Goal: Task Accomplishment & Management: Manage account settings

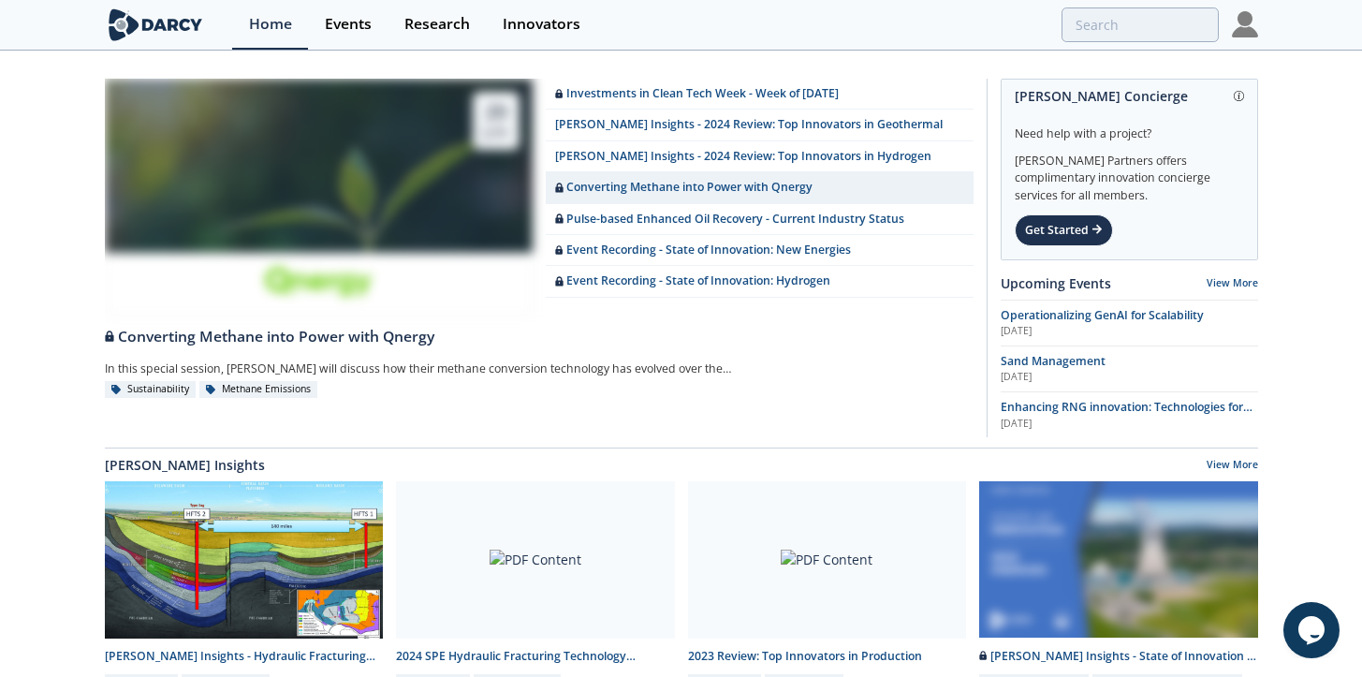
click at [1242, 32] on img at bounding box center [1245, 24] width 26 height 26
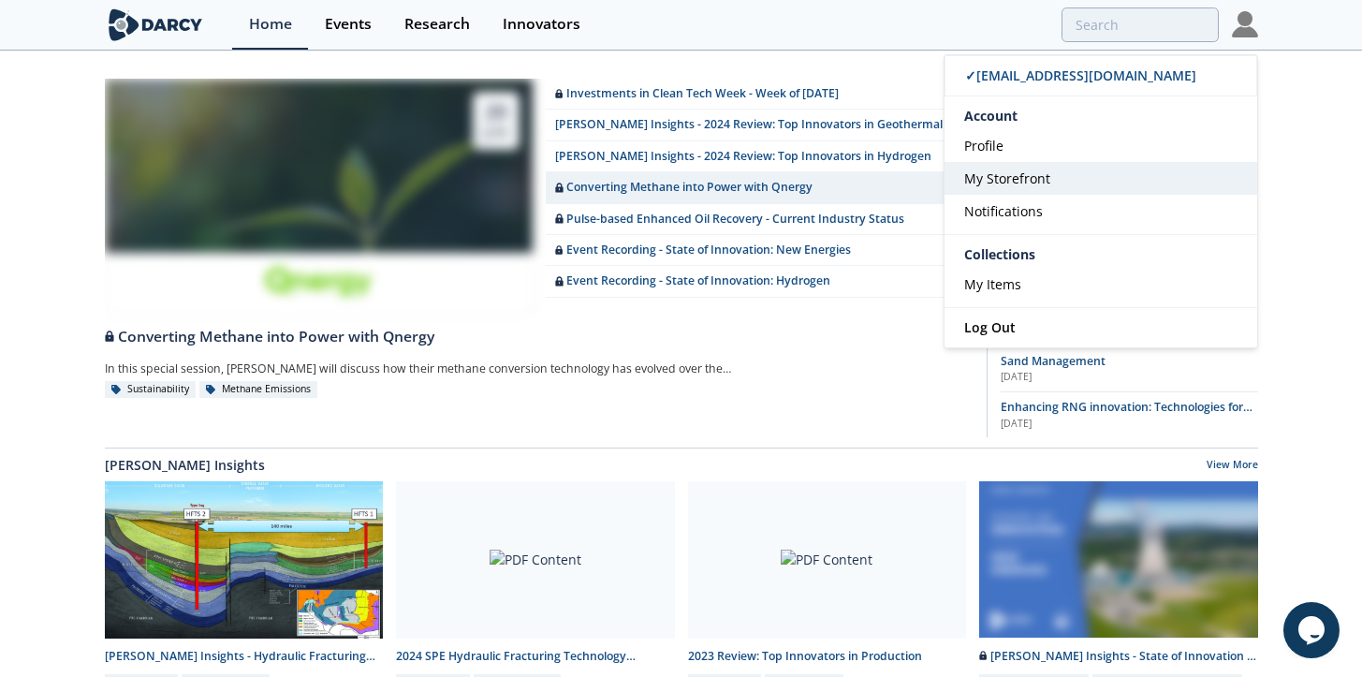
click at [1049, 171] on link "My Storefront" at bounding box center [1100, 178] width 313 height 33
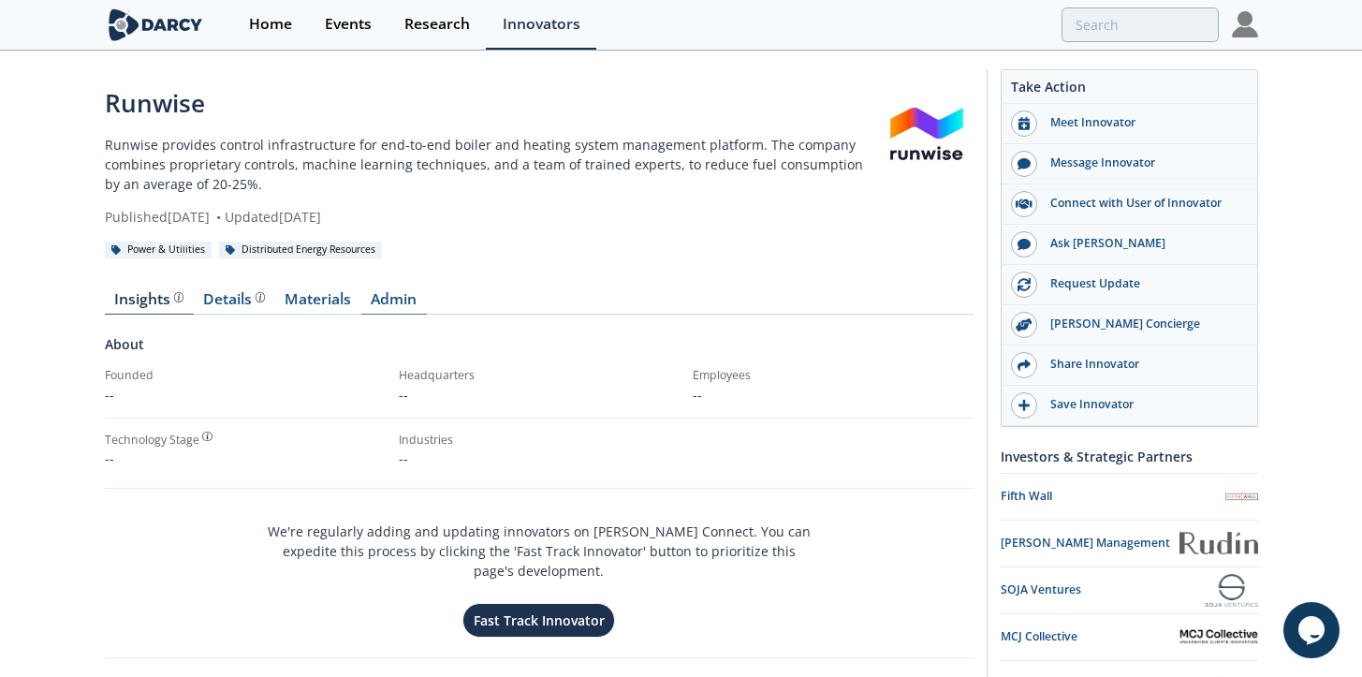
click at [399, 300] on link "Admin" at bounding box center [394, 303] width 66 height 22
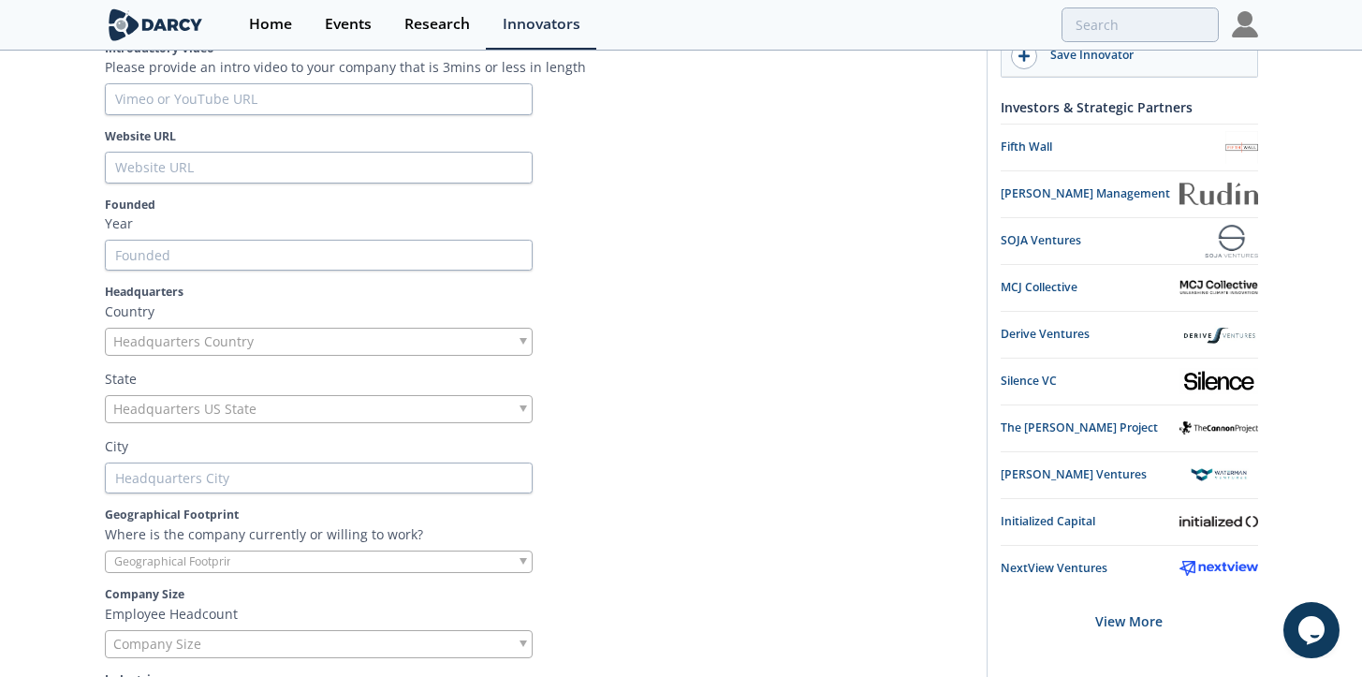
scroll to position [406, 0]
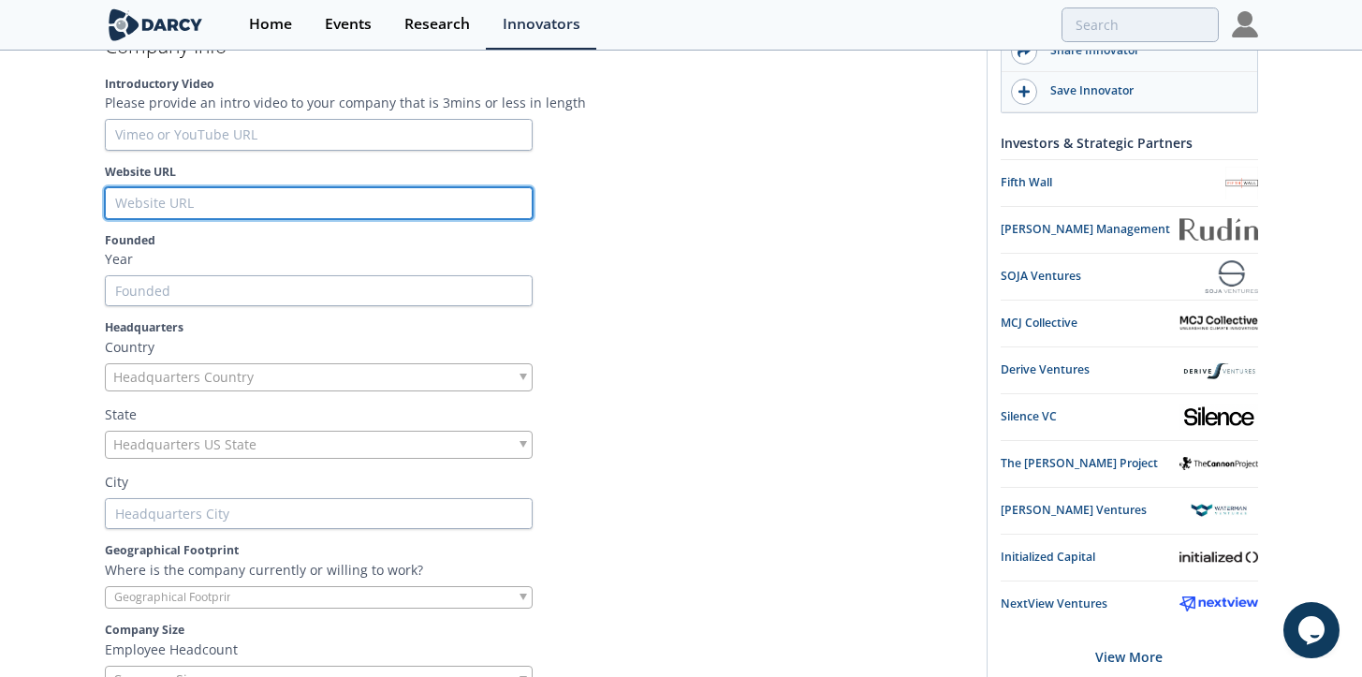
click at [206, 203] on input "Website URL" at bounding box center [319, 203] width 428 height 32
paste input "[URL][DOMAIN_NAME]"
type input "[URL][DOMAIN_NAME]"
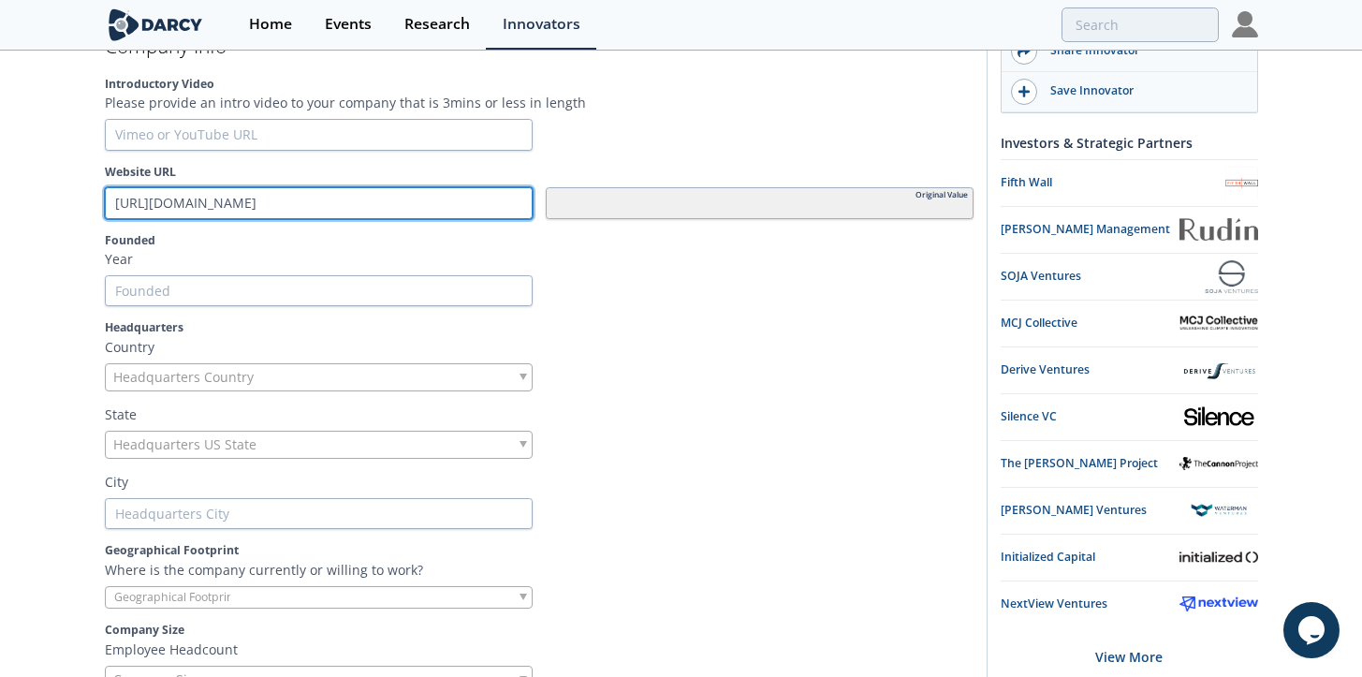
type input "[URL][DOMAIN_NAME]"
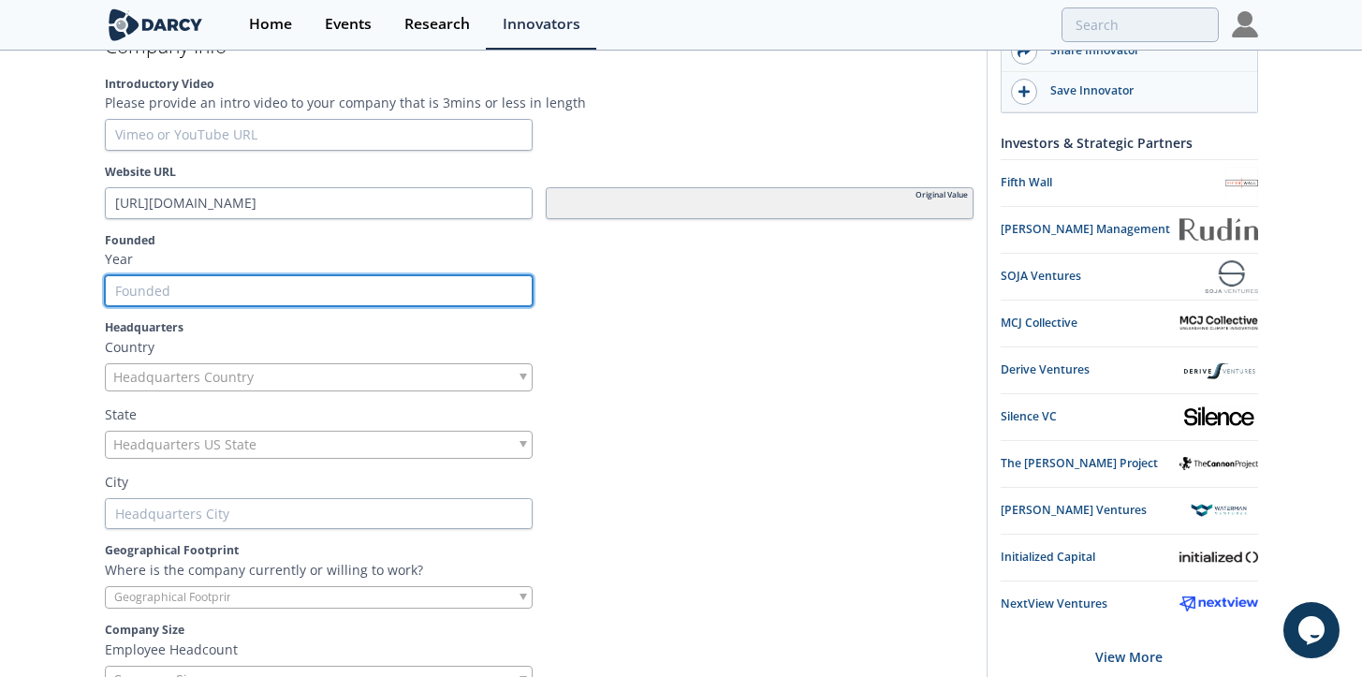
click at [230, 294] on input "Founded" at bounding box center [319, 291] width 428 height 32
type input "2"
type input "20"
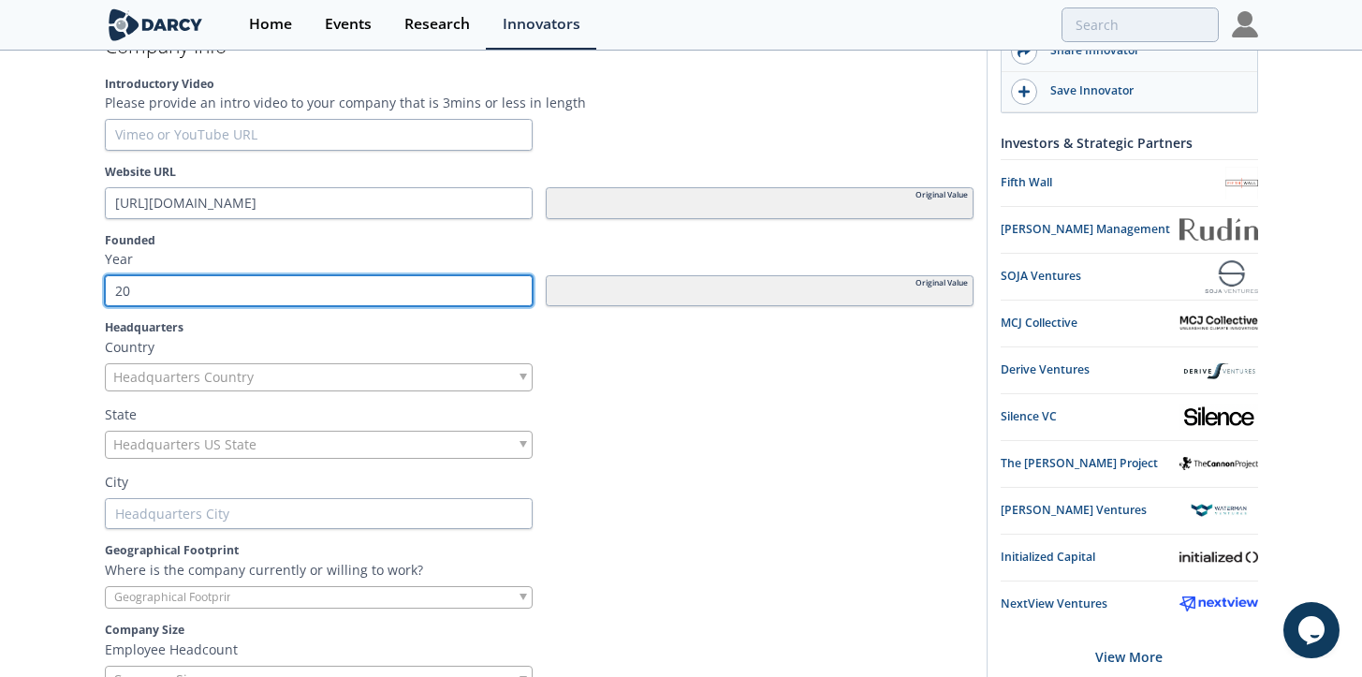
type input "201"
type input "2010"
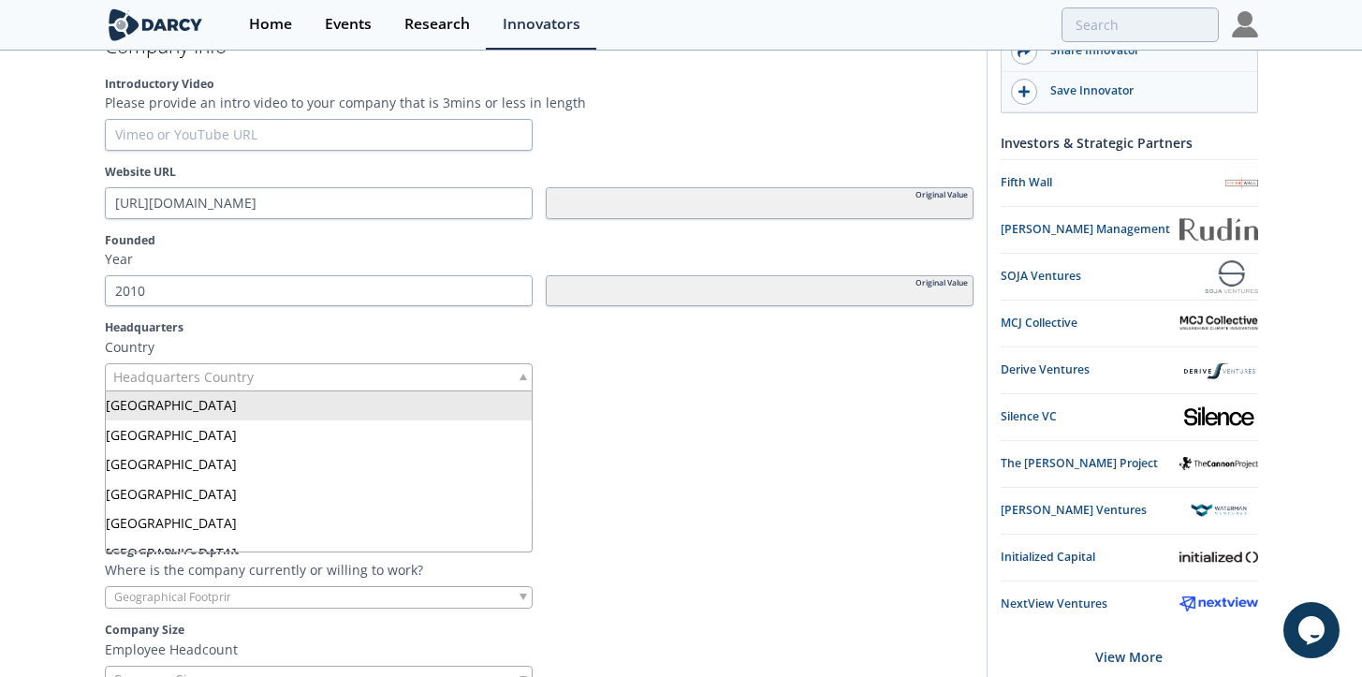
click at [364, 368] on div "Headquarters Country" at bounding box center [319, 377] width 428 height 28
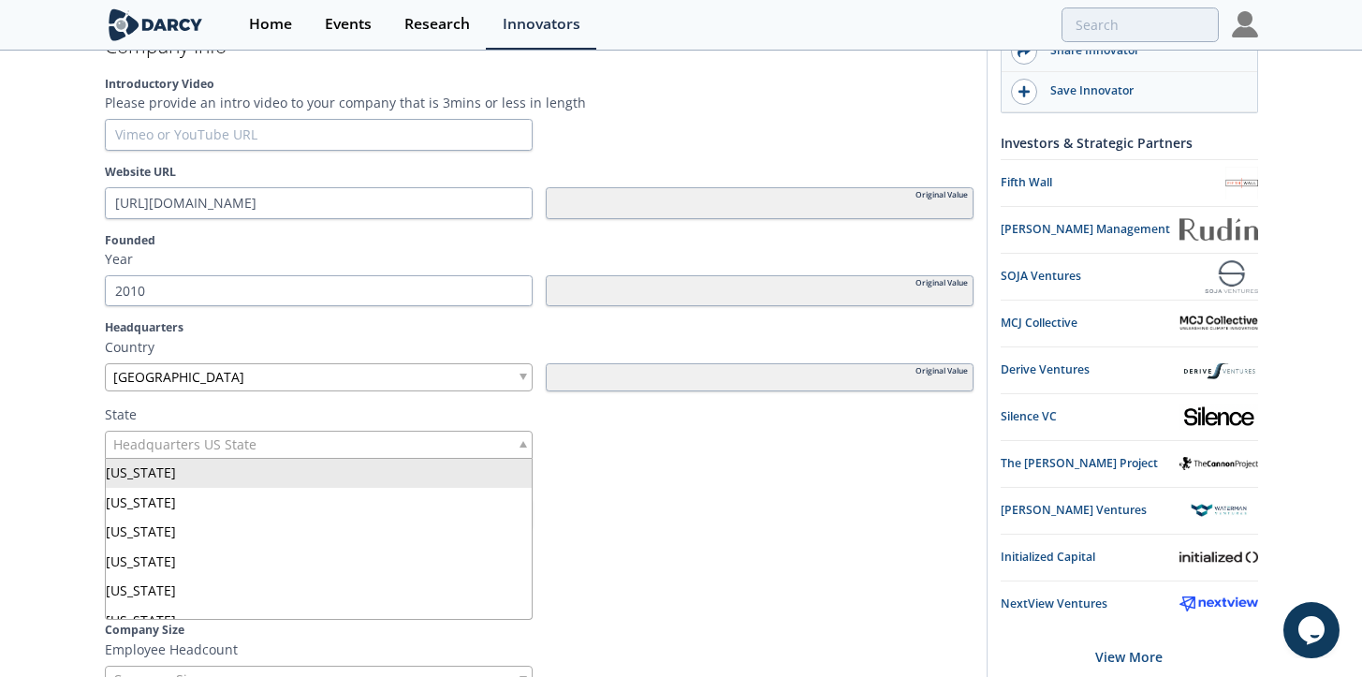
click at [285, 447] on div "Headquarters US State" at bounding box center [319, 445] width 428 height 28
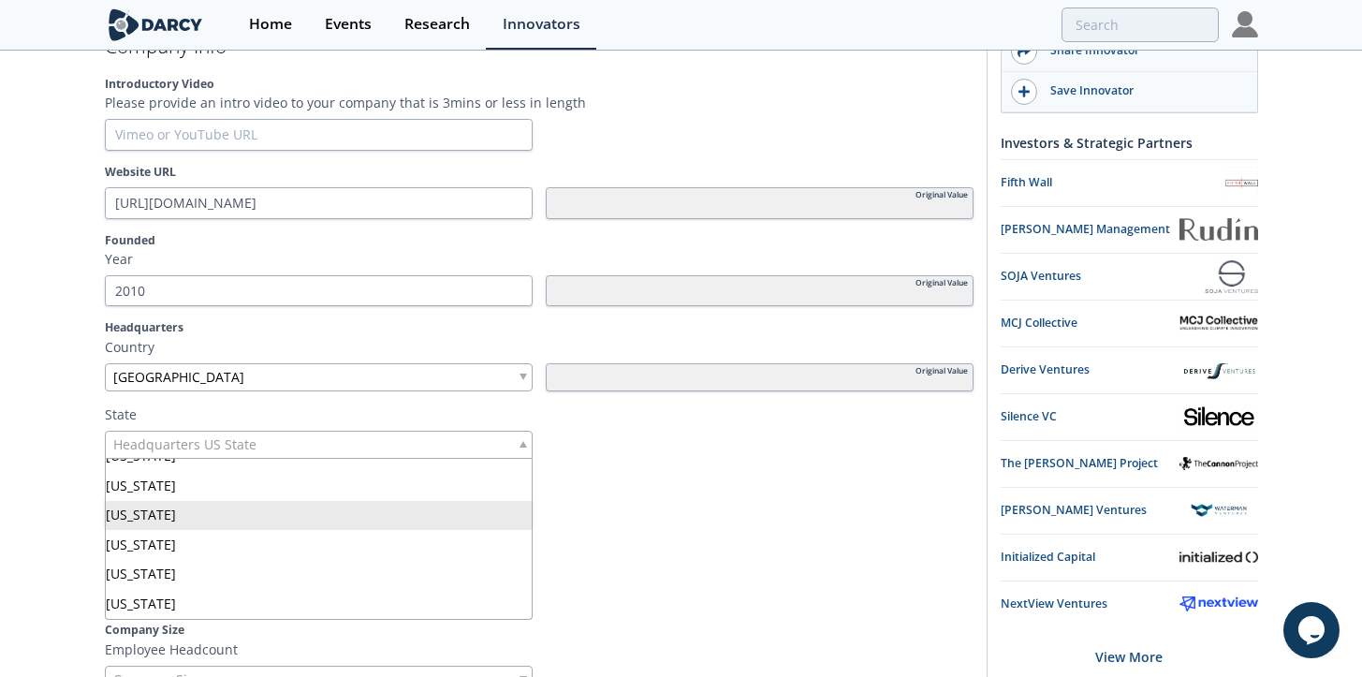
scroll to position [853, 0]
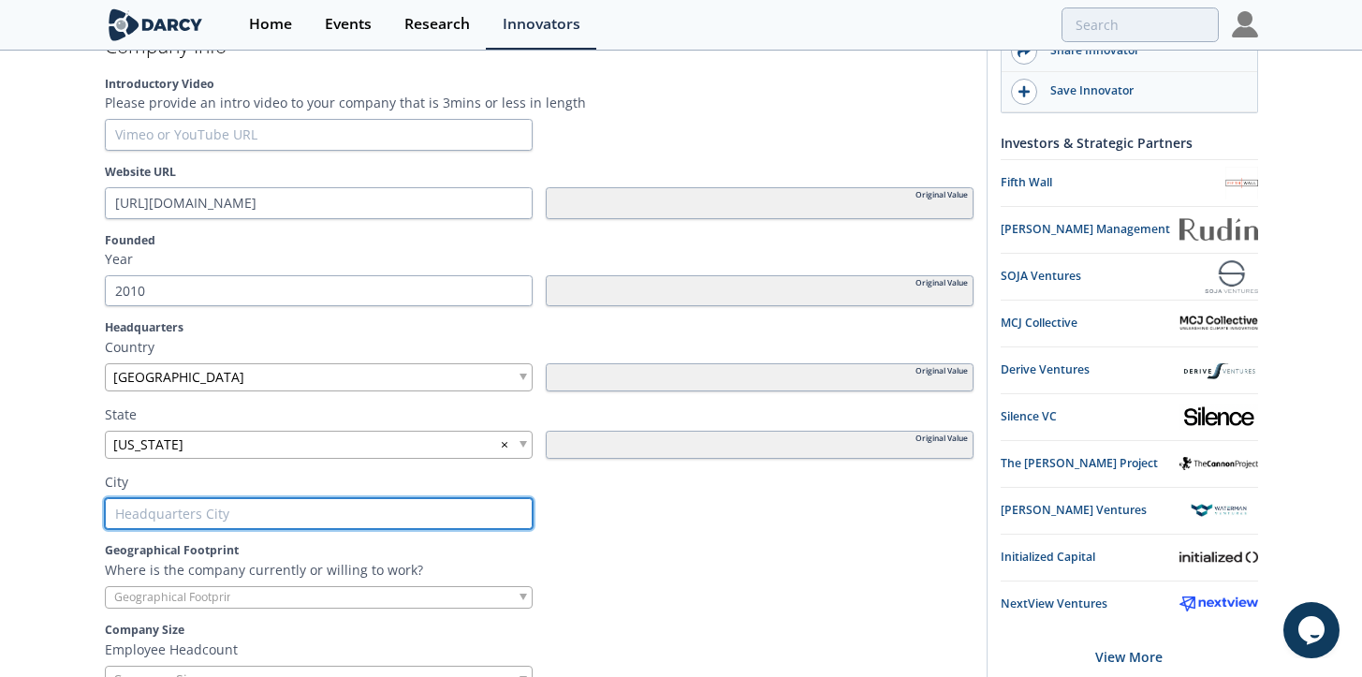
click at [248, 518] on input "text" at bounding box center [319, 514] width 428 height 32
type input "N"
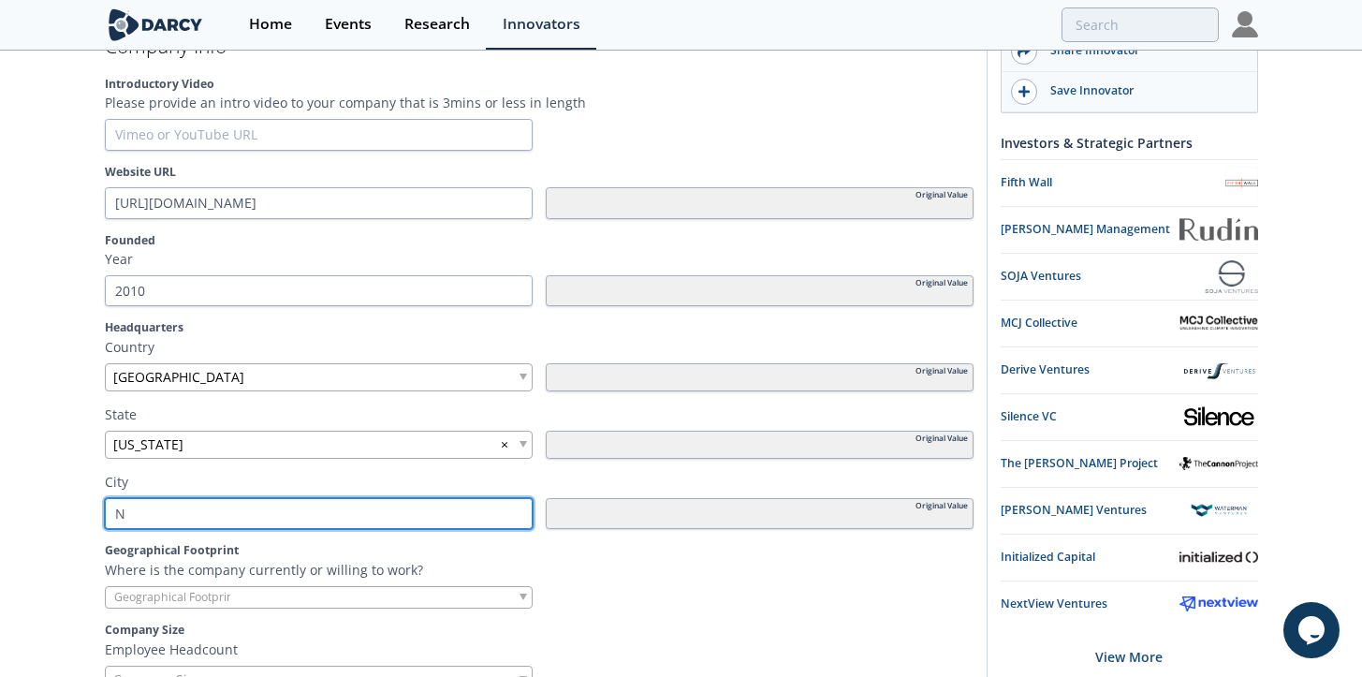
type input "Ne"
type input "New"
type input "New T"
type input "New To"
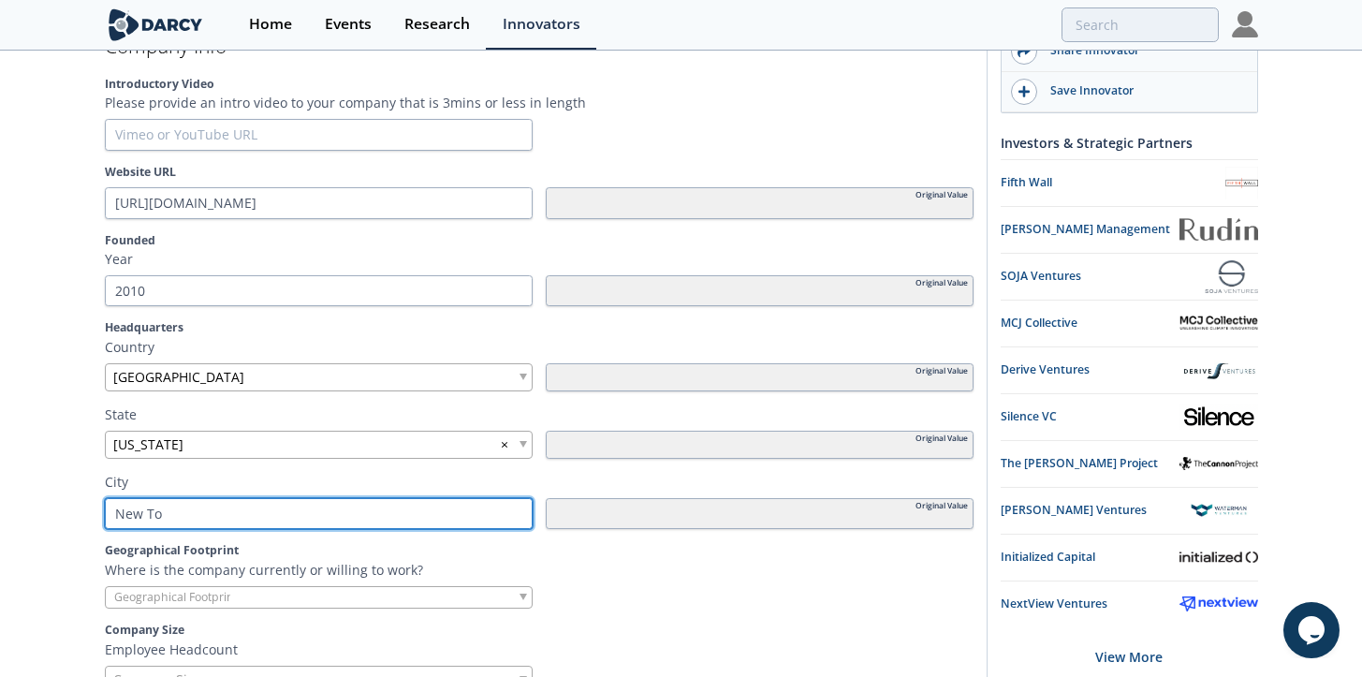
type input "New Tor"
type input "New Tork"
type input "New Tor"
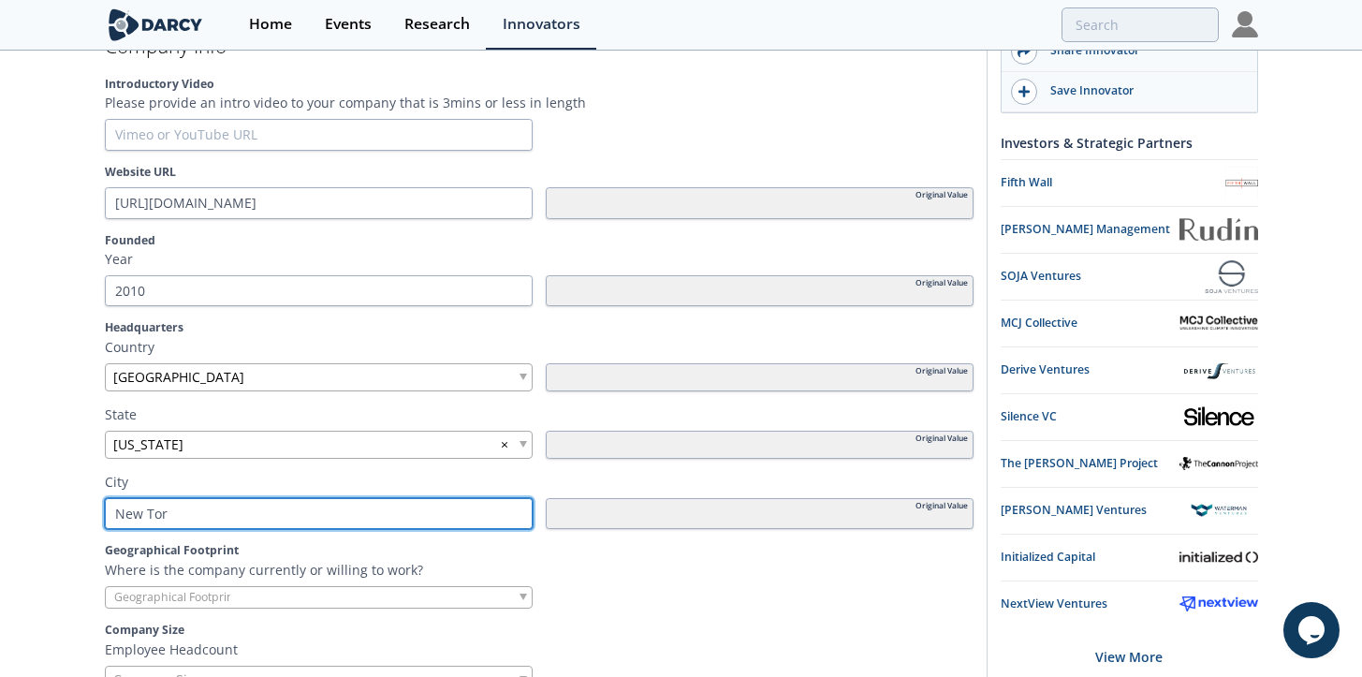
type input "New To"
type input "New T"
type input "New"
type input "New Y"
type input "New Yo"
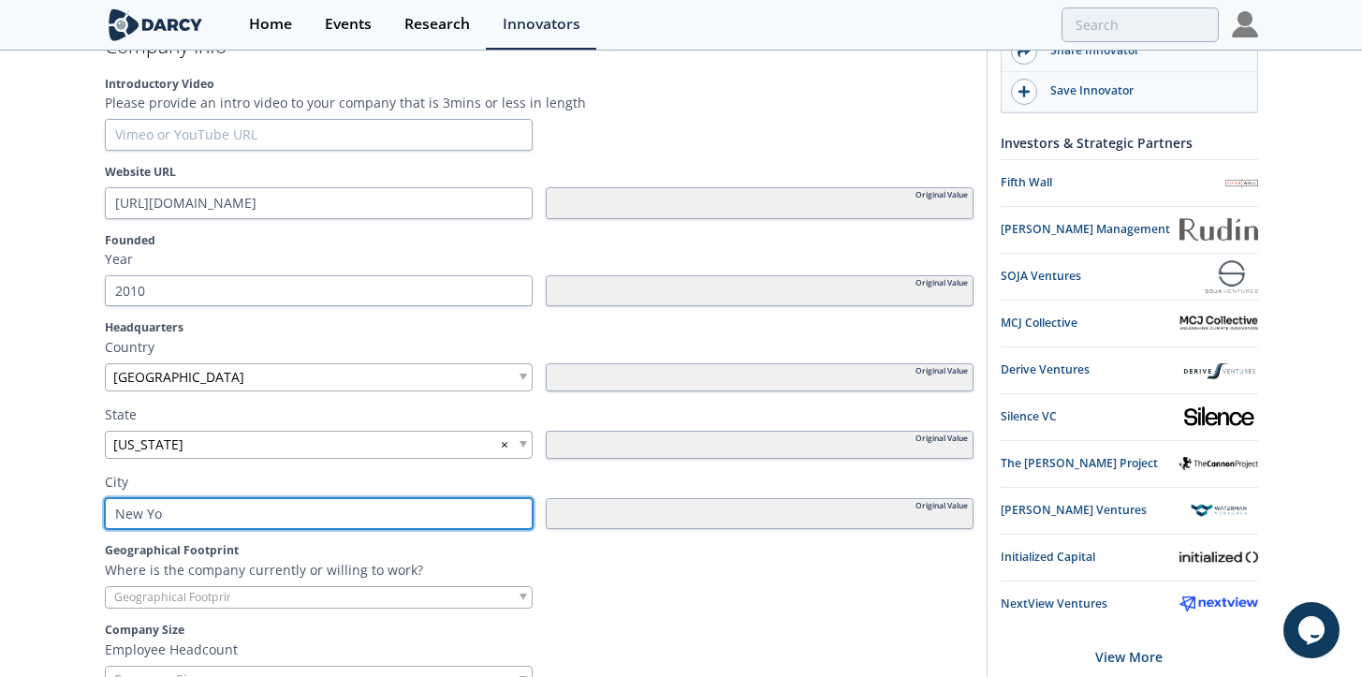
type input "New Yor"
type input "[US_STATE]"
type input "[US_STATE] C"
type input "[US_STATE] Ci"
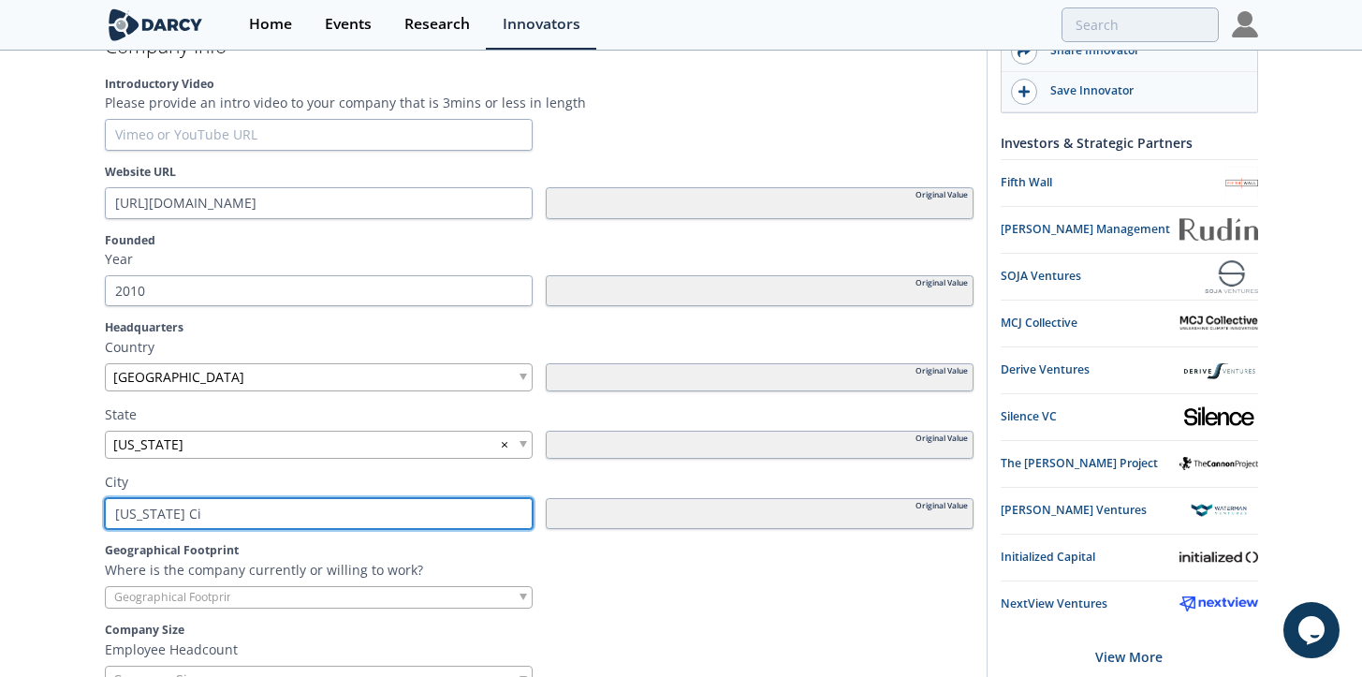
type input "[US_STATE] Cit"
type input "[US_STATE][GEOGRAPHIC_DATA]"
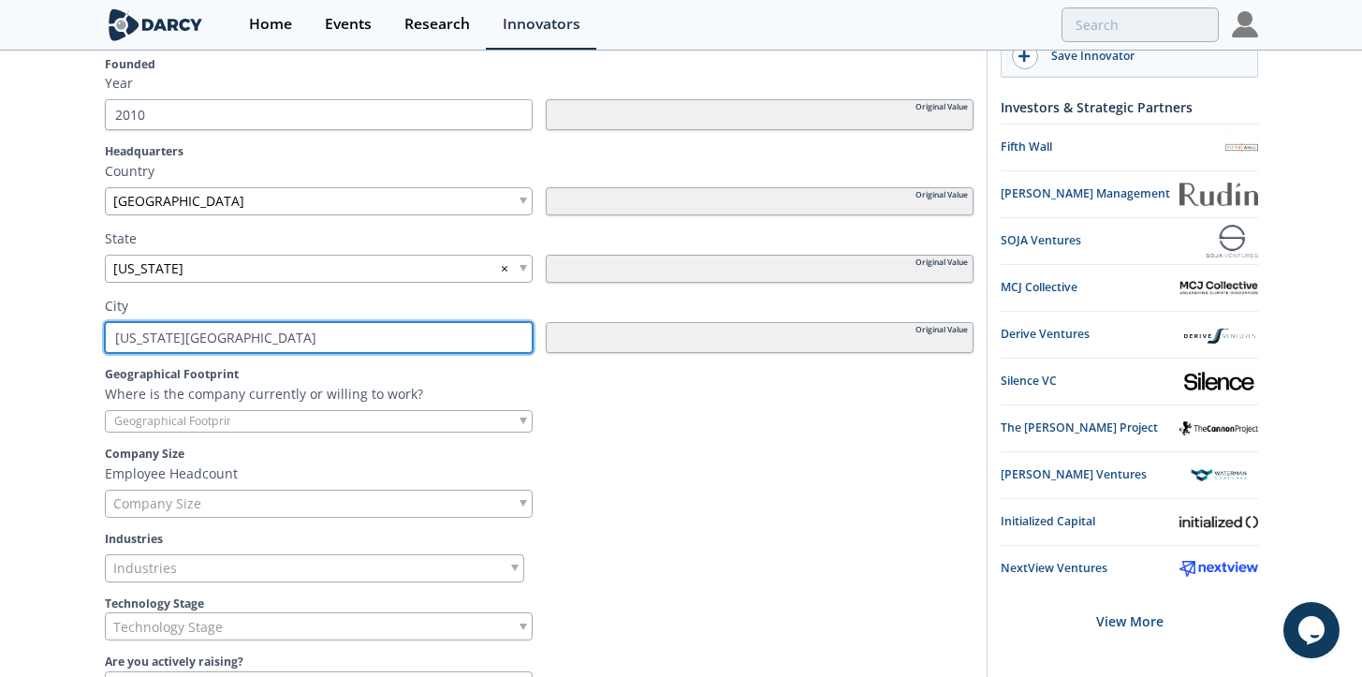
scroll to position [587, 0]
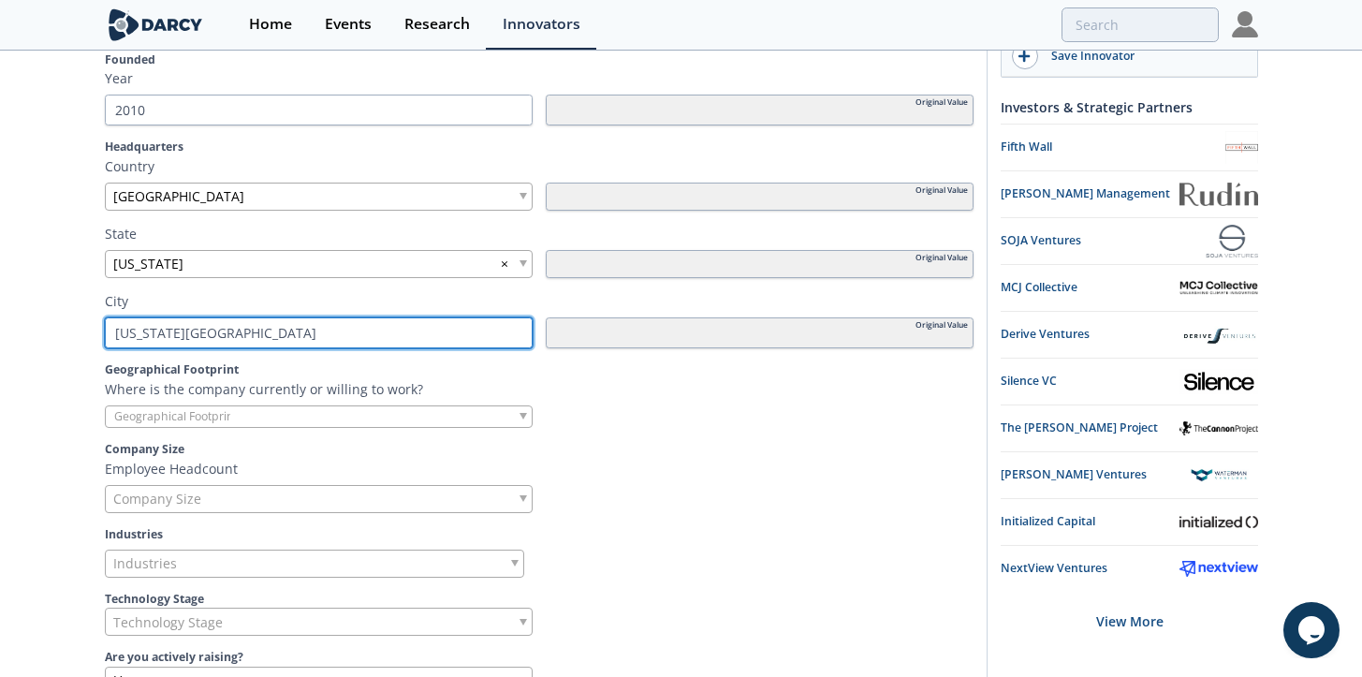
type input "[US_STATE][GEOGRAPHIC_DATA]"
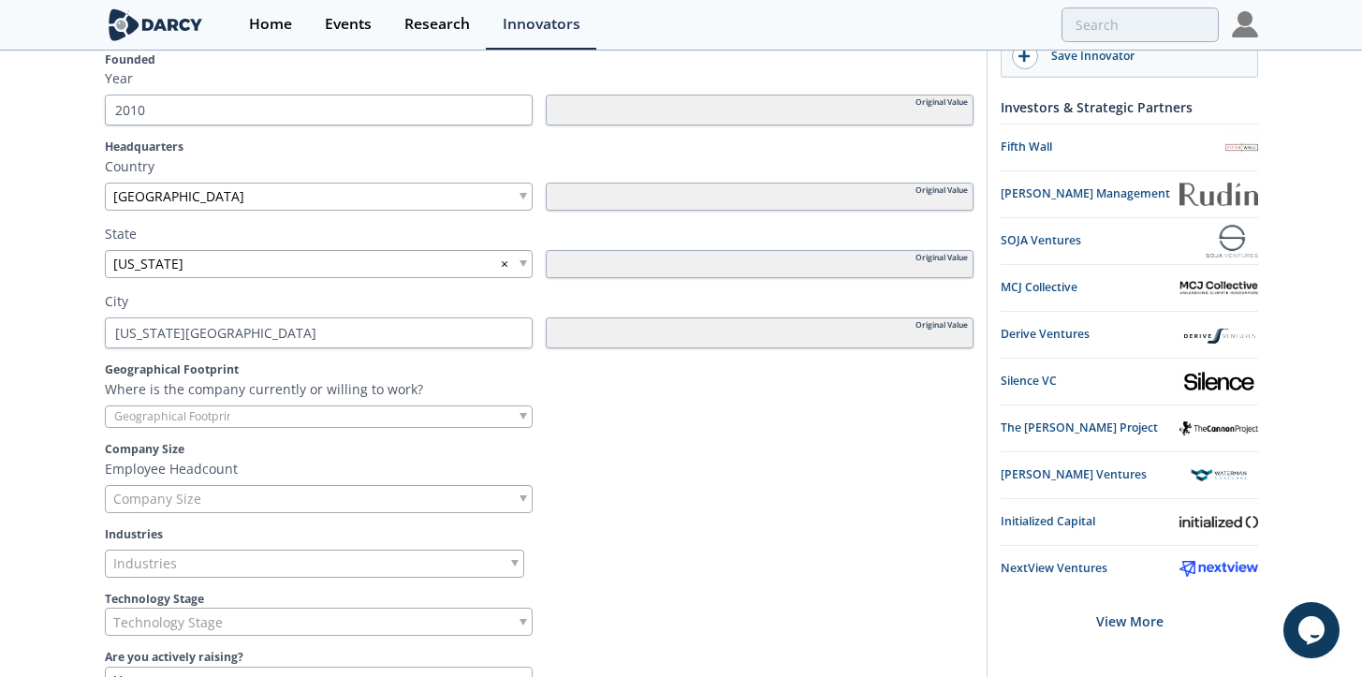
click at [286, 420] on div at bounding box center [319, 416] width 428 height 23
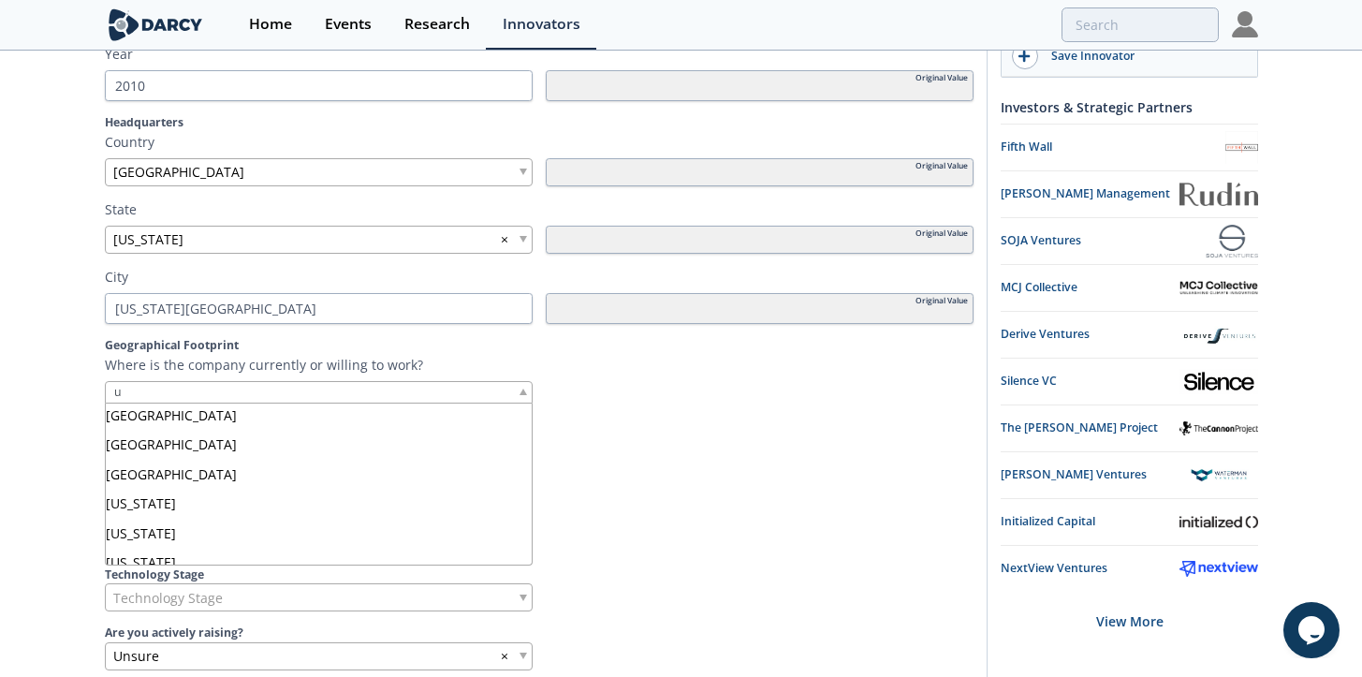
scroll to position [2235, 0]
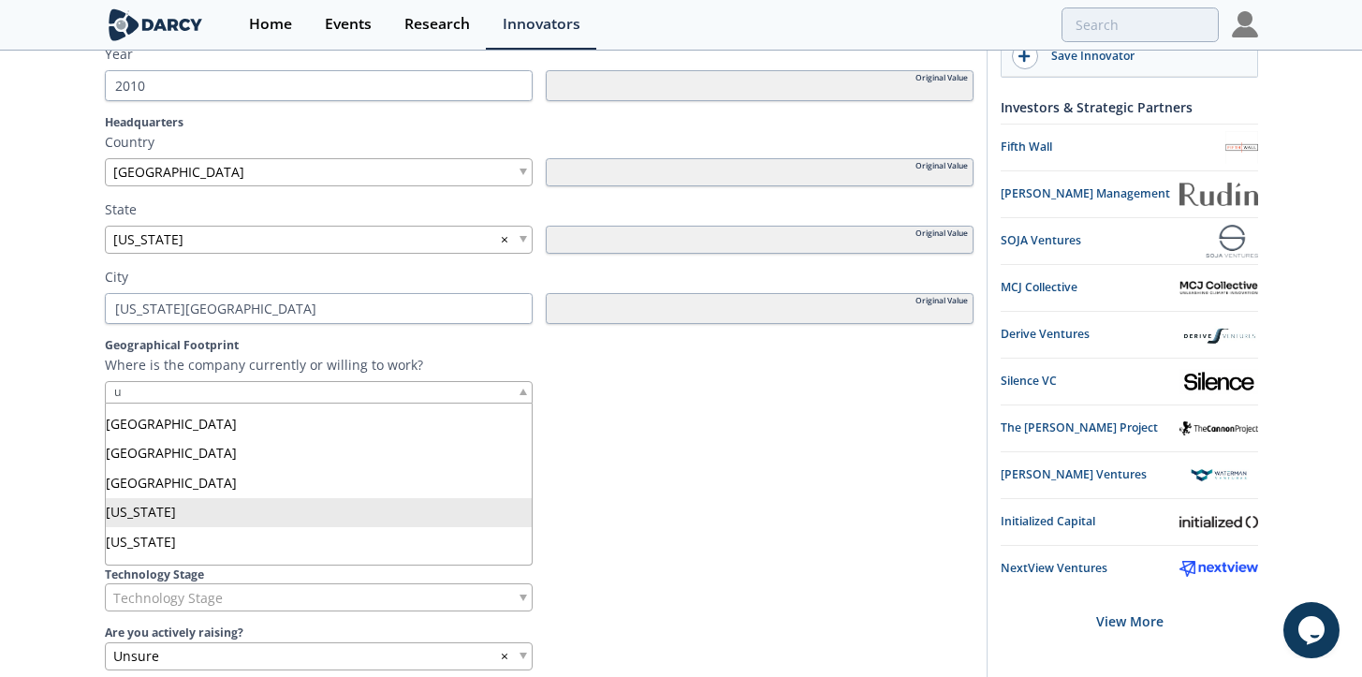
type input "u"
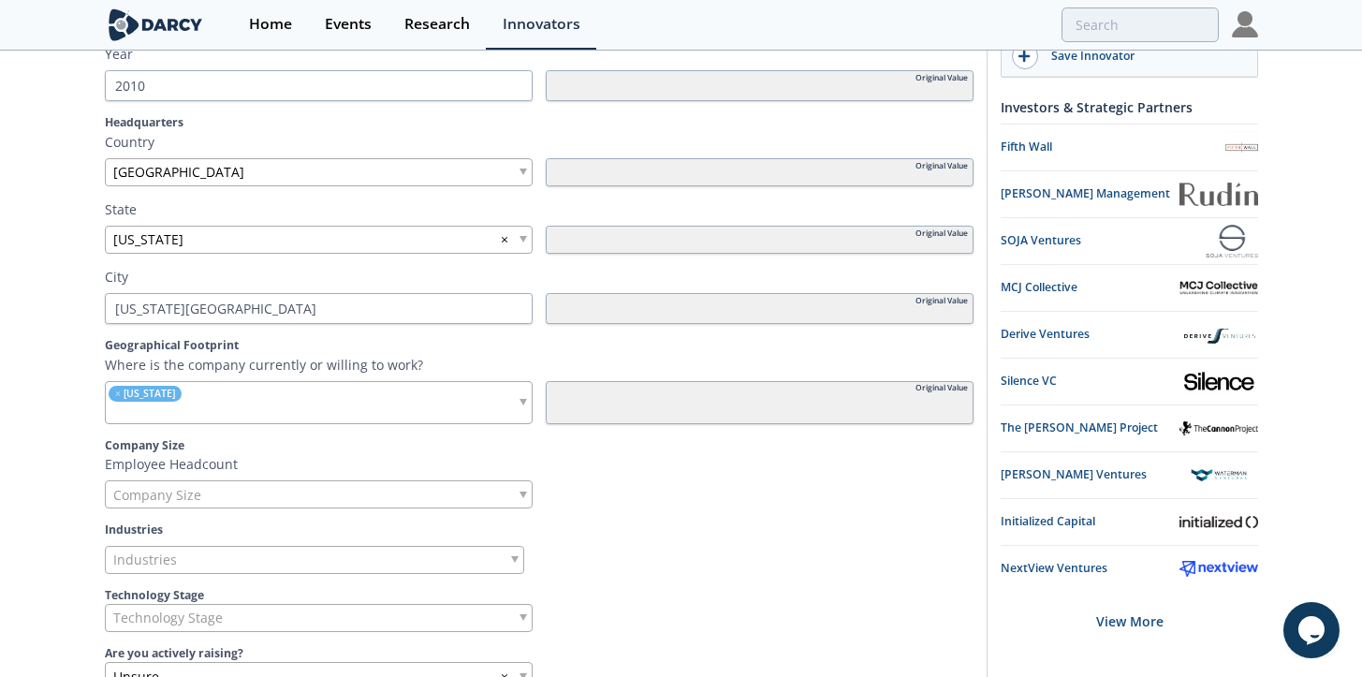
click at [267, 411] on input "search" at bounding box center [216, 413] width 220 height 20
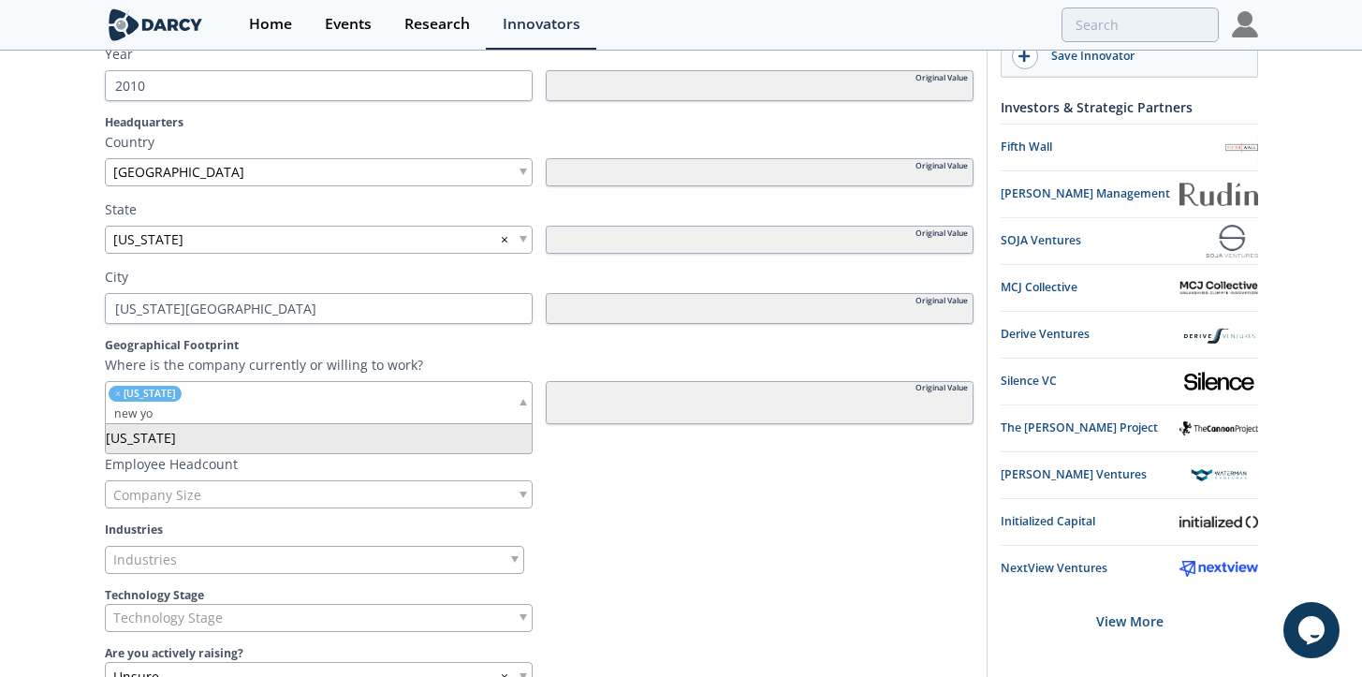
type input "new yo"
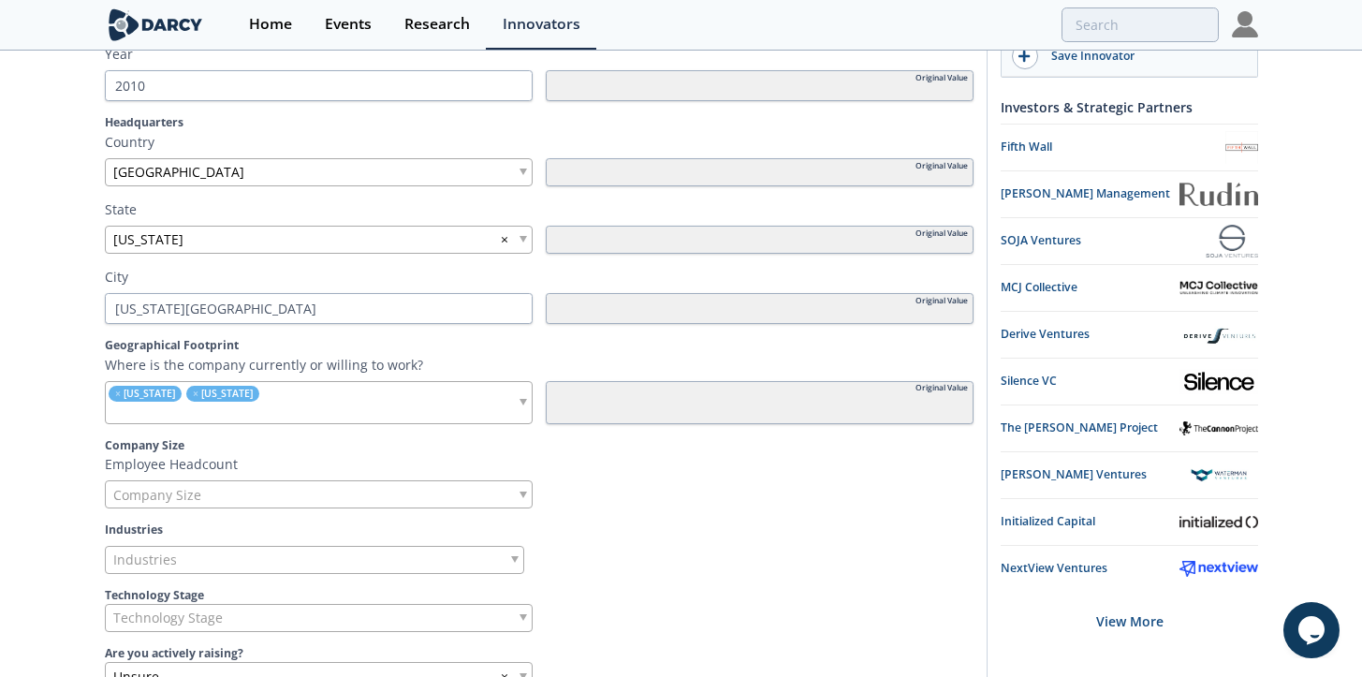
click at [281, 394] on ul "× [US_STATE] × [US_STATE]" at bounding box center [255, 402] width 298 height 41
type input "n"
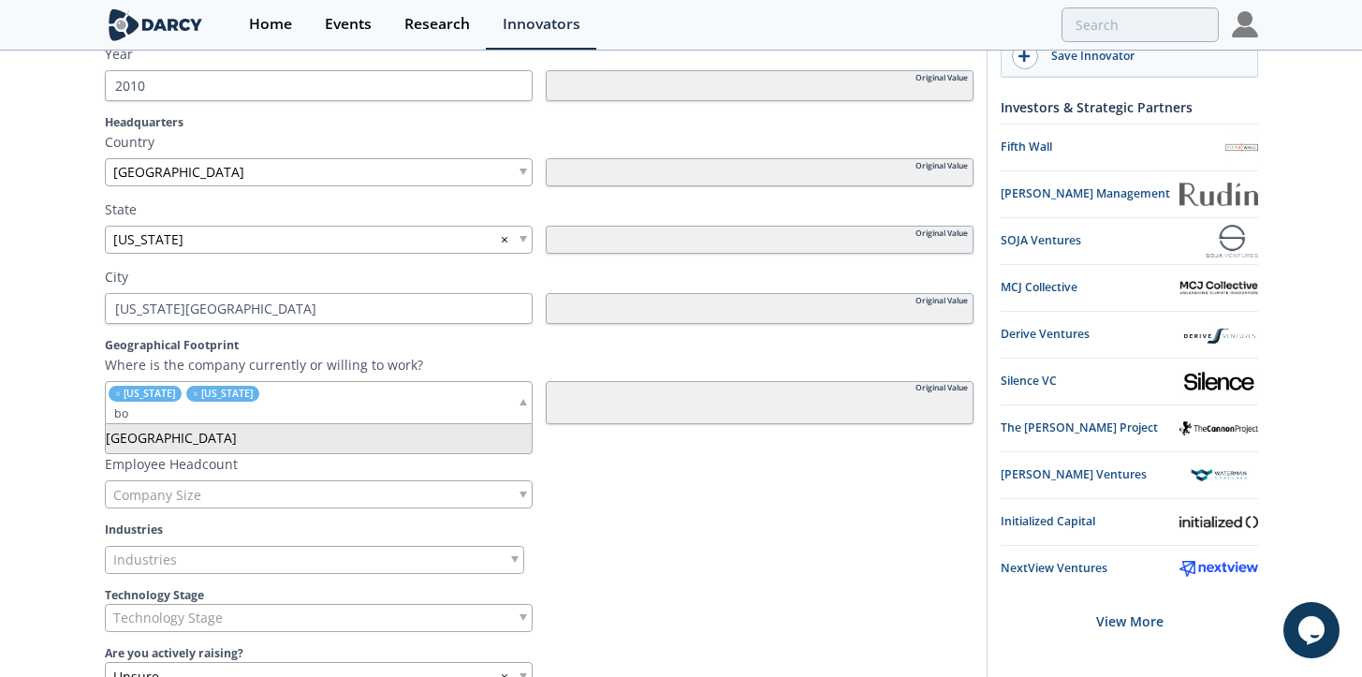
type input "b"
type input "mass"
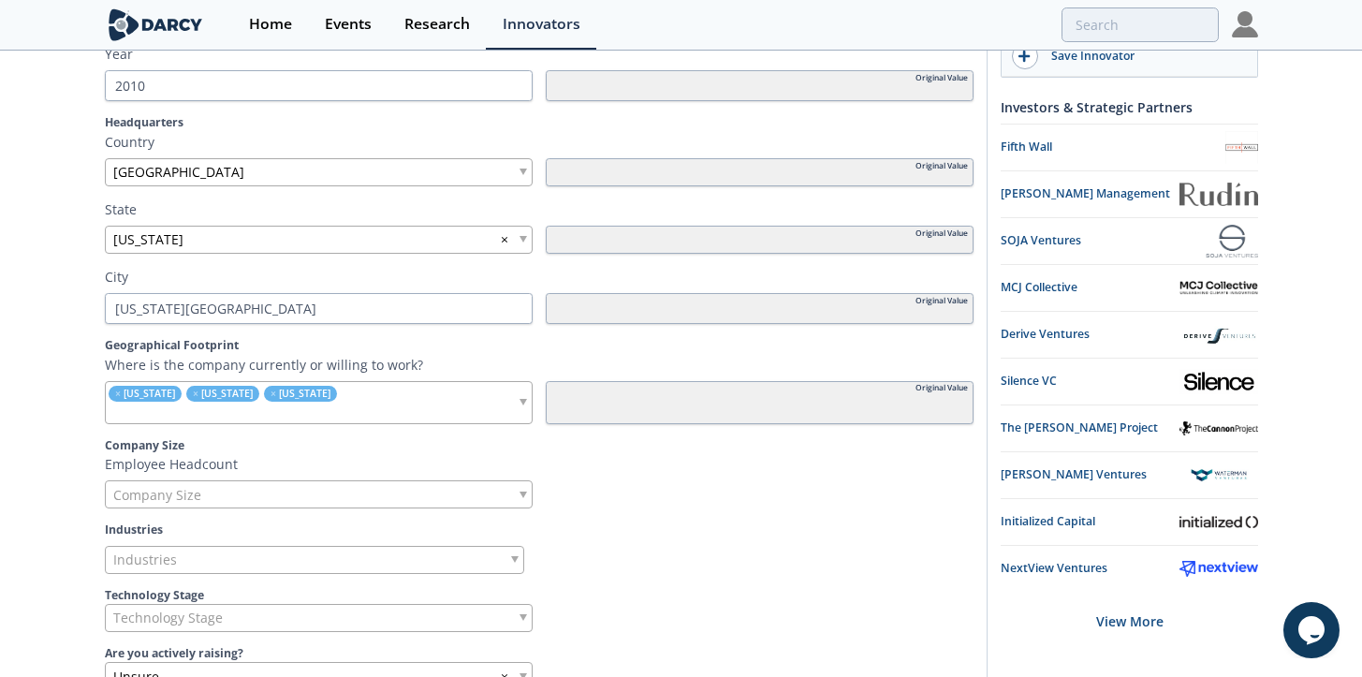
click at [240, 409] on input "search" at bounding box center [293, 413] width 375 height 20
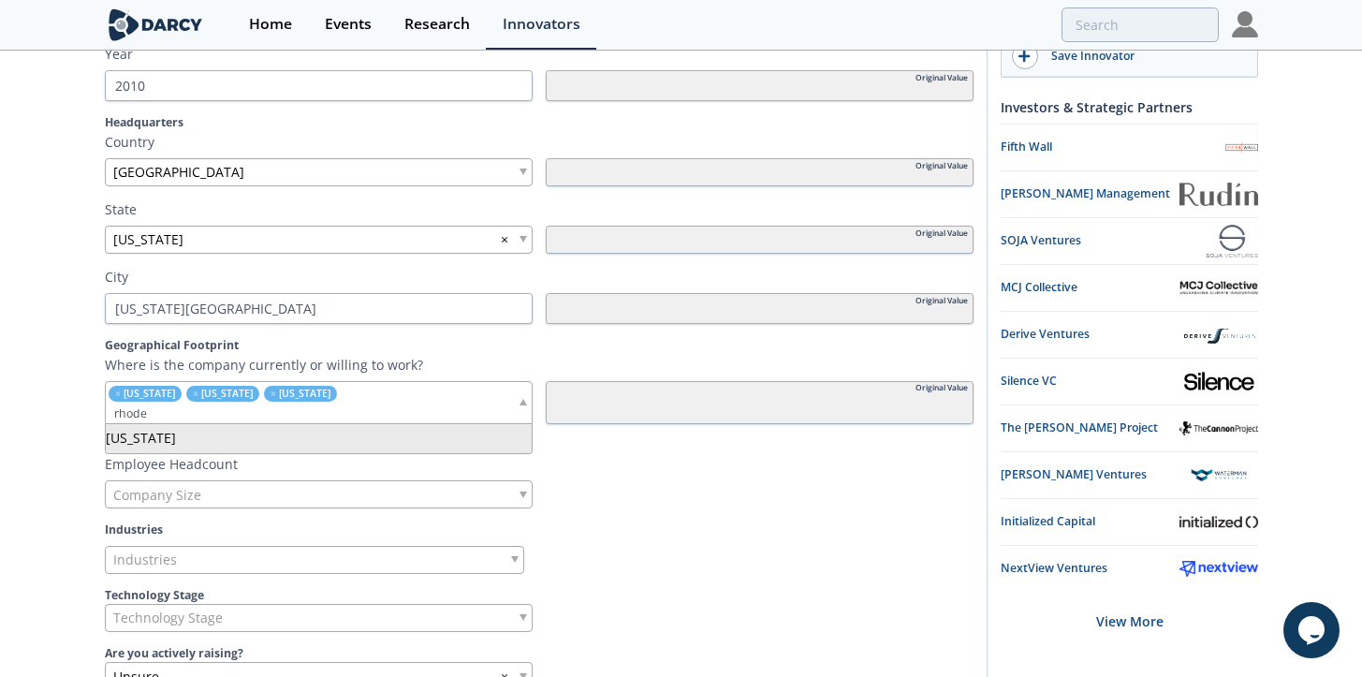
type input "rhode"
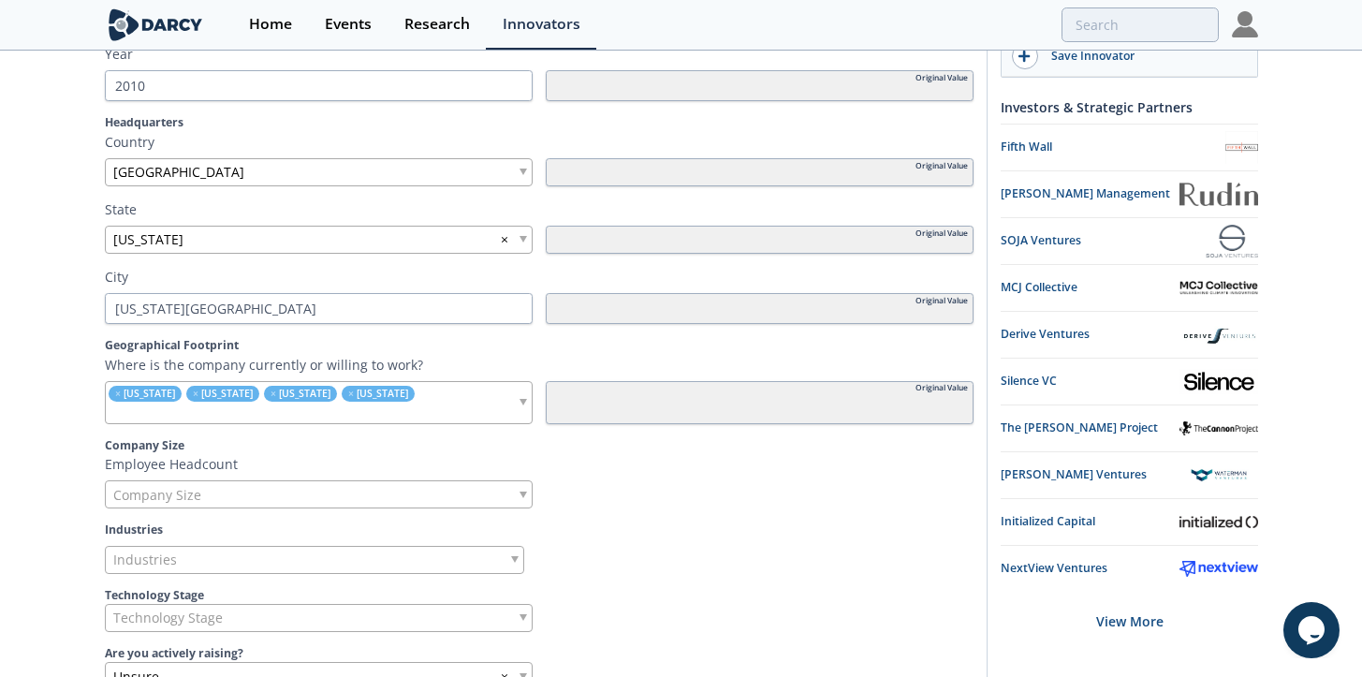
click at [232, 413] on input "search" at bounding box center [311, 413] width 411 height 20
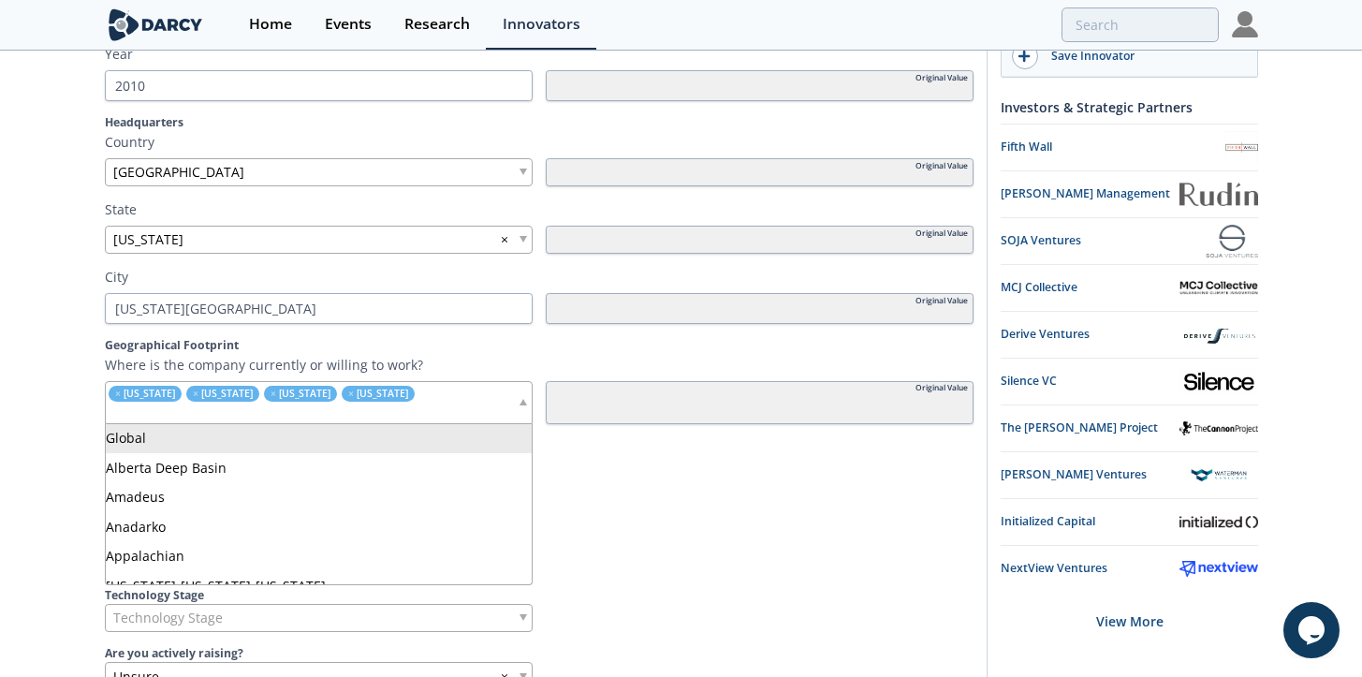
type input "q"
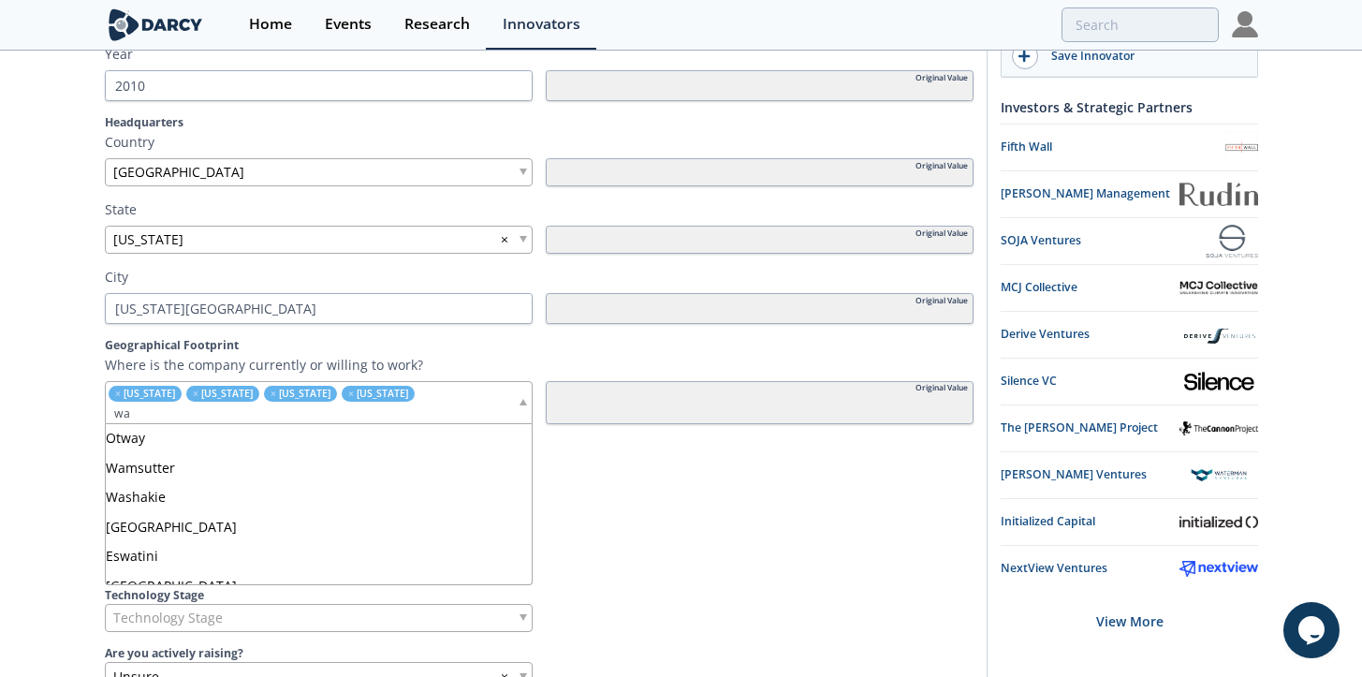
type input "w"
type input "Rhode Islan"
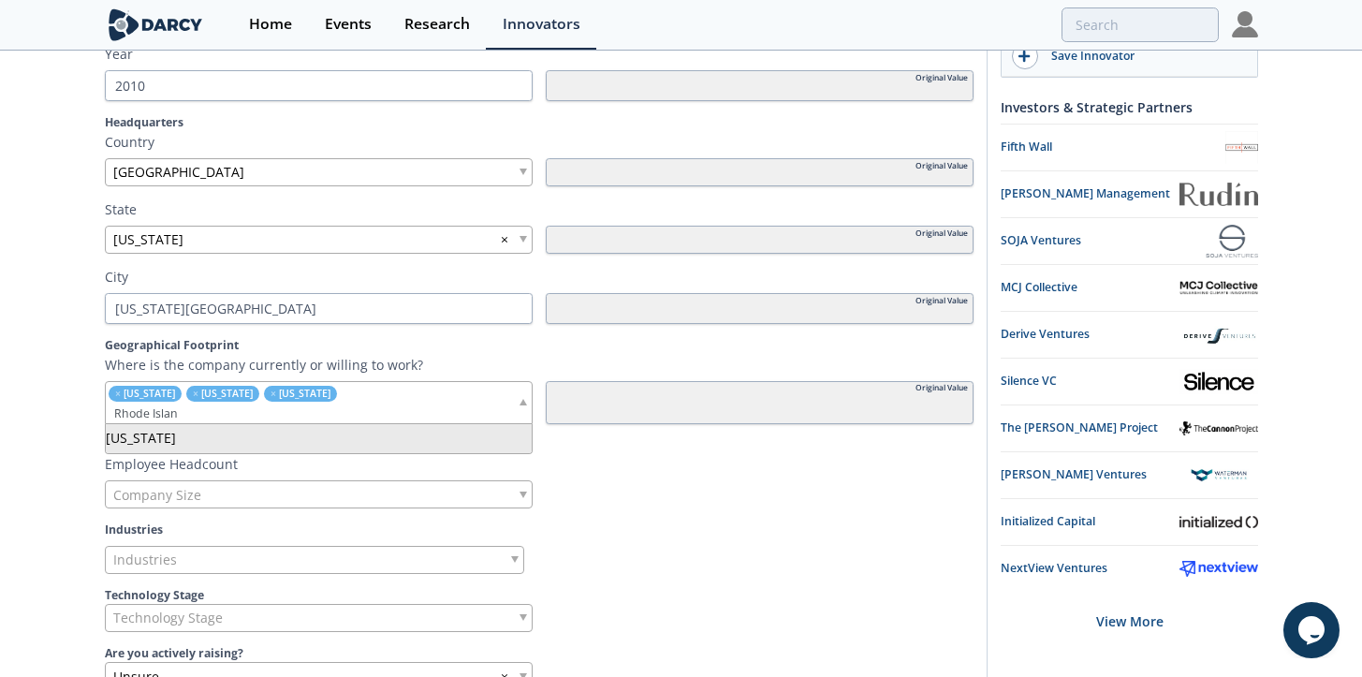
type input "[US_STATE]"
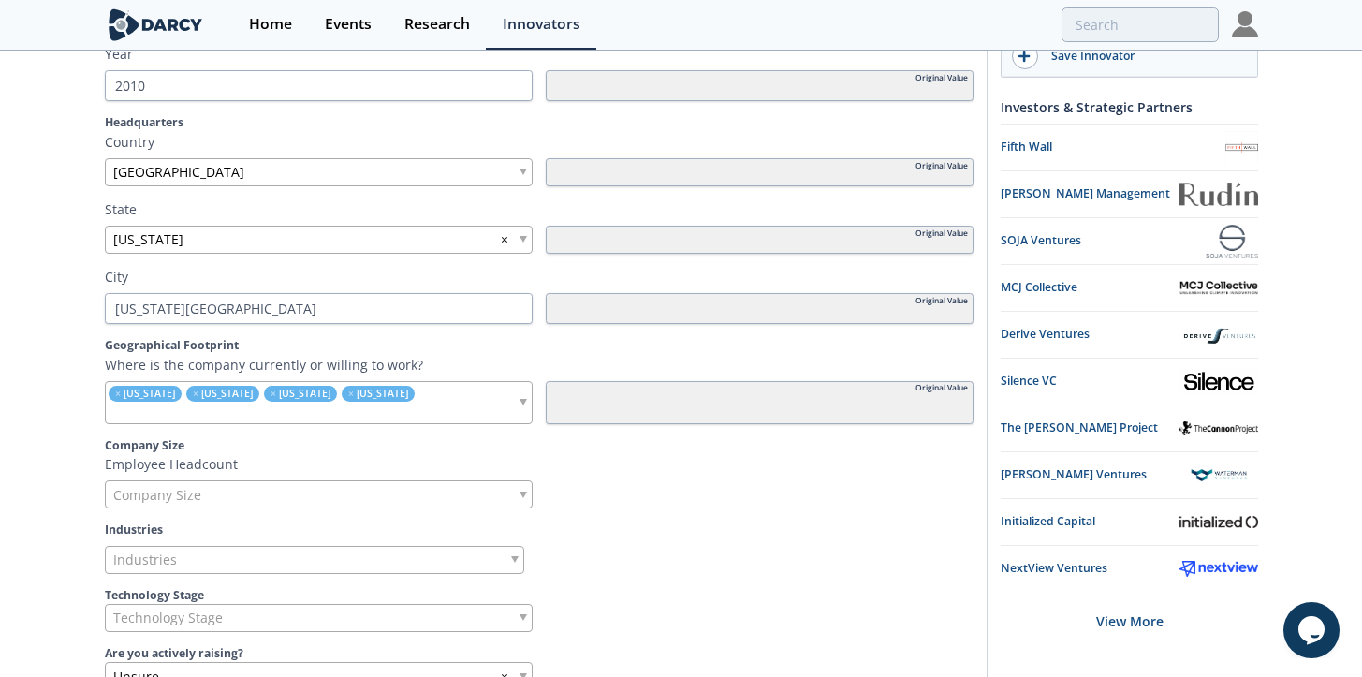
click at [216, 416] on input "search" at bounding box center [311, 413] width 411 height 20
type input "D"
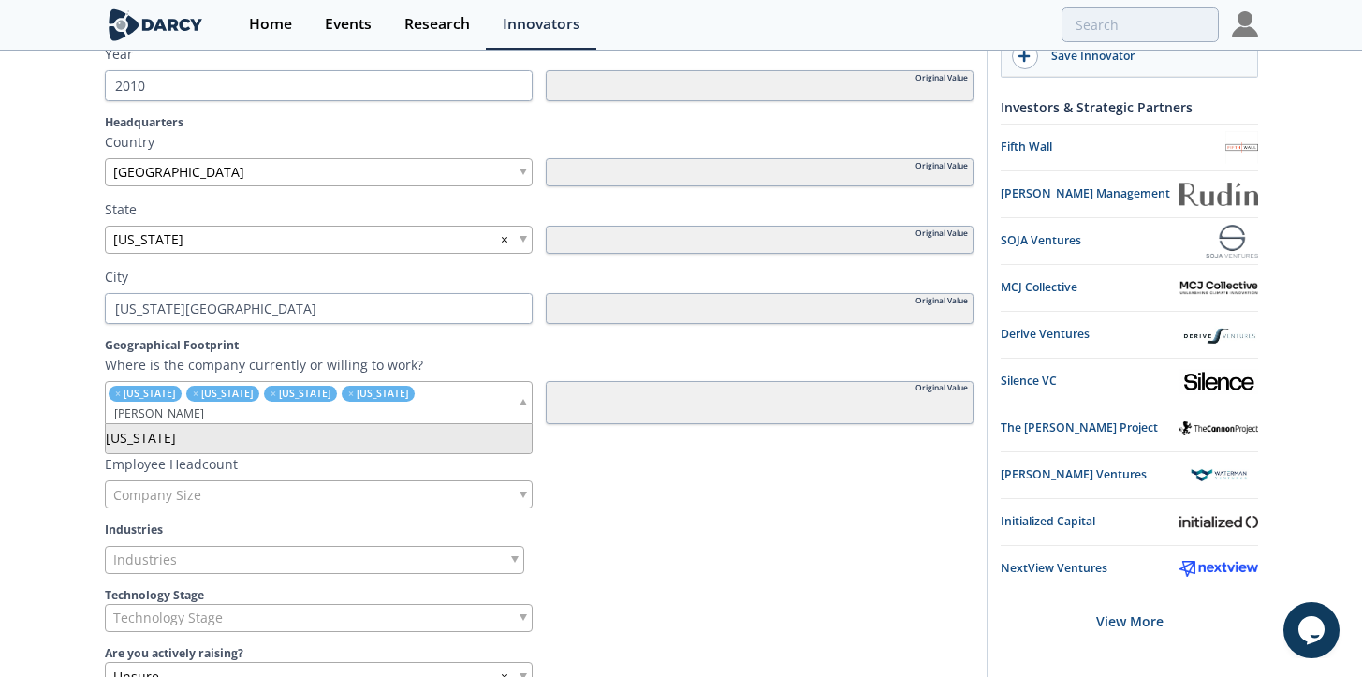
type input "[PERSON_NAME]"
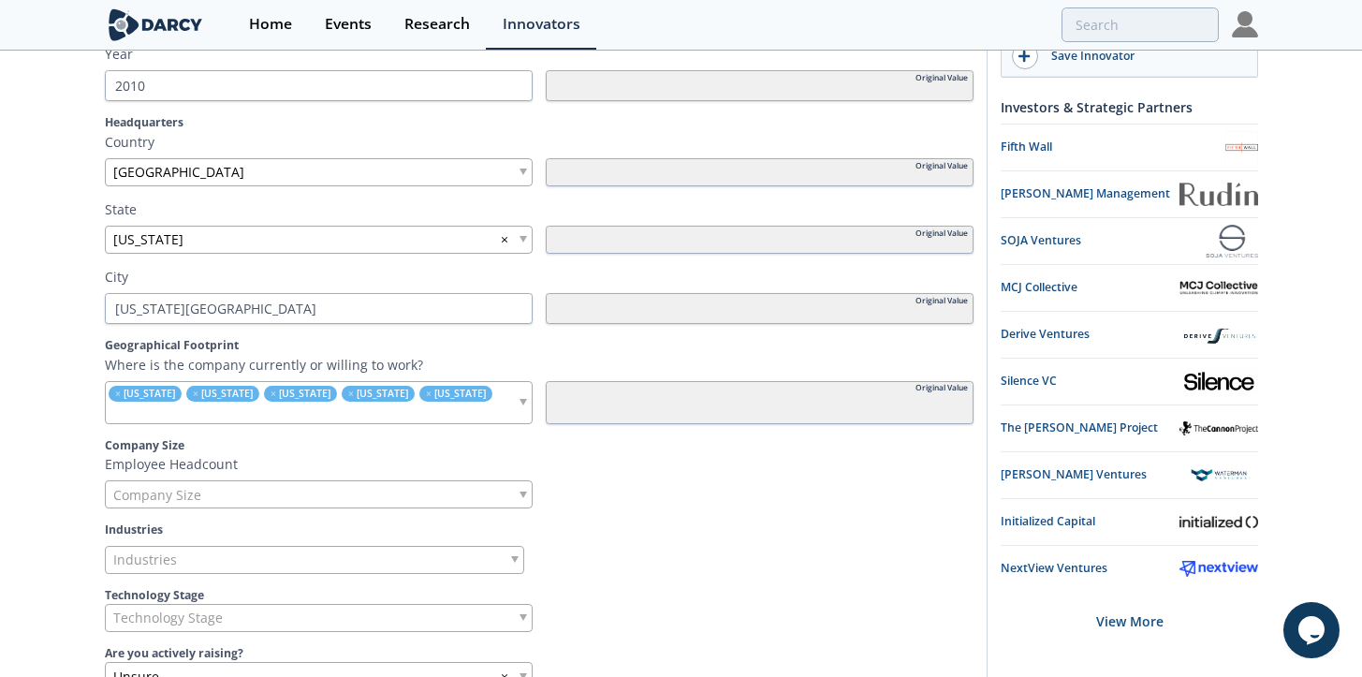
click at [210, 414] on input "search" at bounding box center [311, 413] width 411 height 20
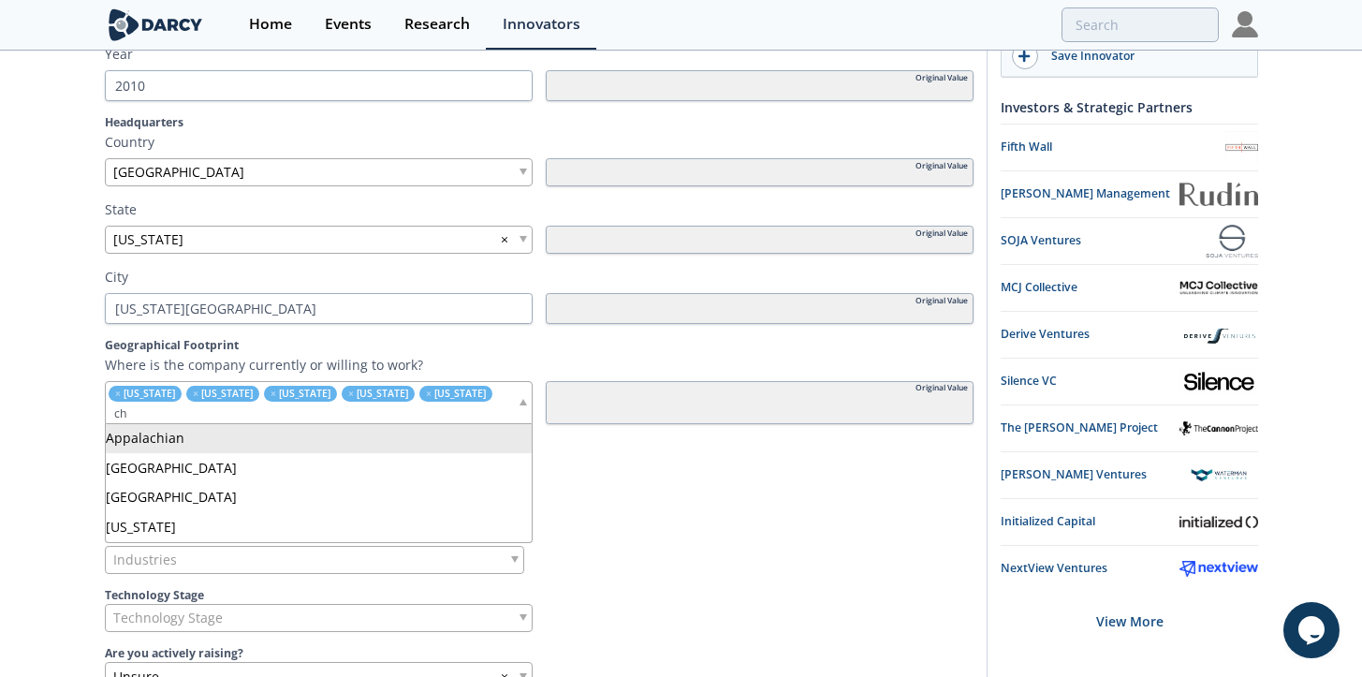
type input "c"
type input "m"
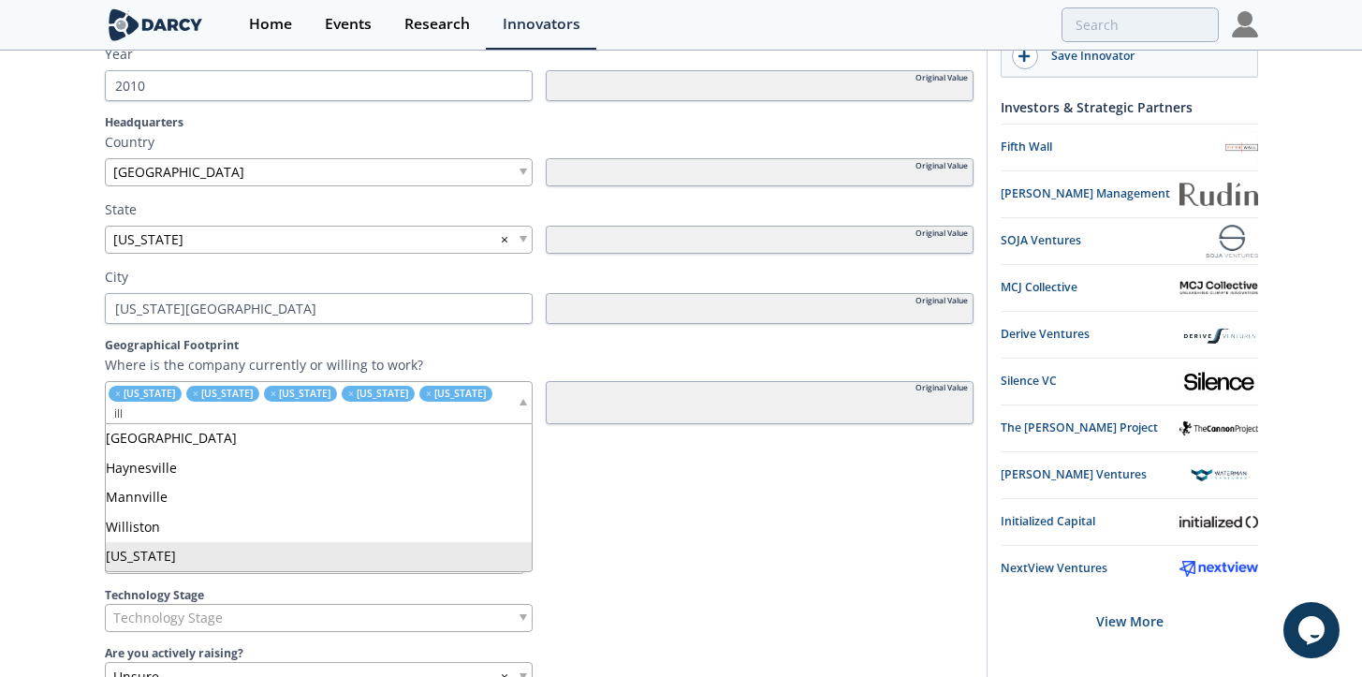
type input "ill"
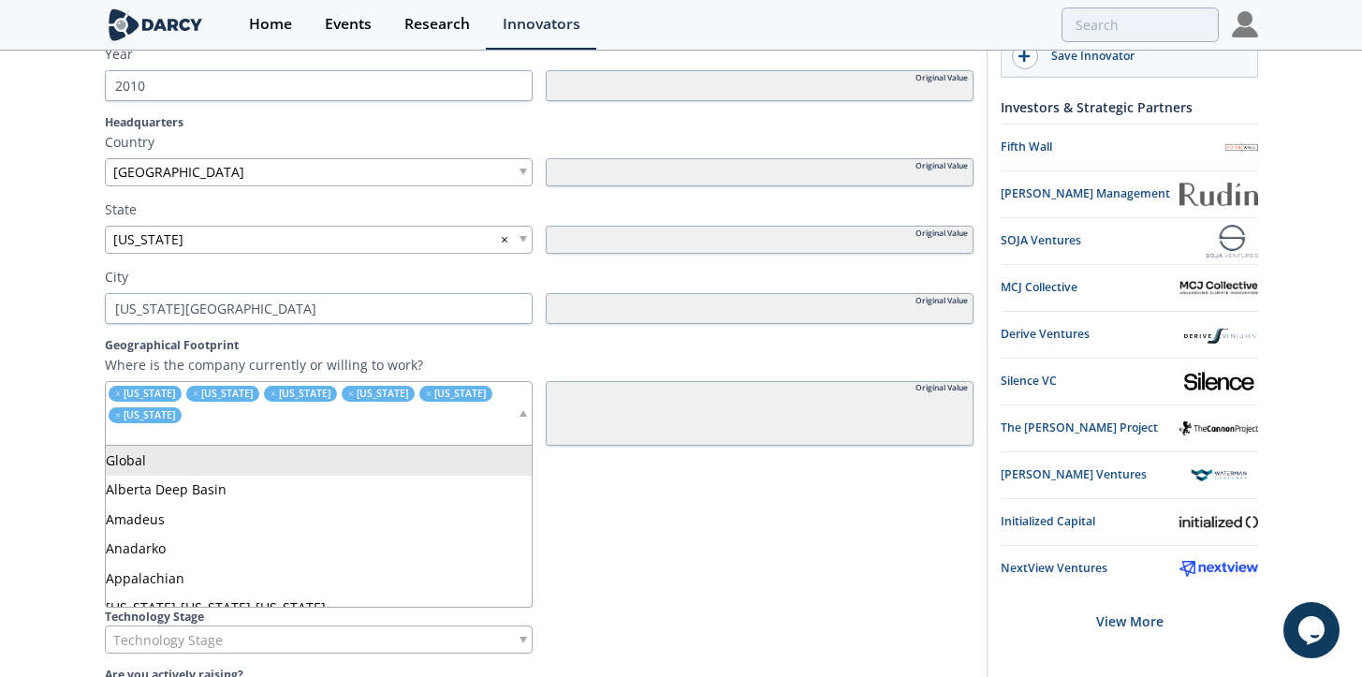
click at [197, 431] on input "search" at bounding box center [311, 435] width 411 height 20
type input "michi"
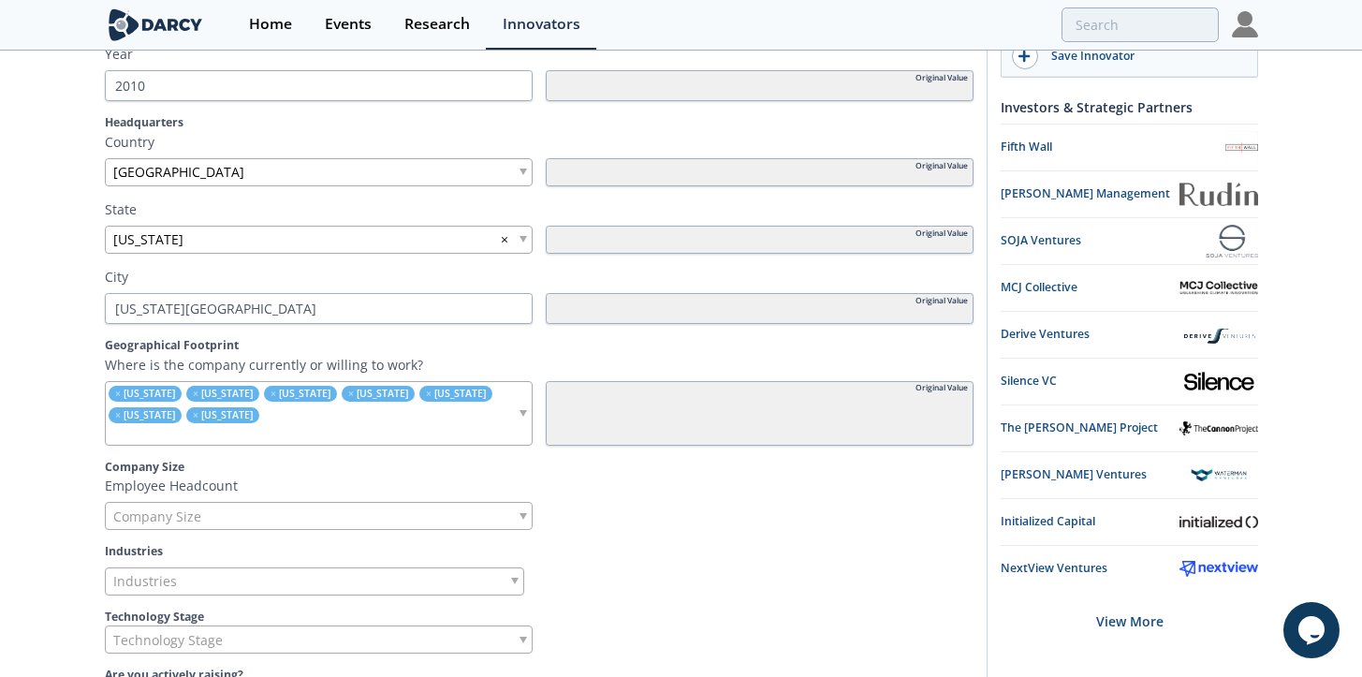
click at [258, 422] on ul "× [US_STATE] × [US_STATE] × [US_STATE] × [US_STATE] × [US_STATE] × [US_STATE] ×…" at bounding box center [311, 413] width 411 height 63
type input "[US_STATE]"
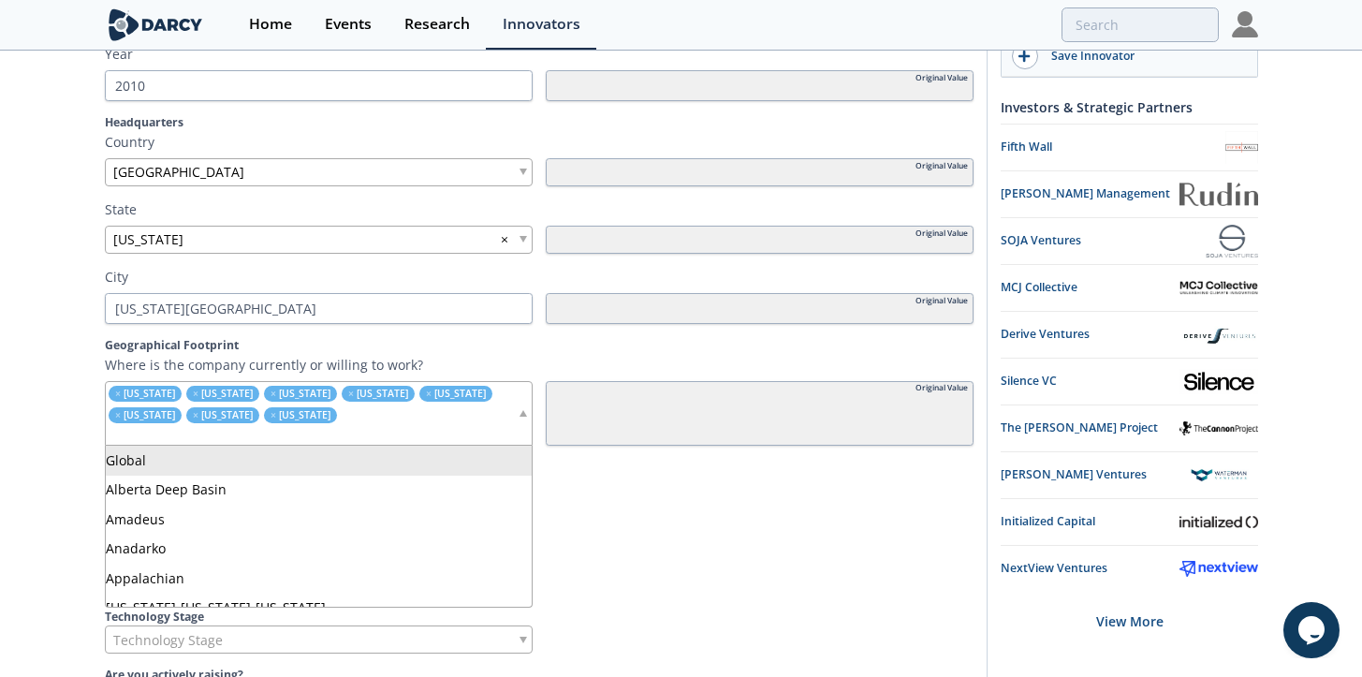
click at [256, 436] on input "search" at bounding box center [311, 435] width 411 height 20
type input "penn"
click at [261, 434] on input "search" at bounding box center [311, 435] width 411 height 20
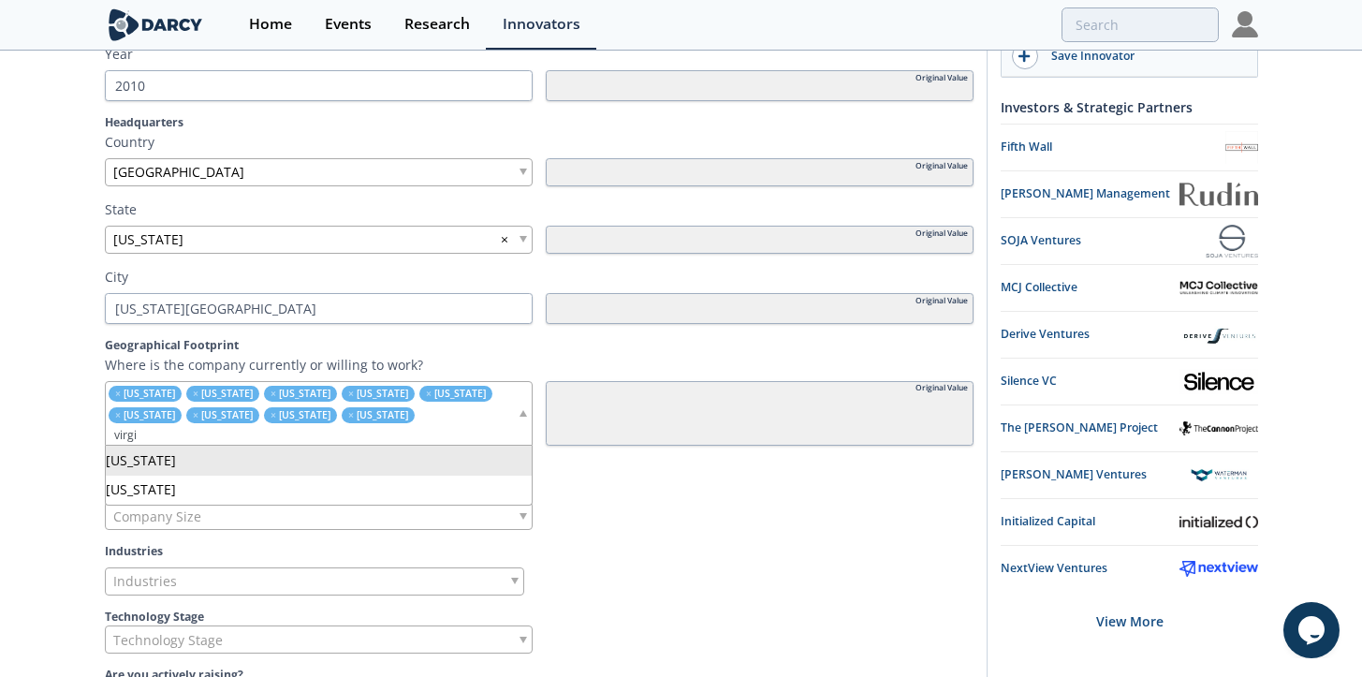
type input "virgi"
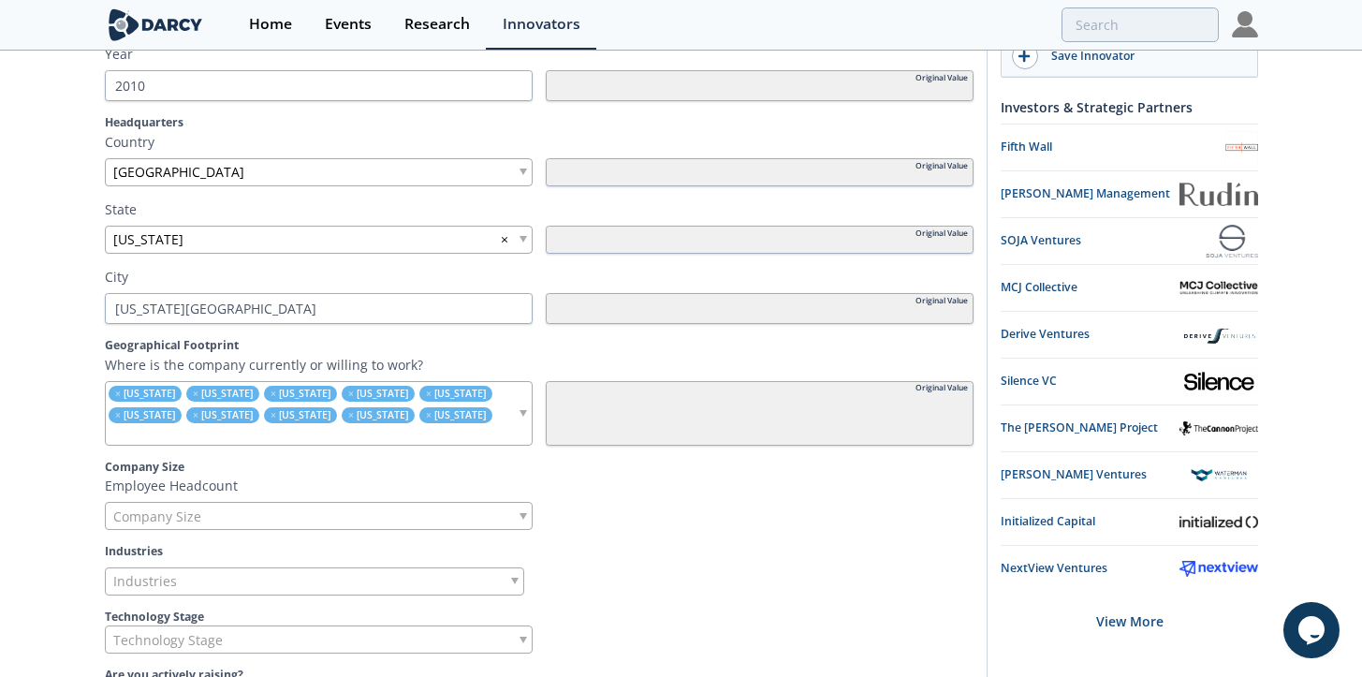
click at [259, 435] on input "search" at bounding box center [311, 435] width 411 height 20
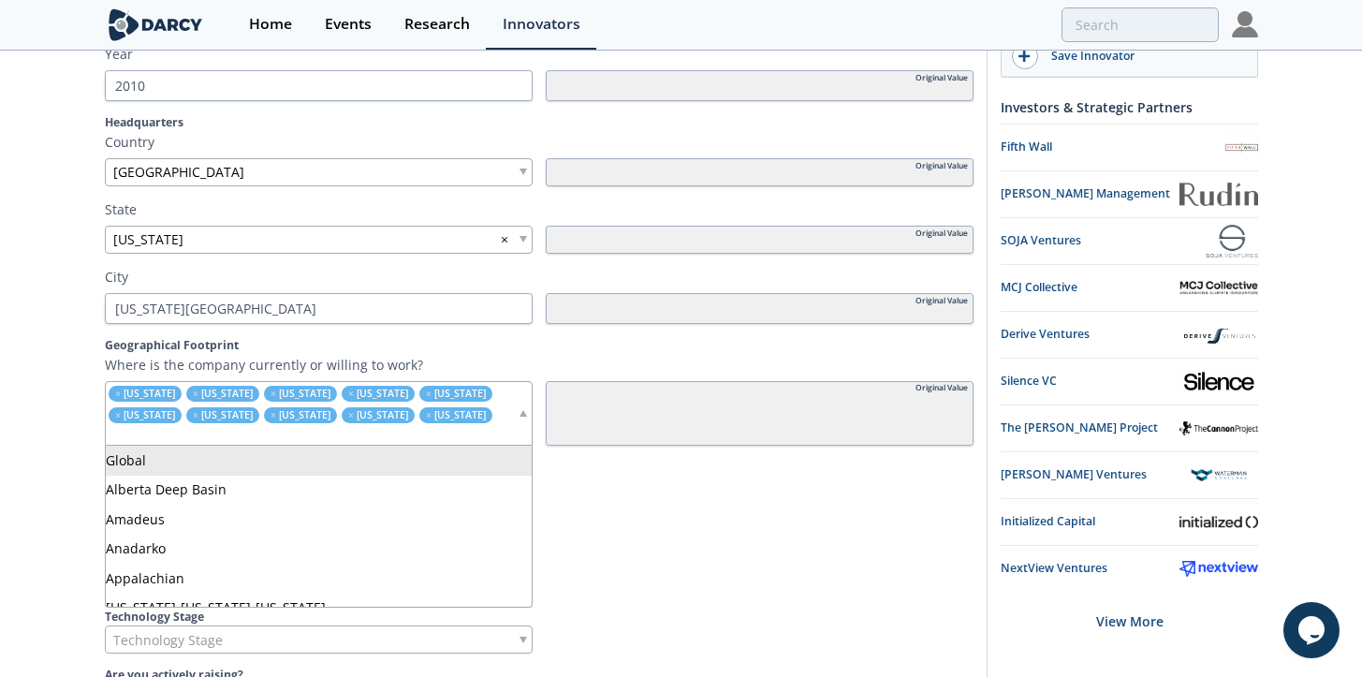
type input "w"
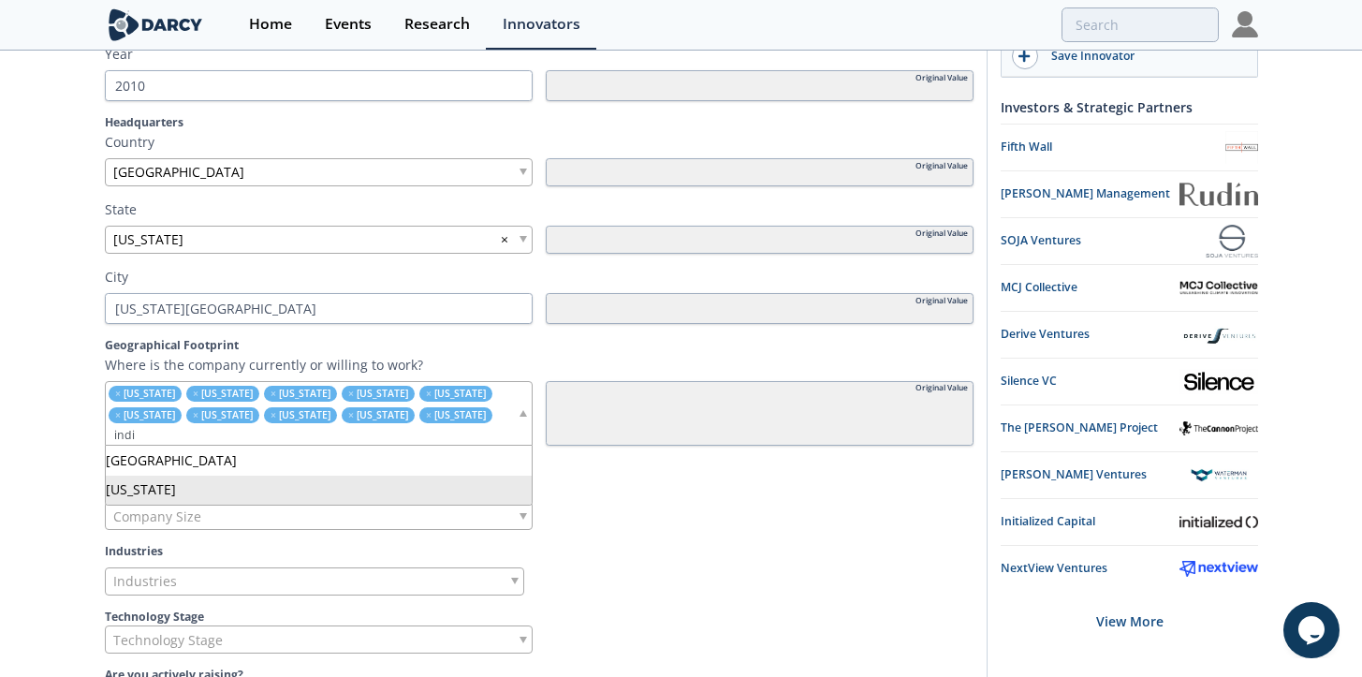
type input "indi"
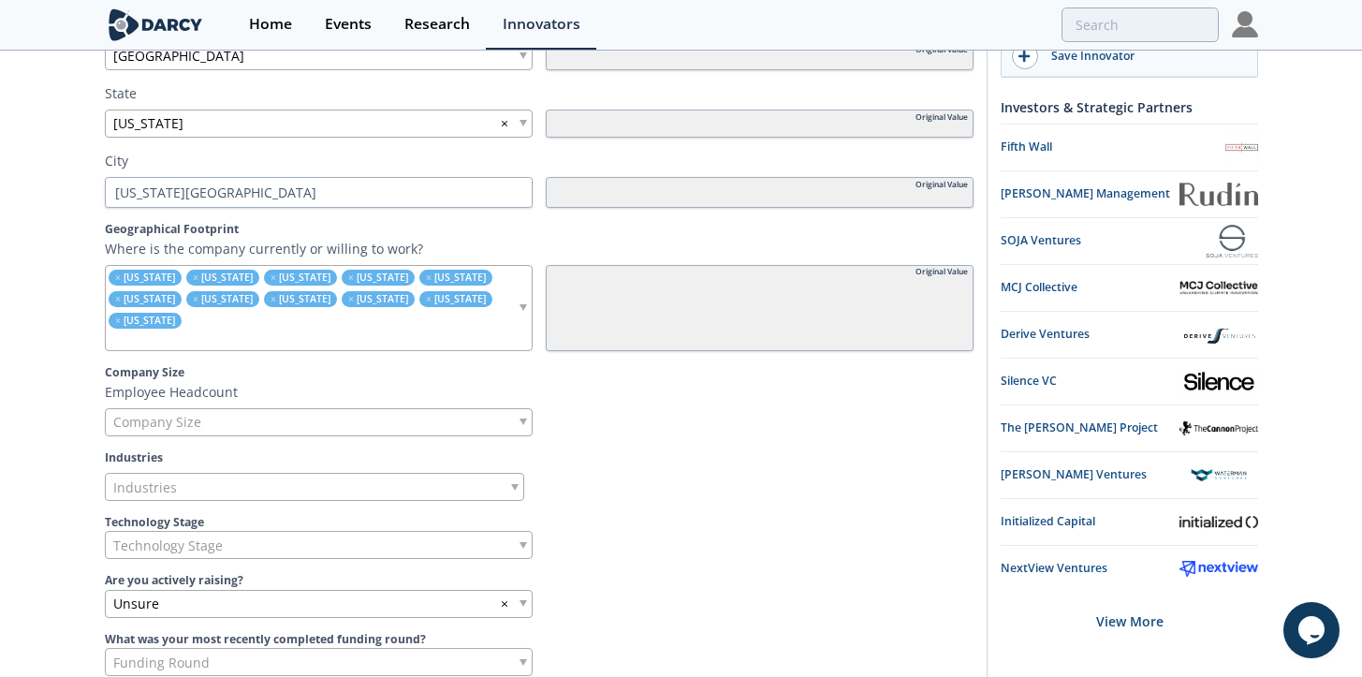
scroll to position [751, 0]
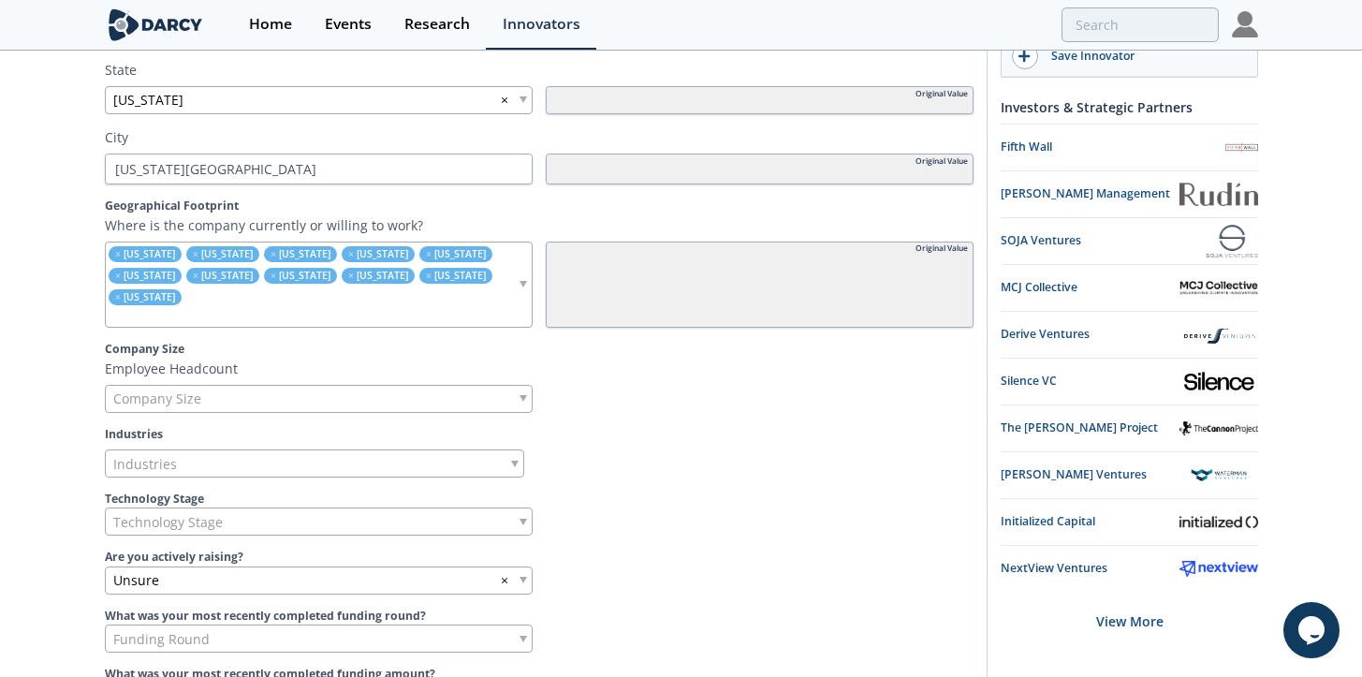
click at [273, 385] on div "Company Size" at bounding box center [319, 399] width 428 height 28
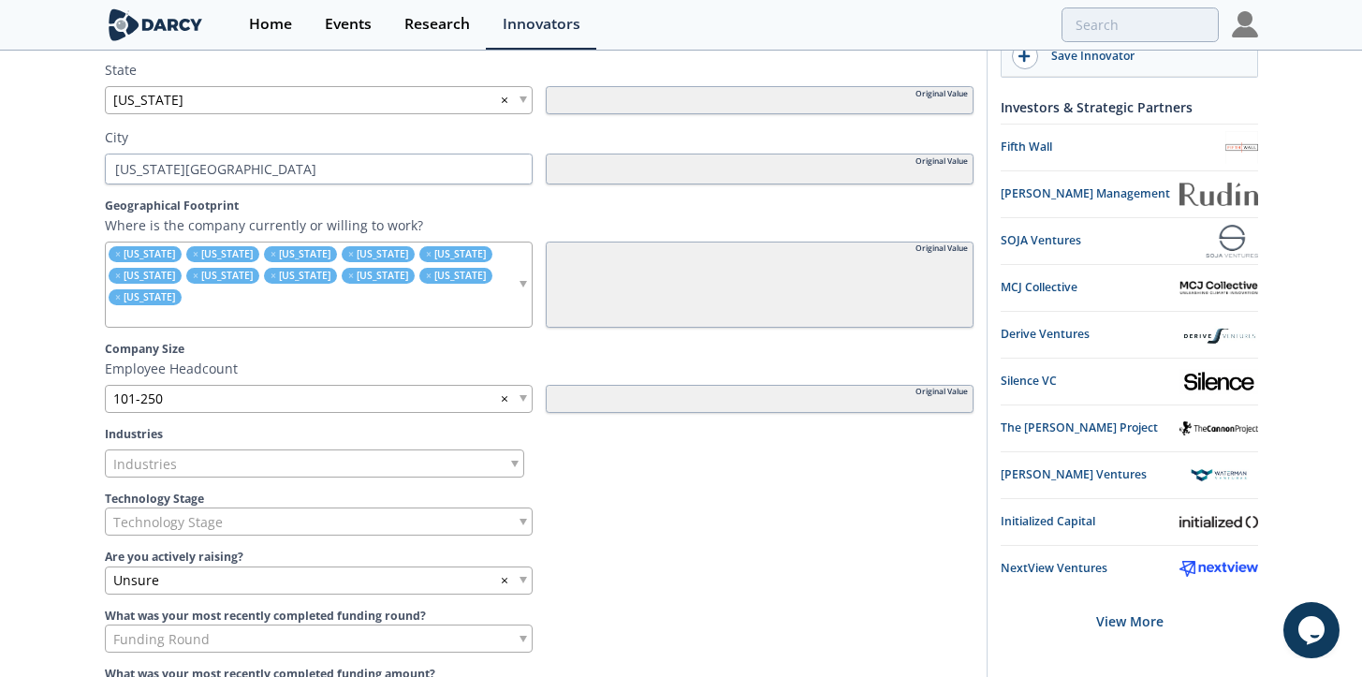
click at [239, 449] on div "Industries" at bounding box center [314, 463] width 419 height 28
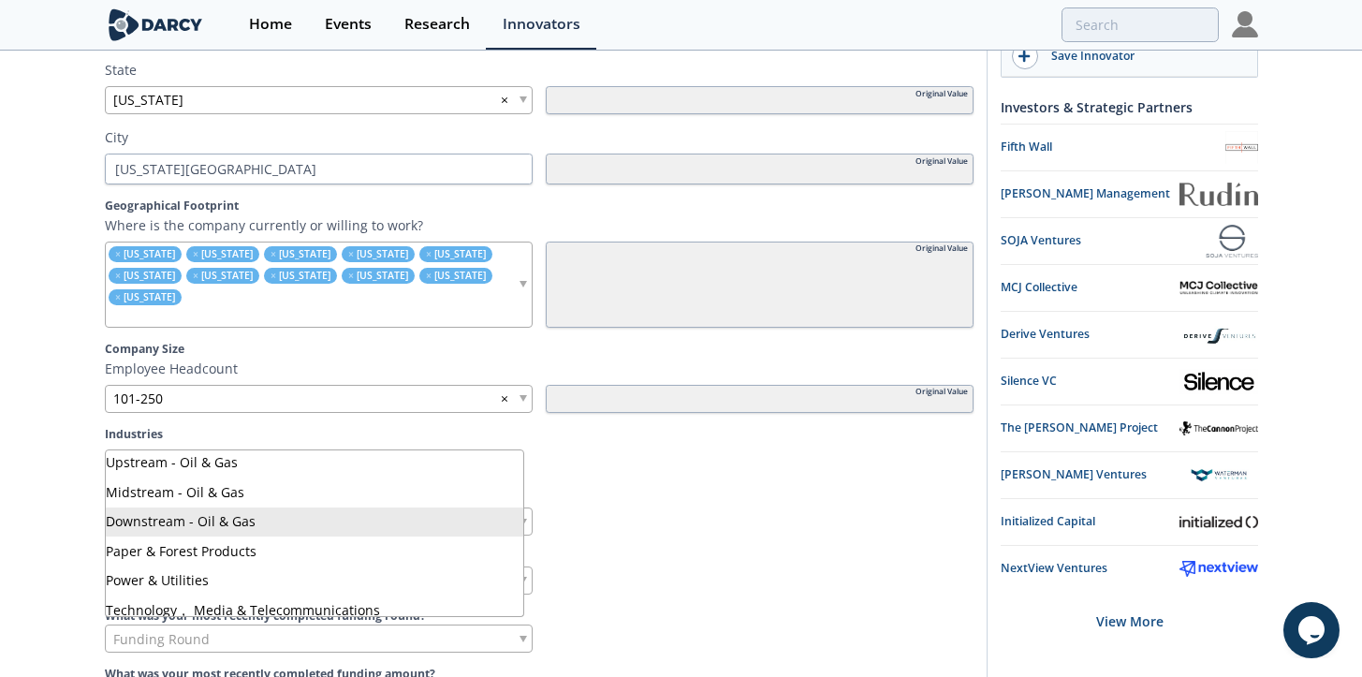
scroll to position [459, 0]
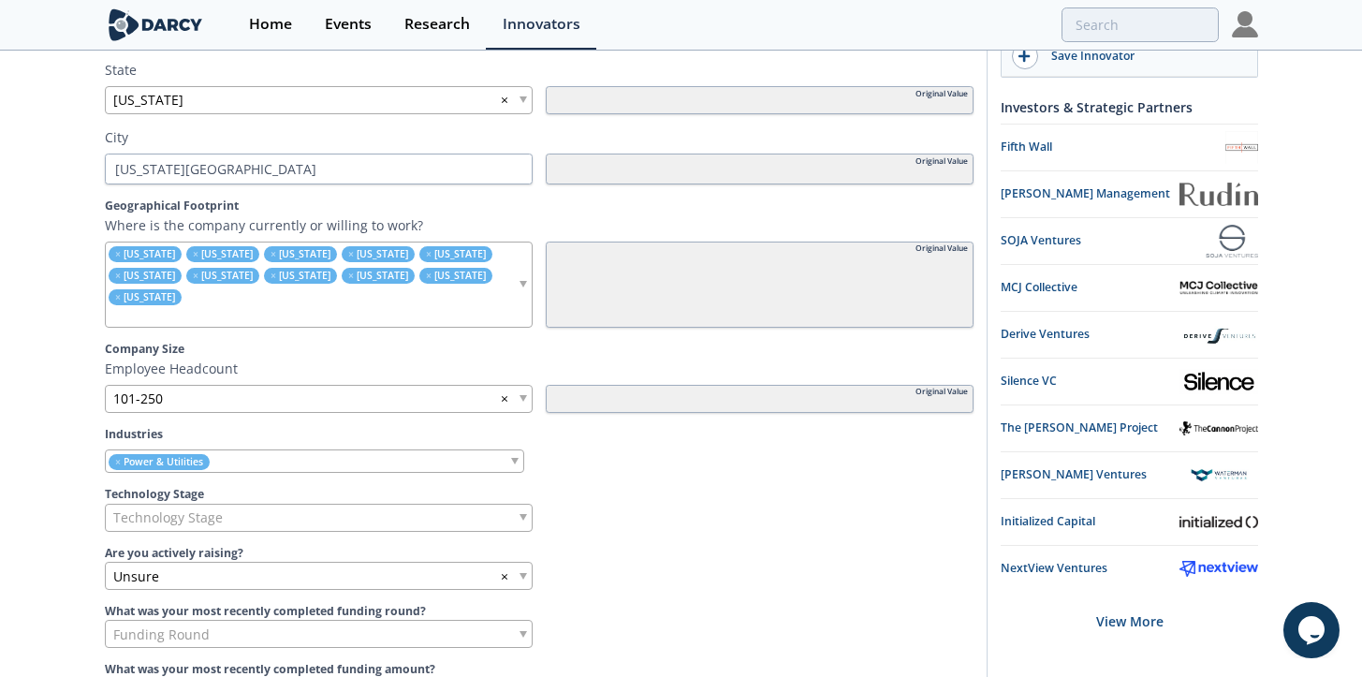
click at [250, 449] on div "× Power & Utilities" at bounding box center [314, 460] width 419 height 23
click at [277, 504] on div "Technology Stage" at bounding box center [319, 518] width 428 height 28
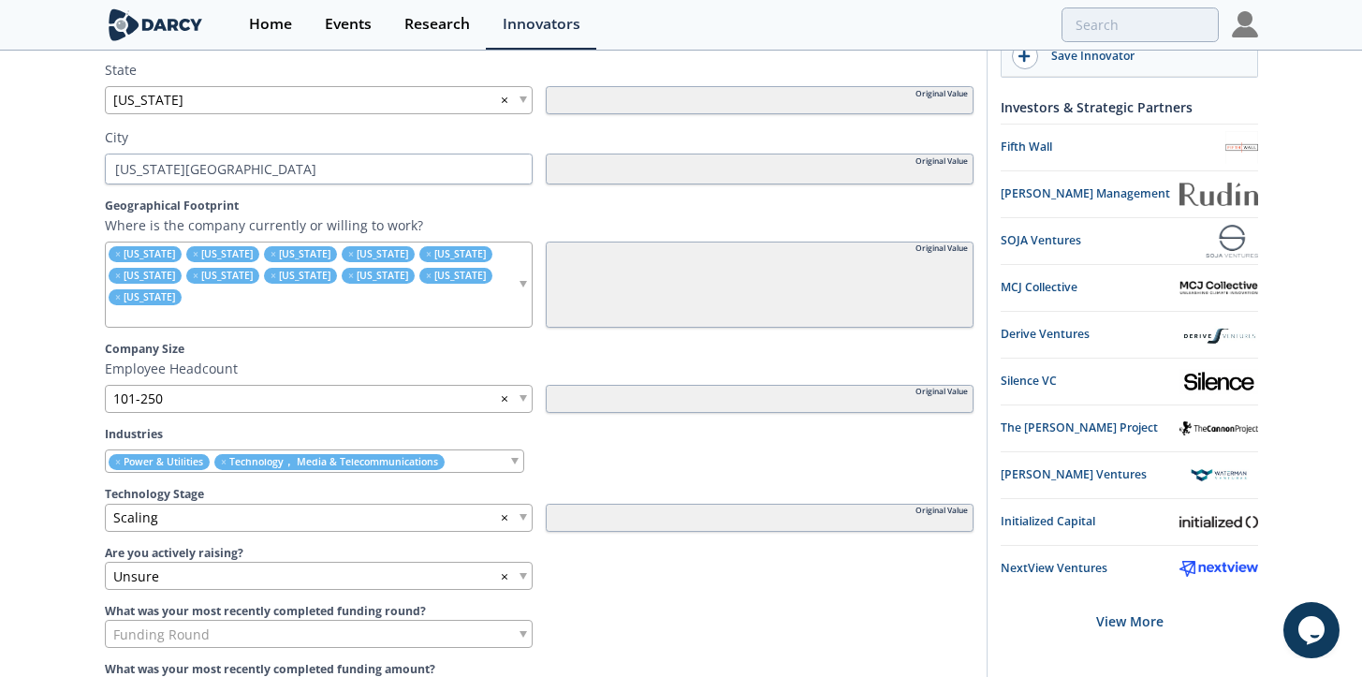
click at [266, 562] on div "Unsure ×" at bounding box center [319, 576] width 428 height 28
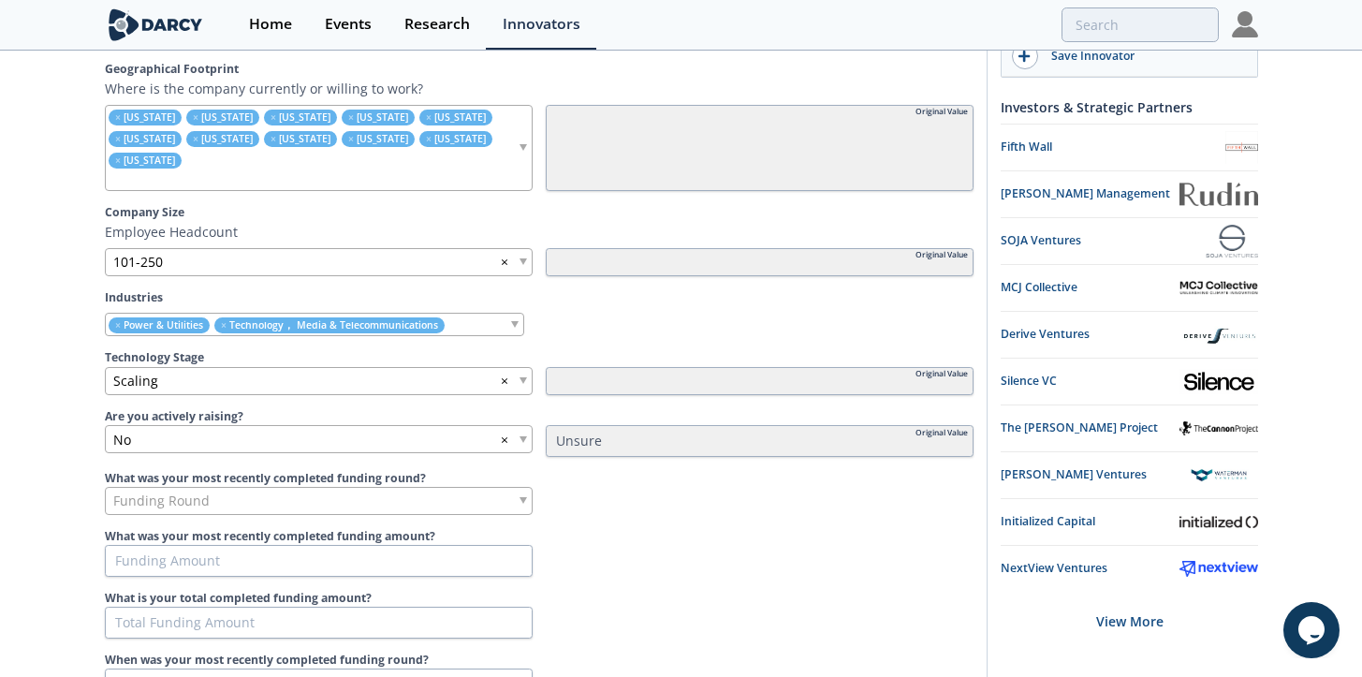
scroll to position [896, 0]
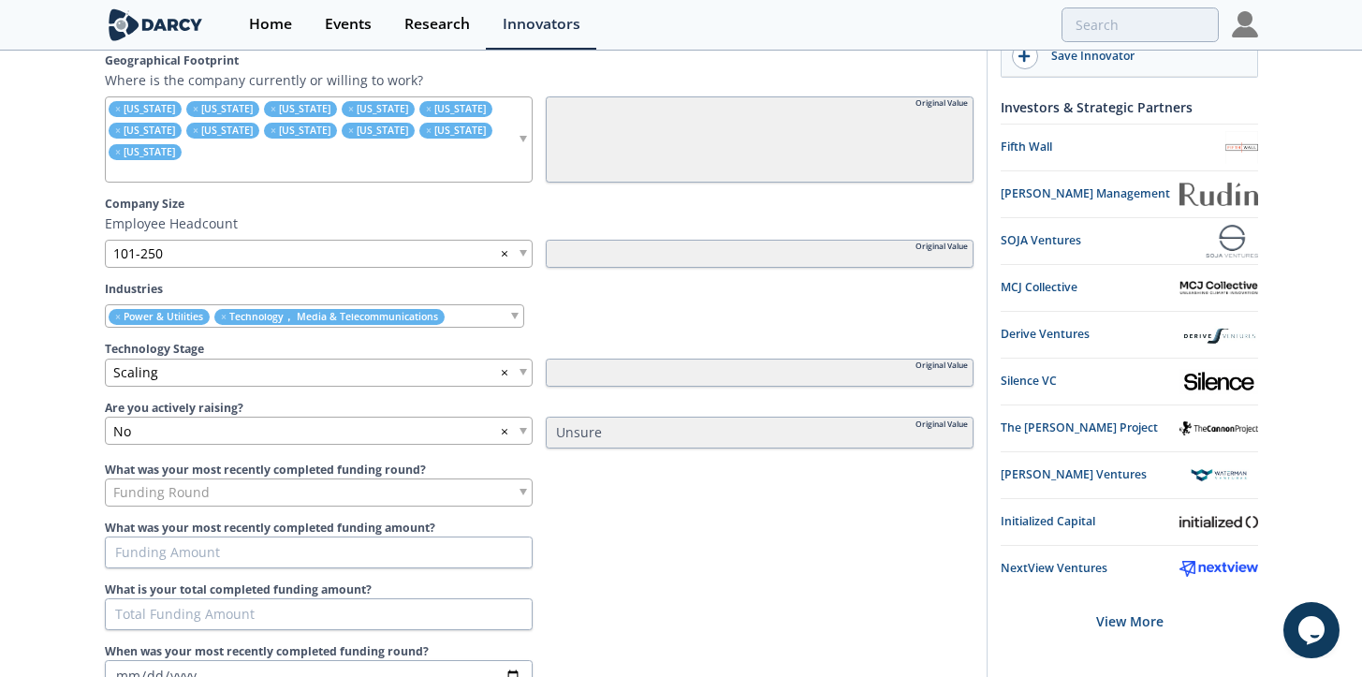
click at [281, 478] on div "Funding Round" at bounding box center [319, 492] width 428 height 28
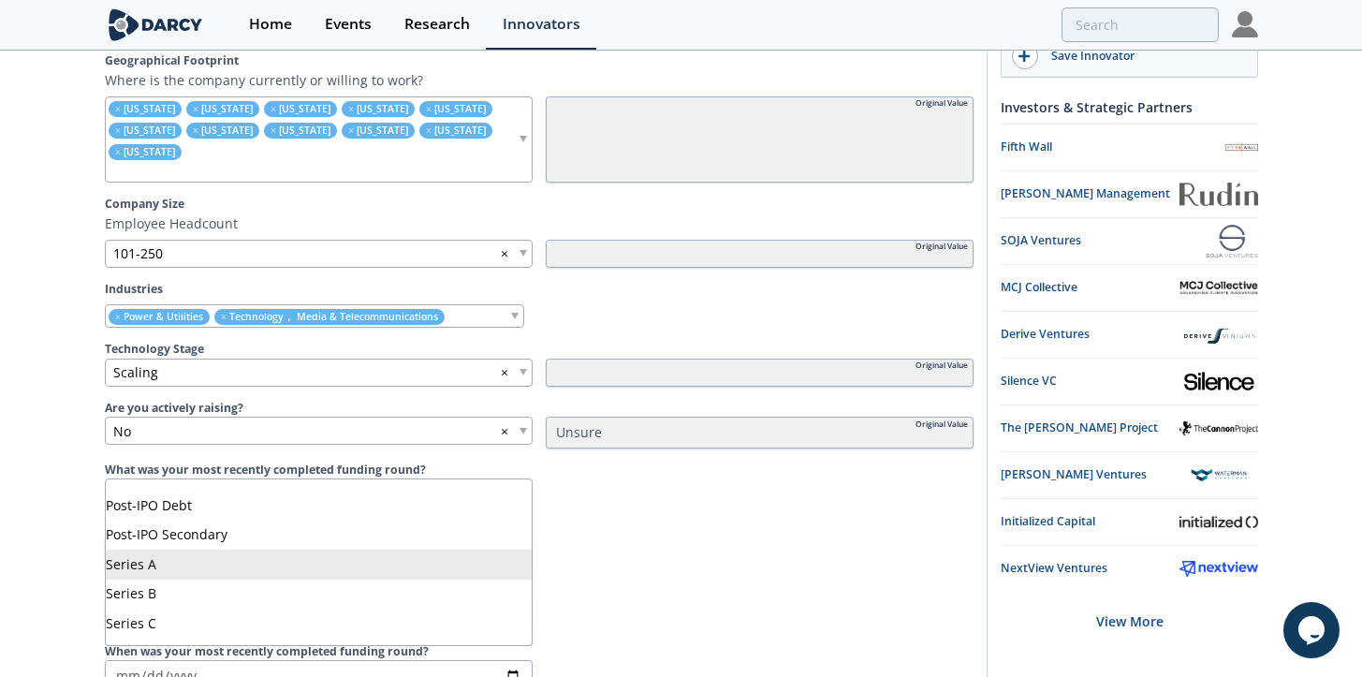
scroll to position [440, 0]
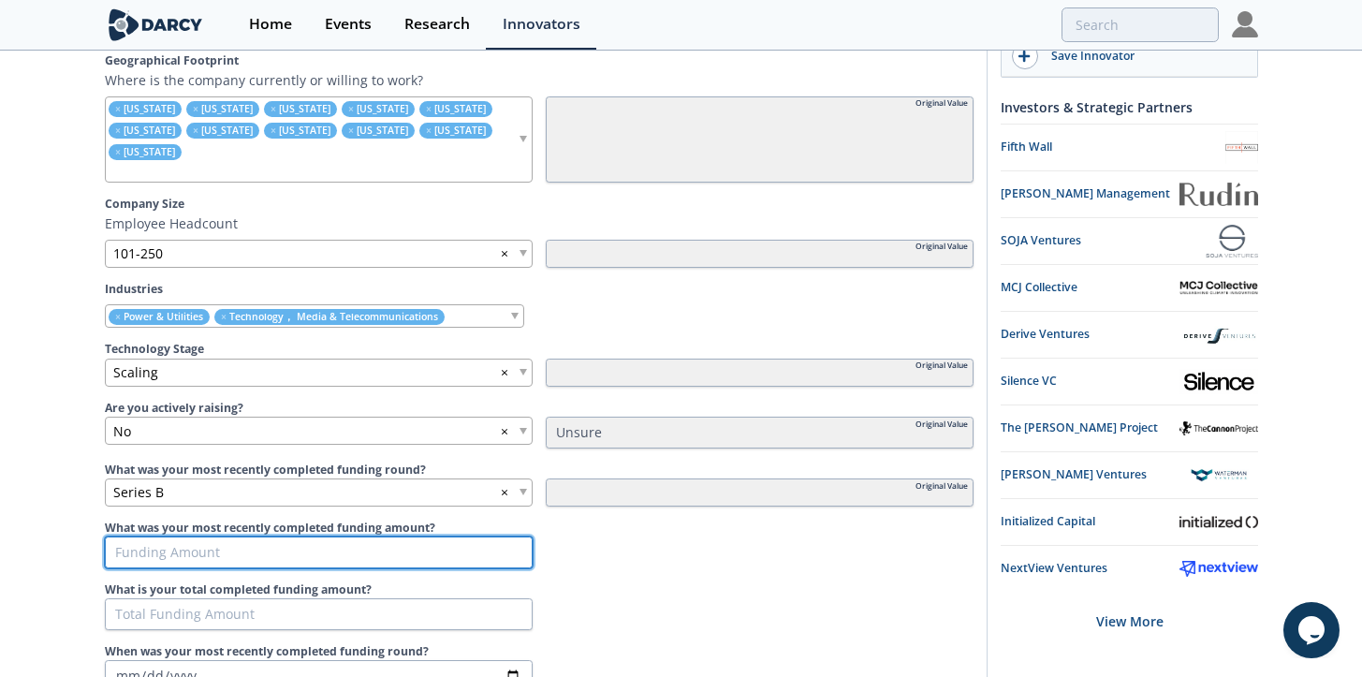
click at [254, 536] on input "What was your most recently completed funding amount?" at bounding box center [319, 552] width 428 height 32
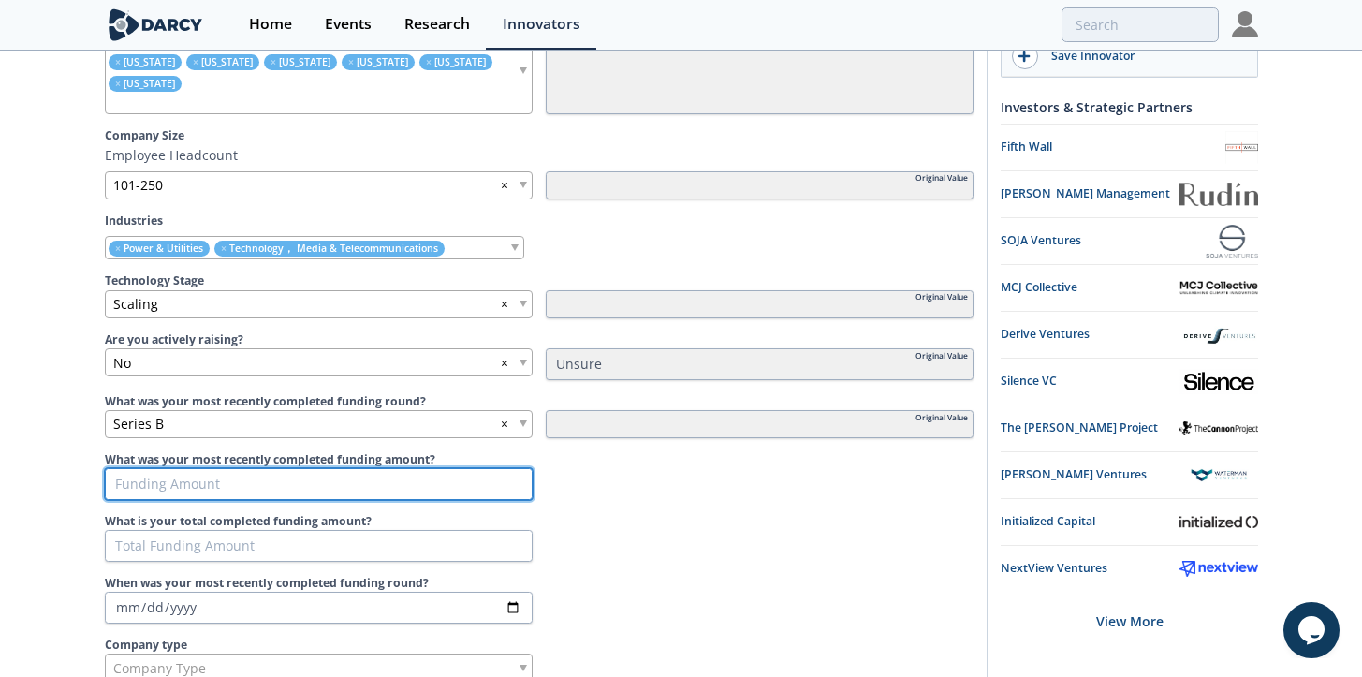
scroll to position [965, 0]
type input "5"
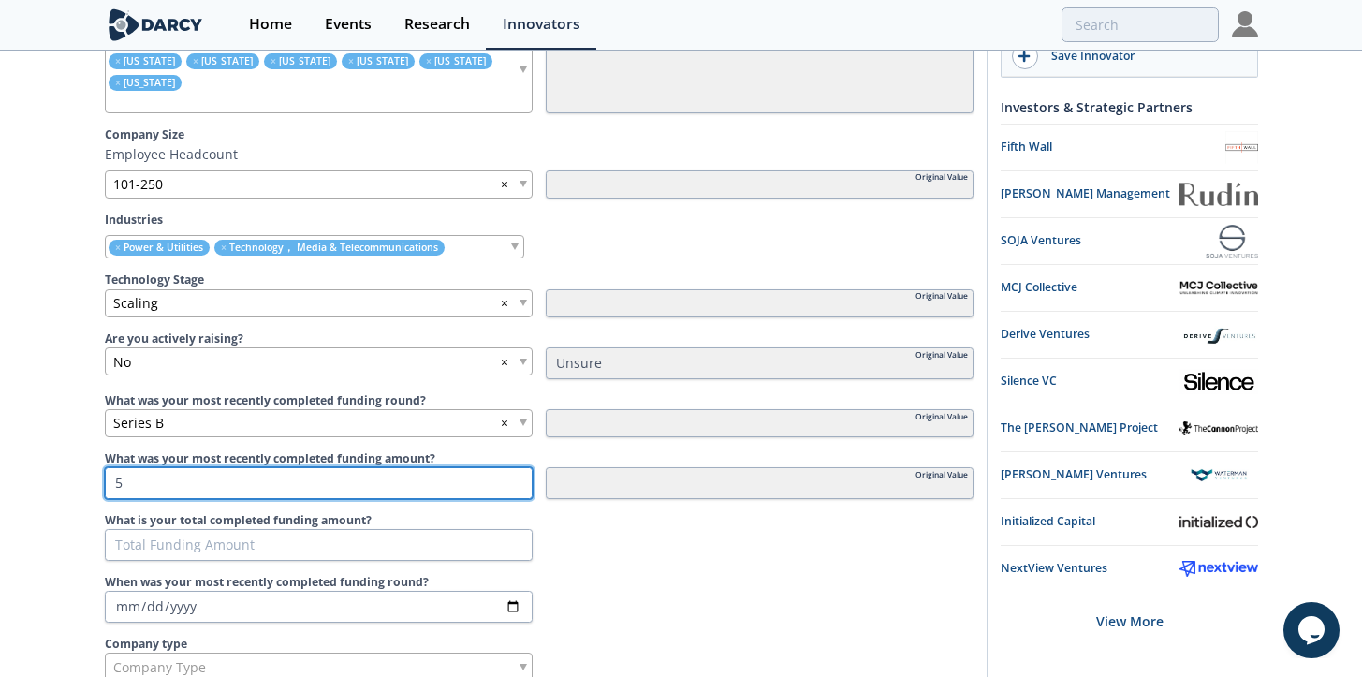
type input "55"
type input "550"
type input "5500"
type input "55000"
type input "5500"
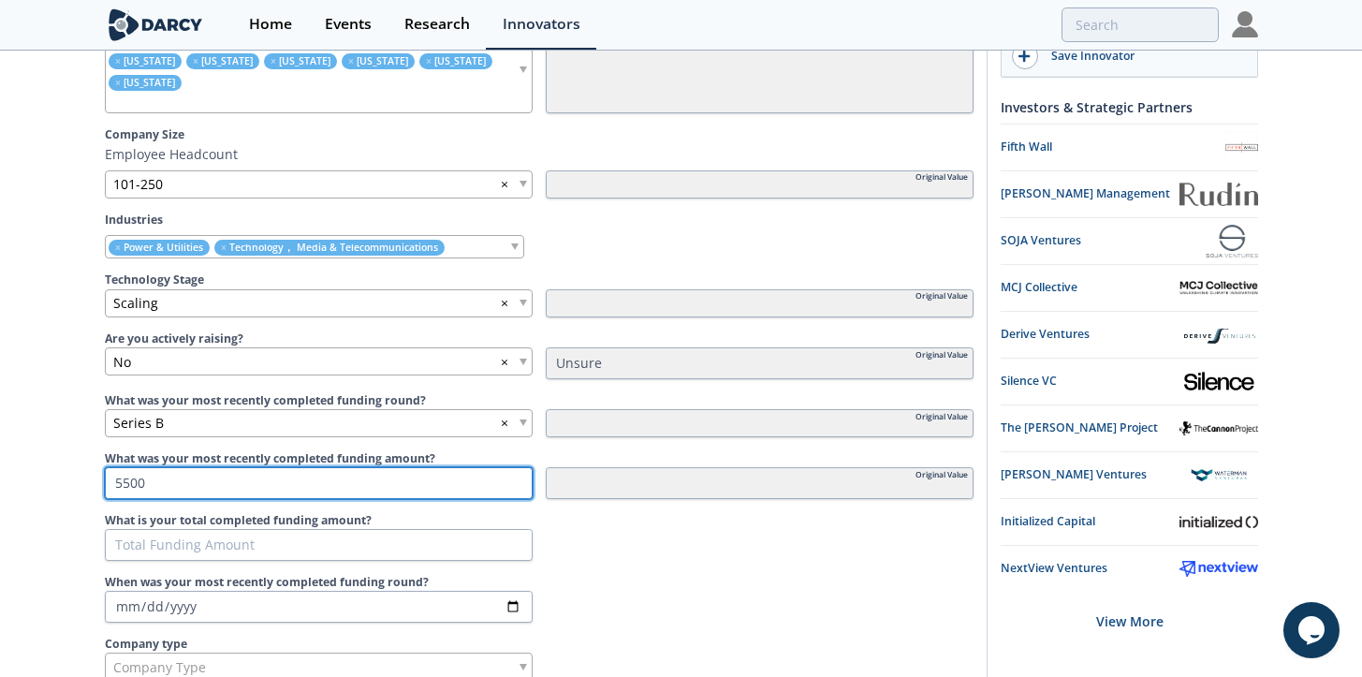
type input "550"
type input "55"
type input "550"
type input "5500"
type input "55000"
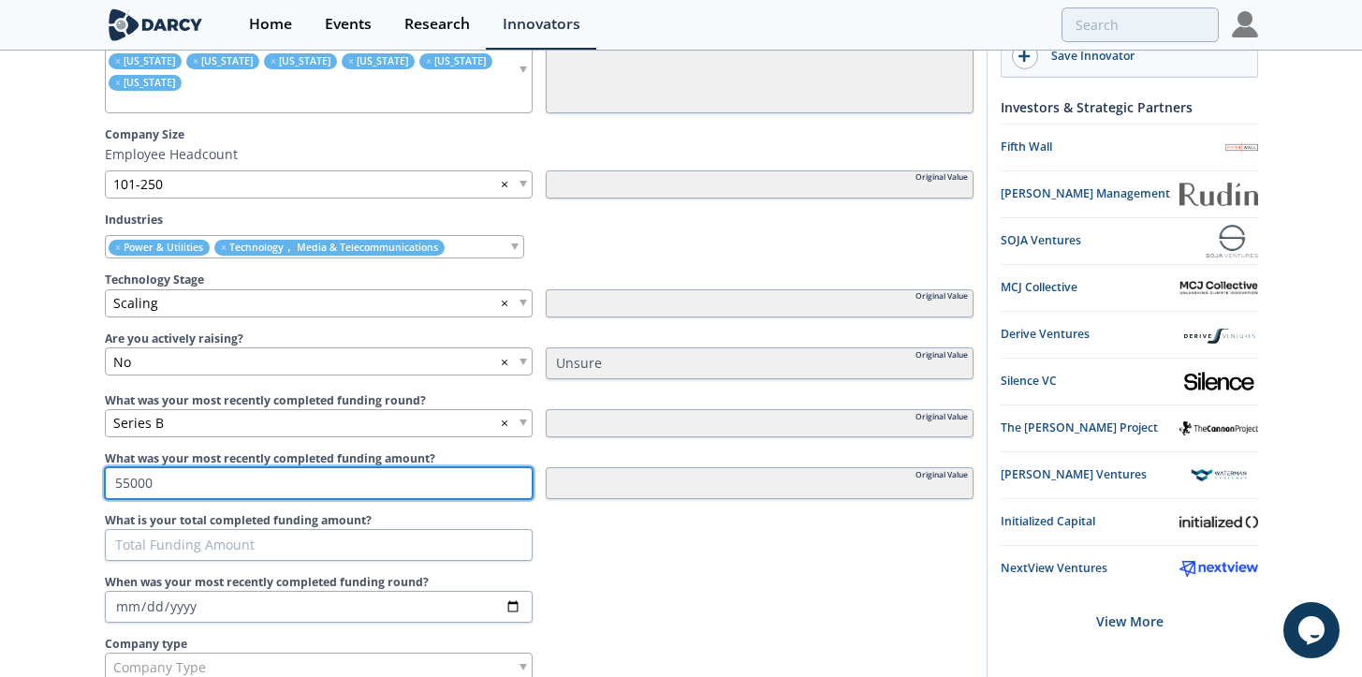
type input "550000"
type input "5500000"
type input "55000000"
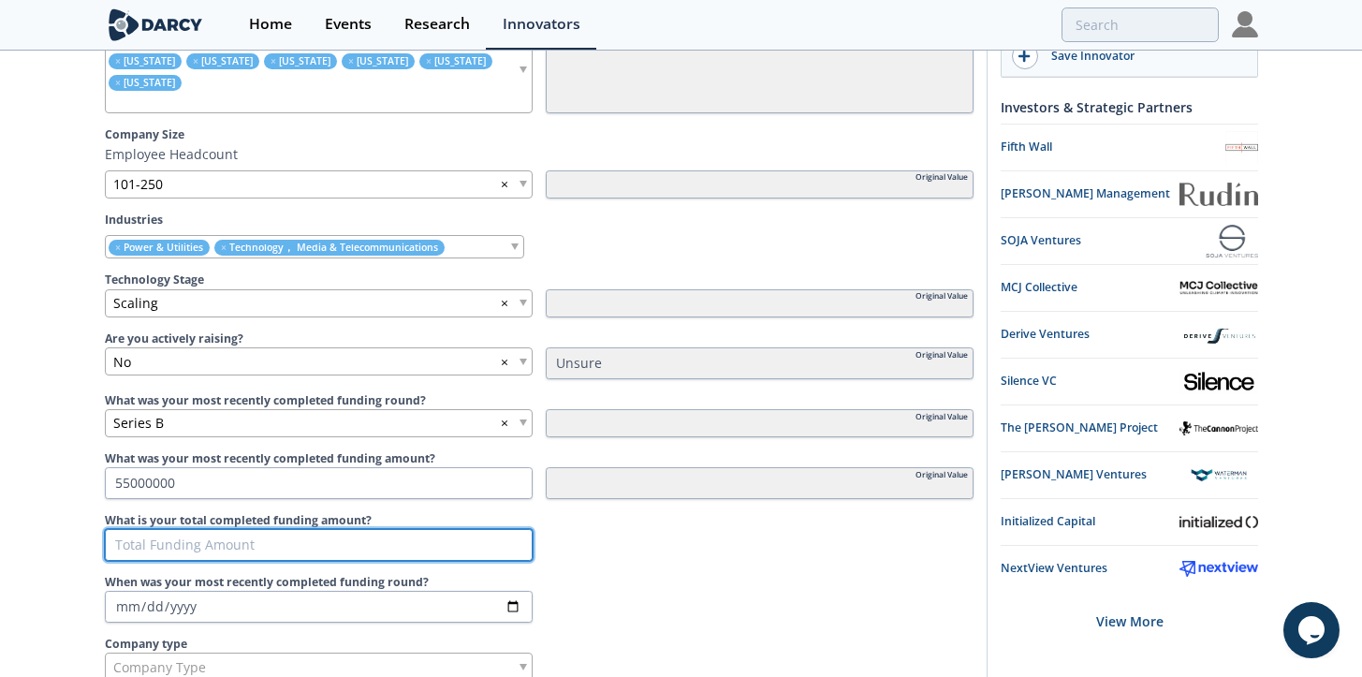
click at [266, 529] on input "What is your total completed funding amount?" at bounding box center [319, 545] width 428 height 32
type input "7"
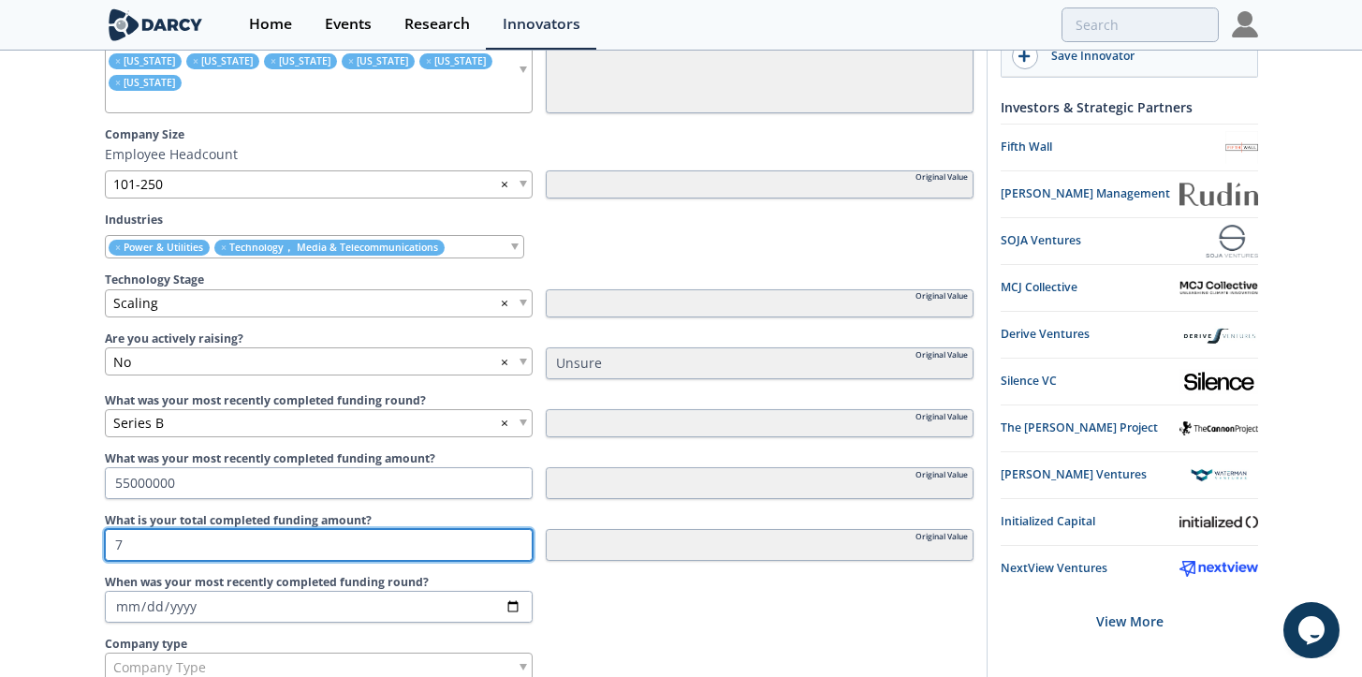
type input "79"
type input "790"
type input "7900"
type input "79000"
type input "790000"
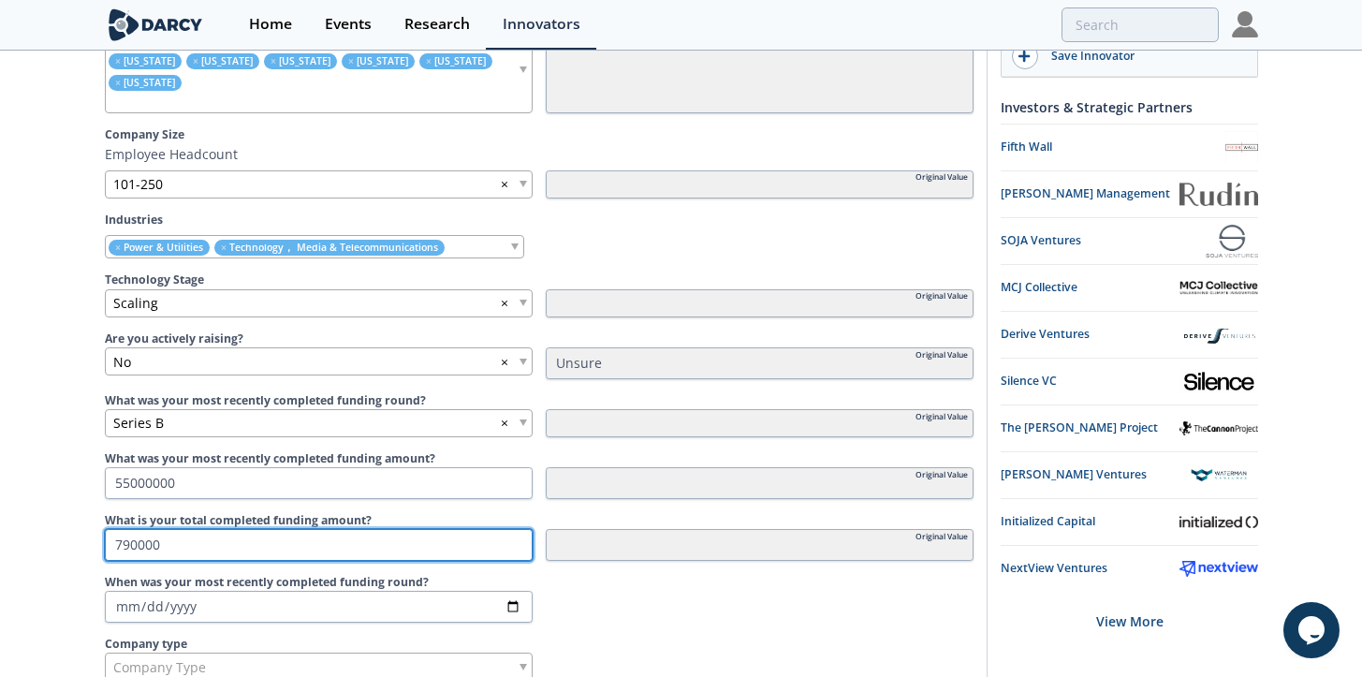
type input "7900000"
type input "79000000"
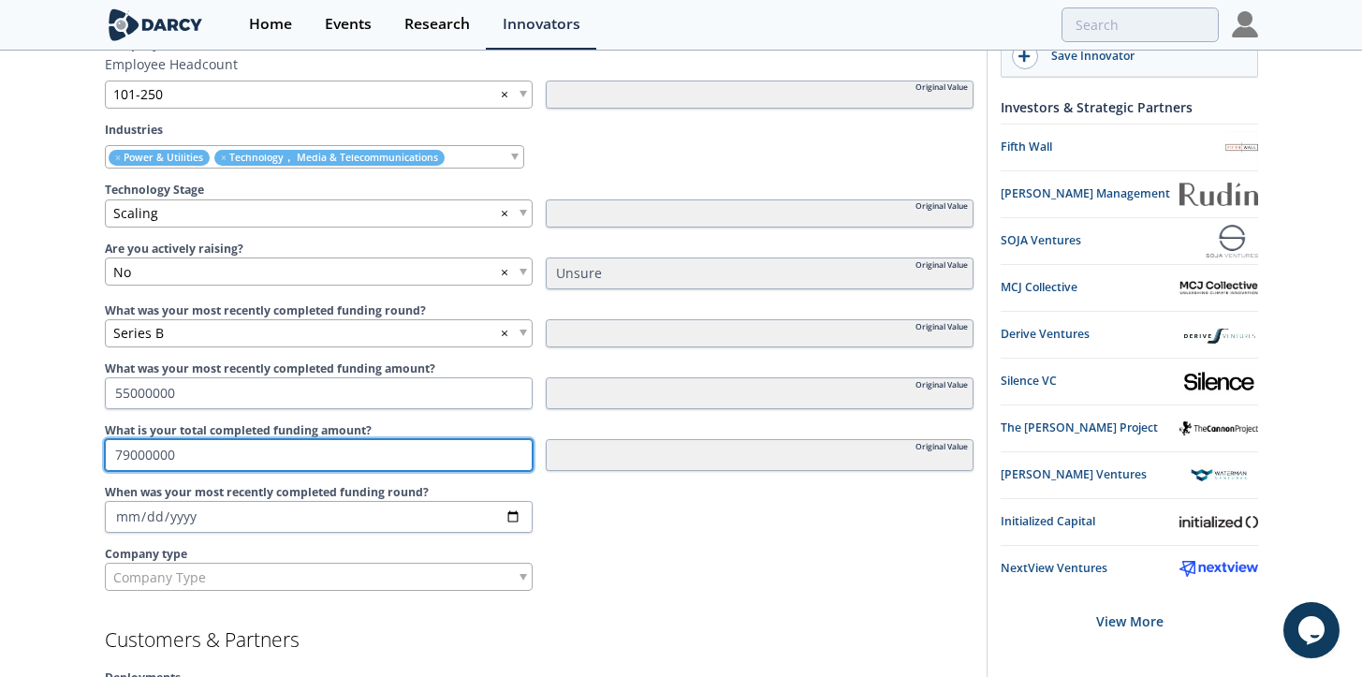
scroll to position [1065, 0]
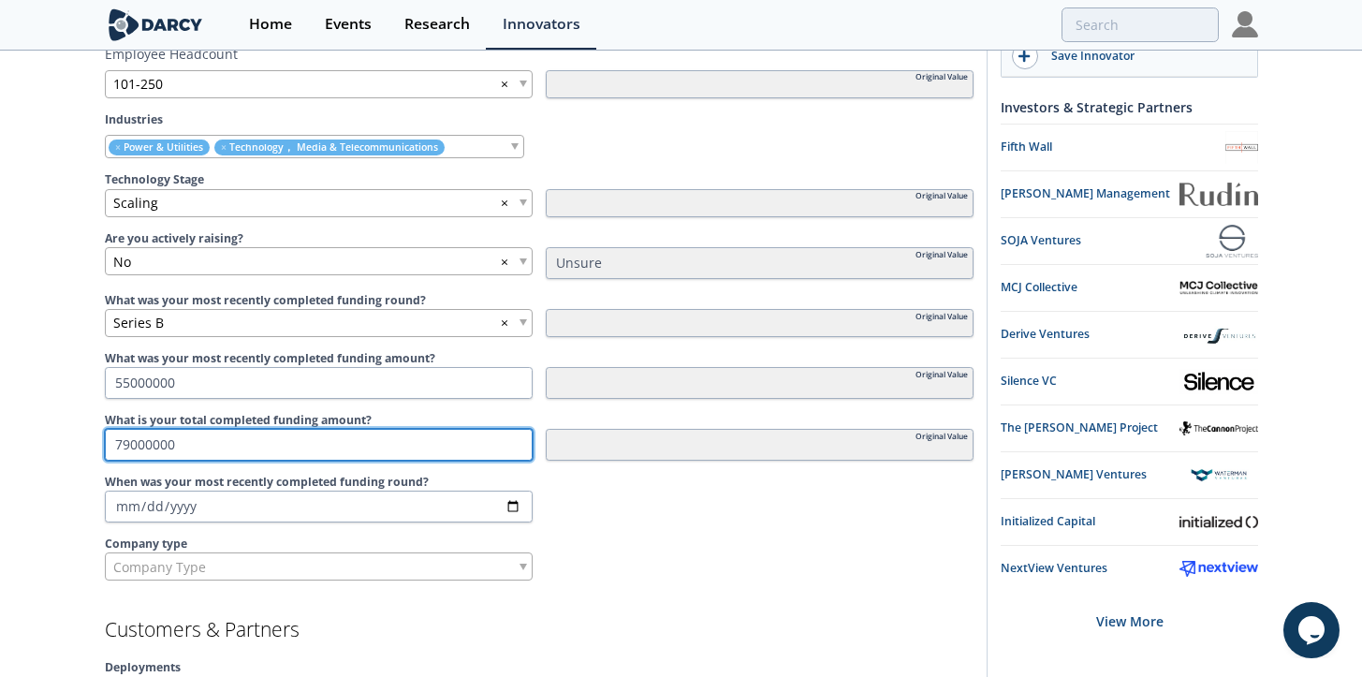
type input "79000000"
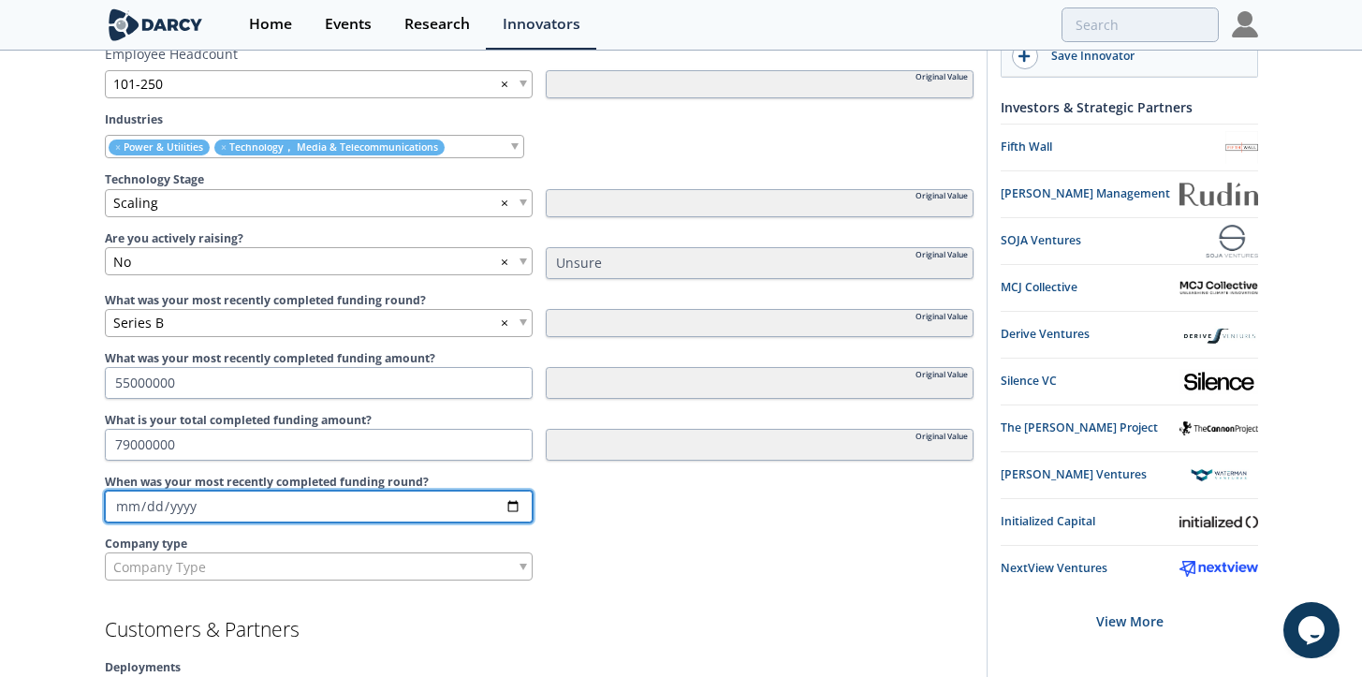
click at [264, 490] on input "When was your most recently completed funding round?" at bounding box center [319, 506] width 428 height 32
click at [179, 490] on input "When was your most recently completed funding round?" at bounding box center [319, 506] width 428 height 32
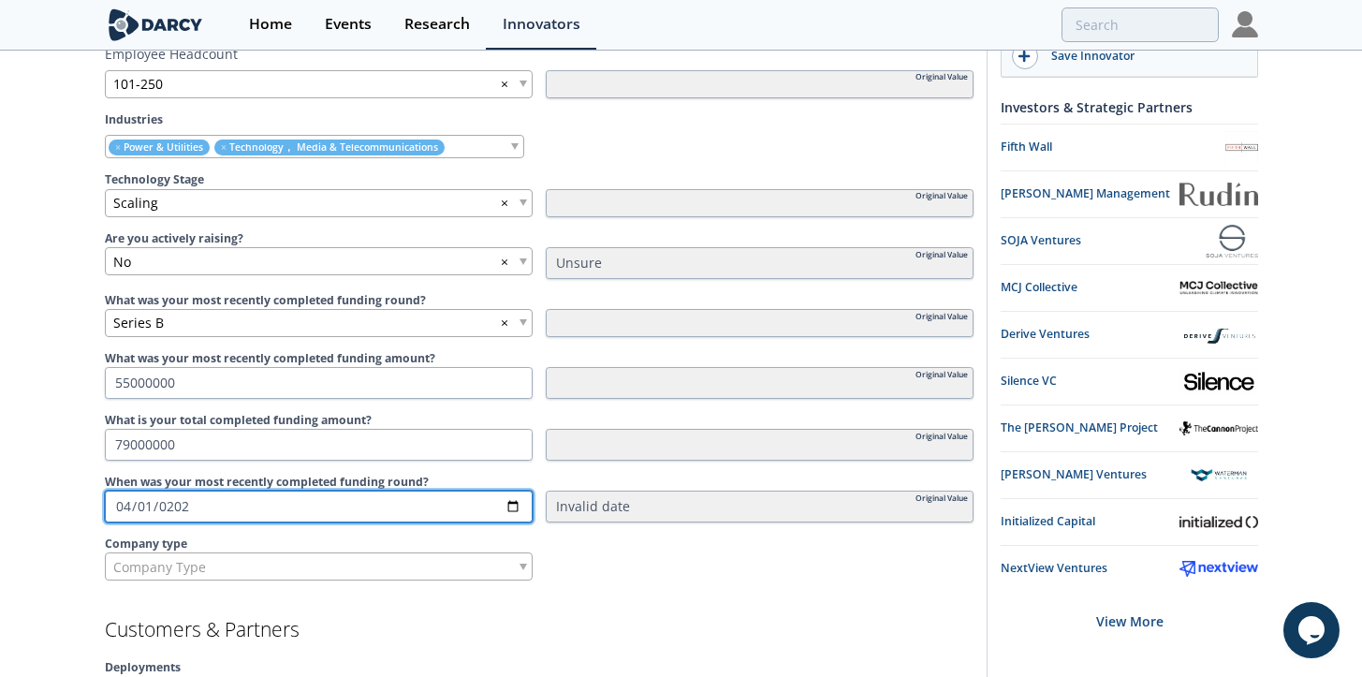
type input "[DATE]"
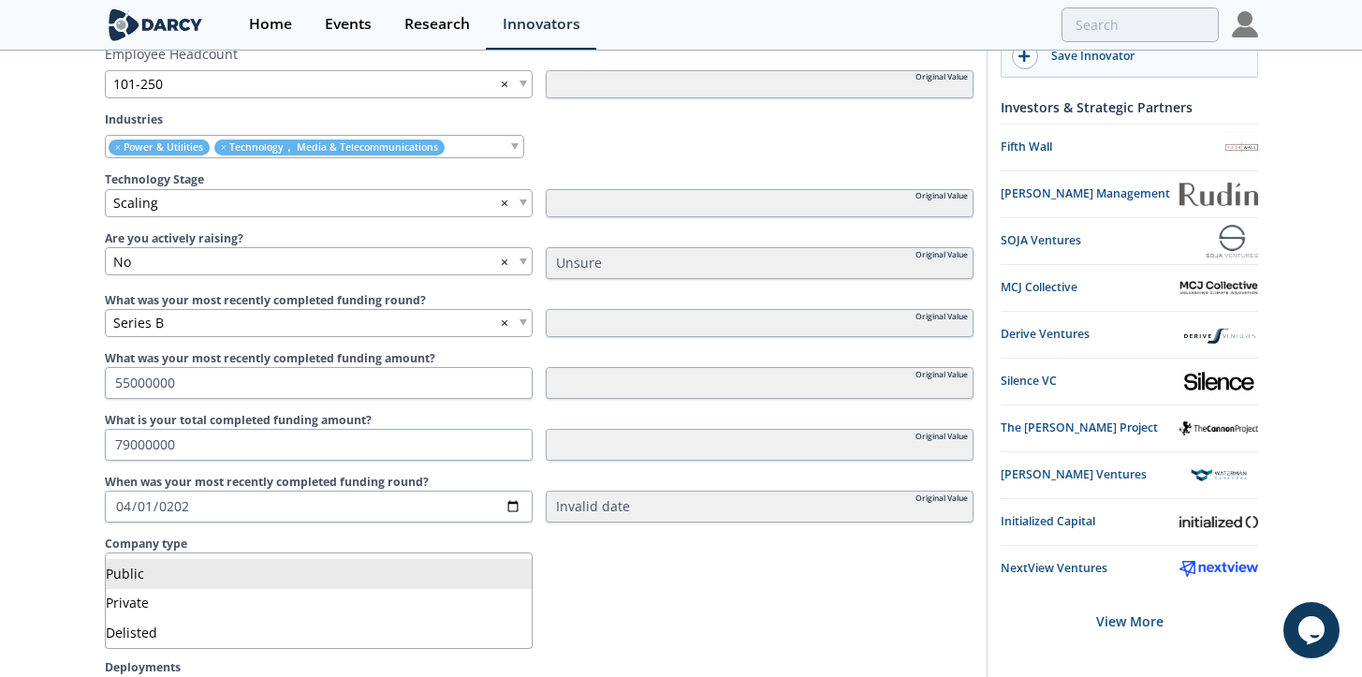
click at [205, 552] on div "Company Type" at bounding box center [319, 566] width 428 height 28
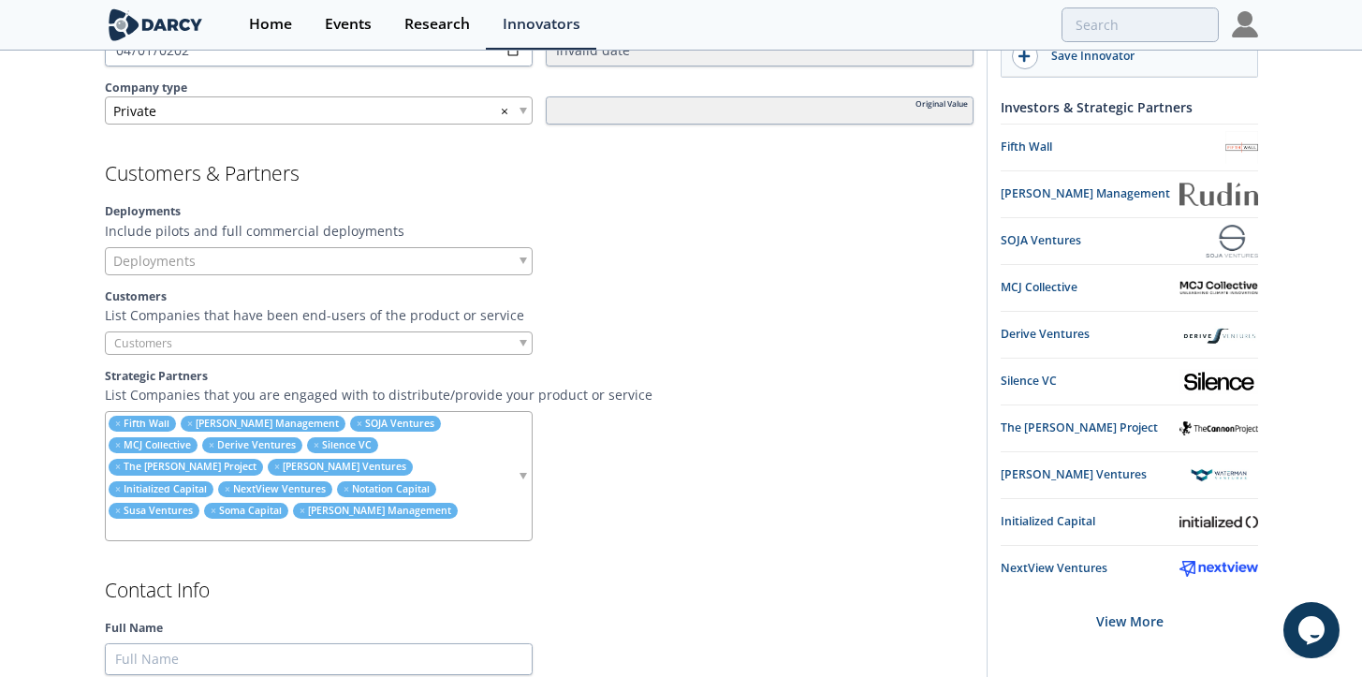
scroll to position [1522, 0]
click at [305, 246] on div "Deployments" at bounding box center [319, 260] width 428 height 28
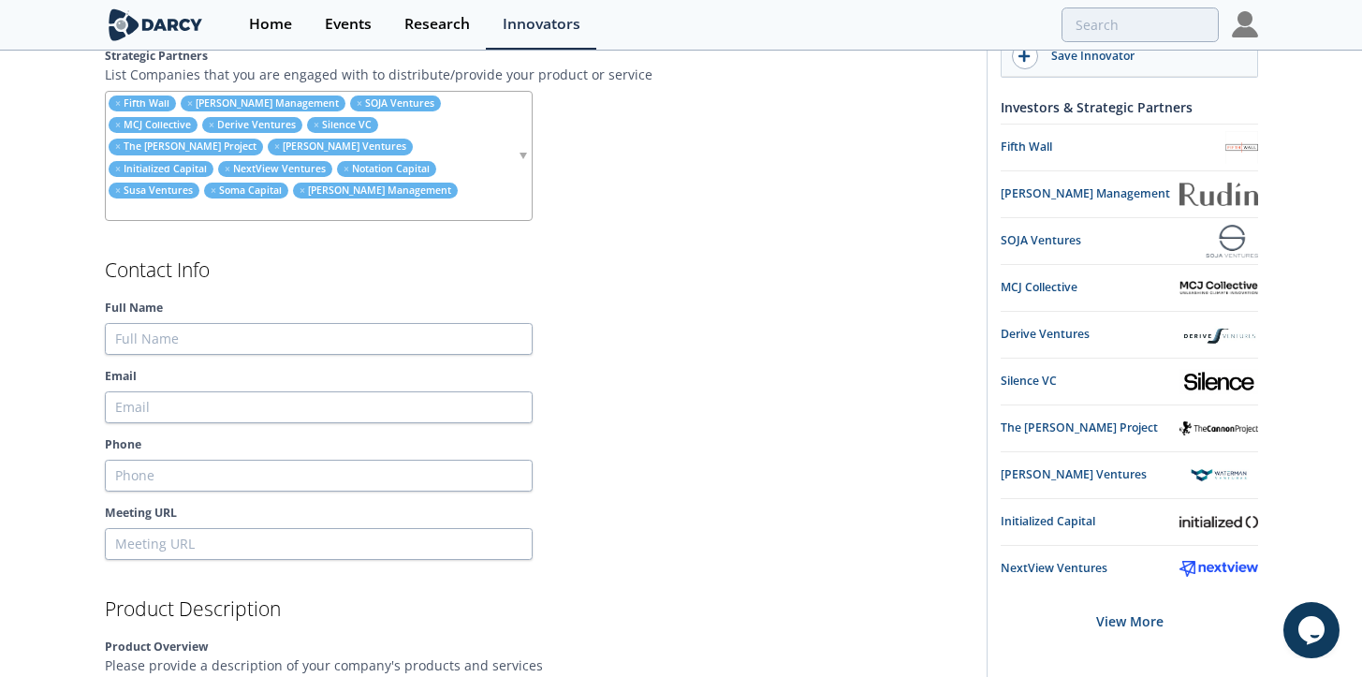
scroll to position [1843, 0]
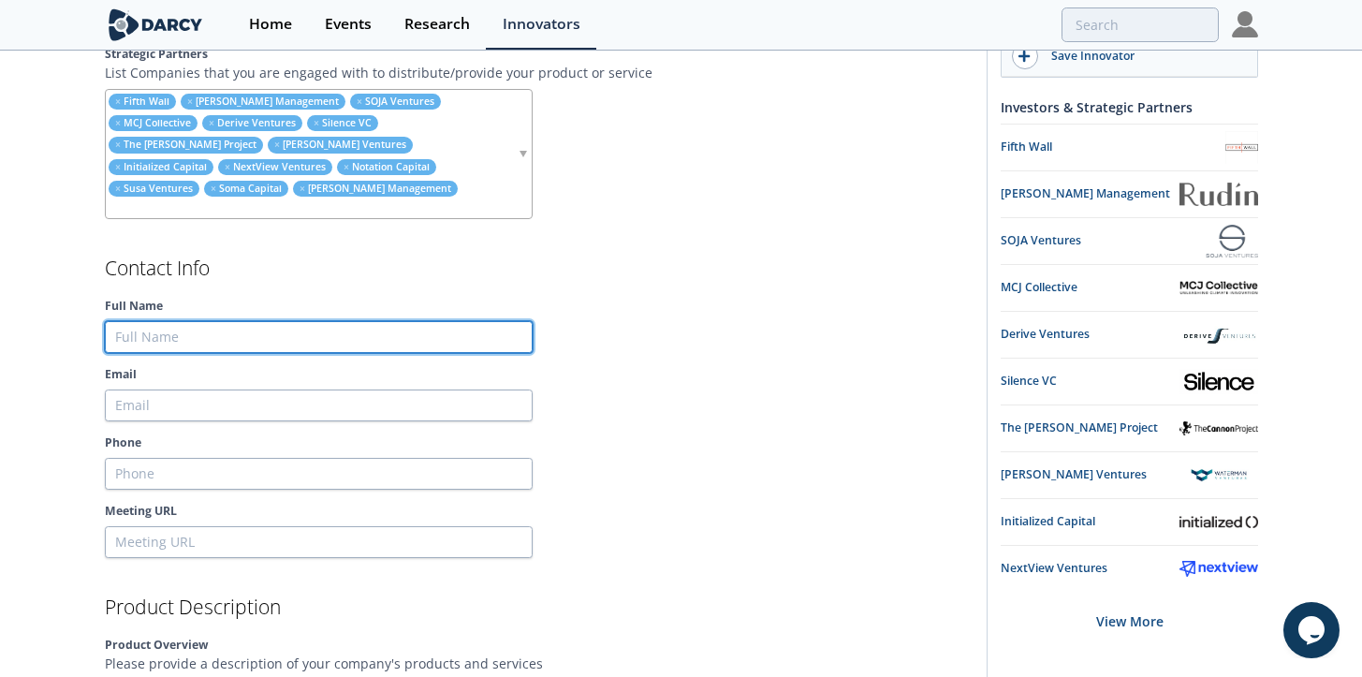
click at [282, 321] on input "Full Name" at bounding box center [319, 337] width 428 height 32
type input "[PERSON_NAME]"
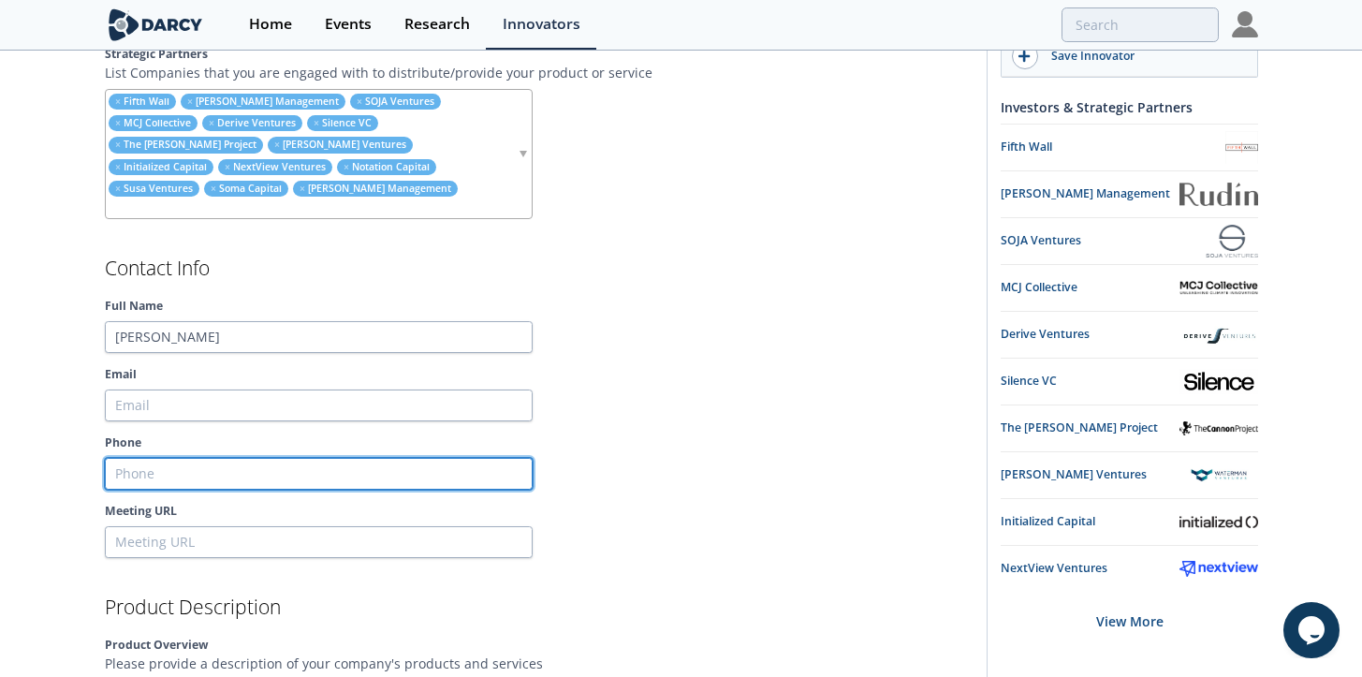
type input "4017436288"
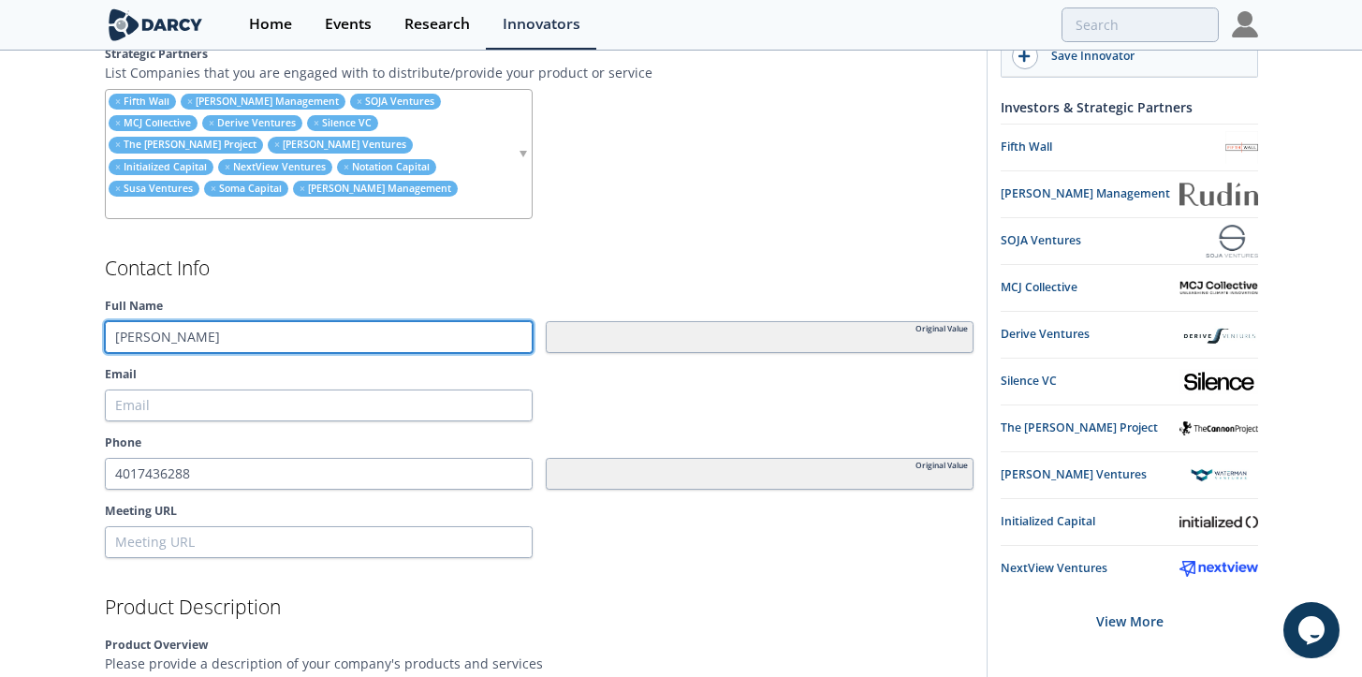
click at [270, 321] on input "[PERSON_NAME]" at bounding box center [319, 337] width 428 height 32
type input "[PERSON_NAME]"
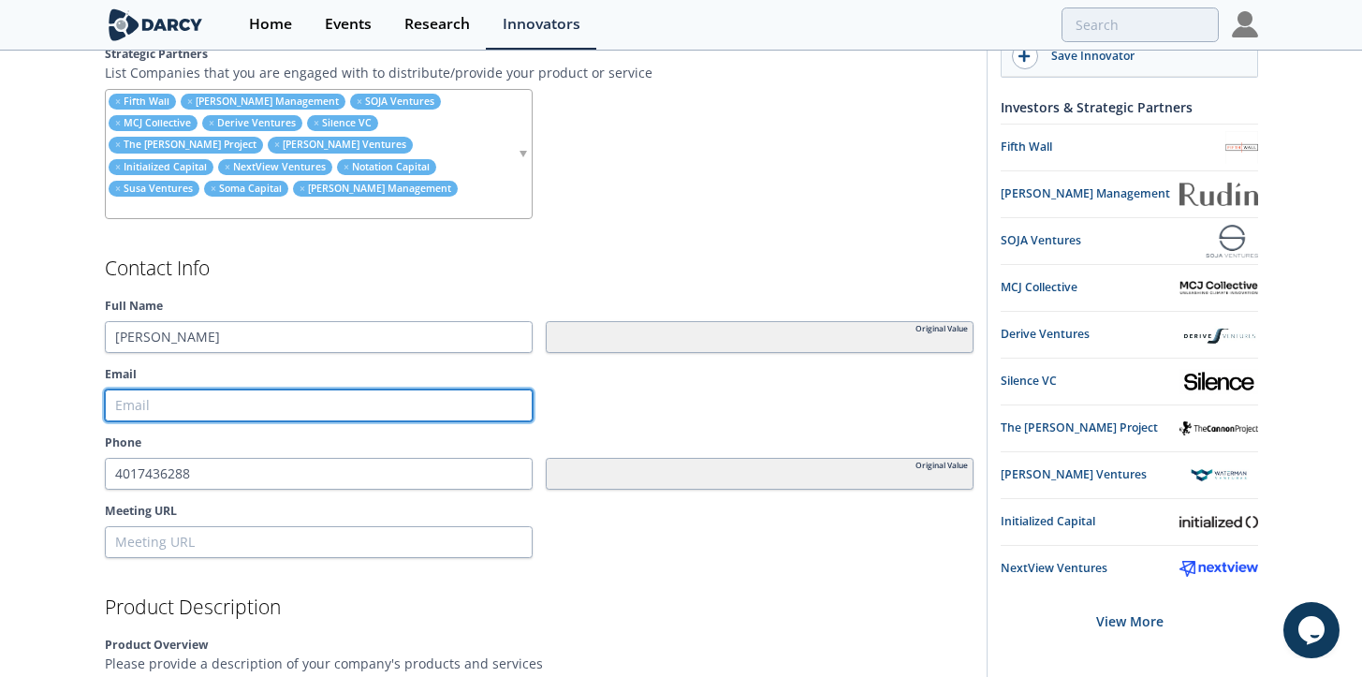
click at [241, 389] on input "Email" at bounding box center [319, 405] width 428 height 32
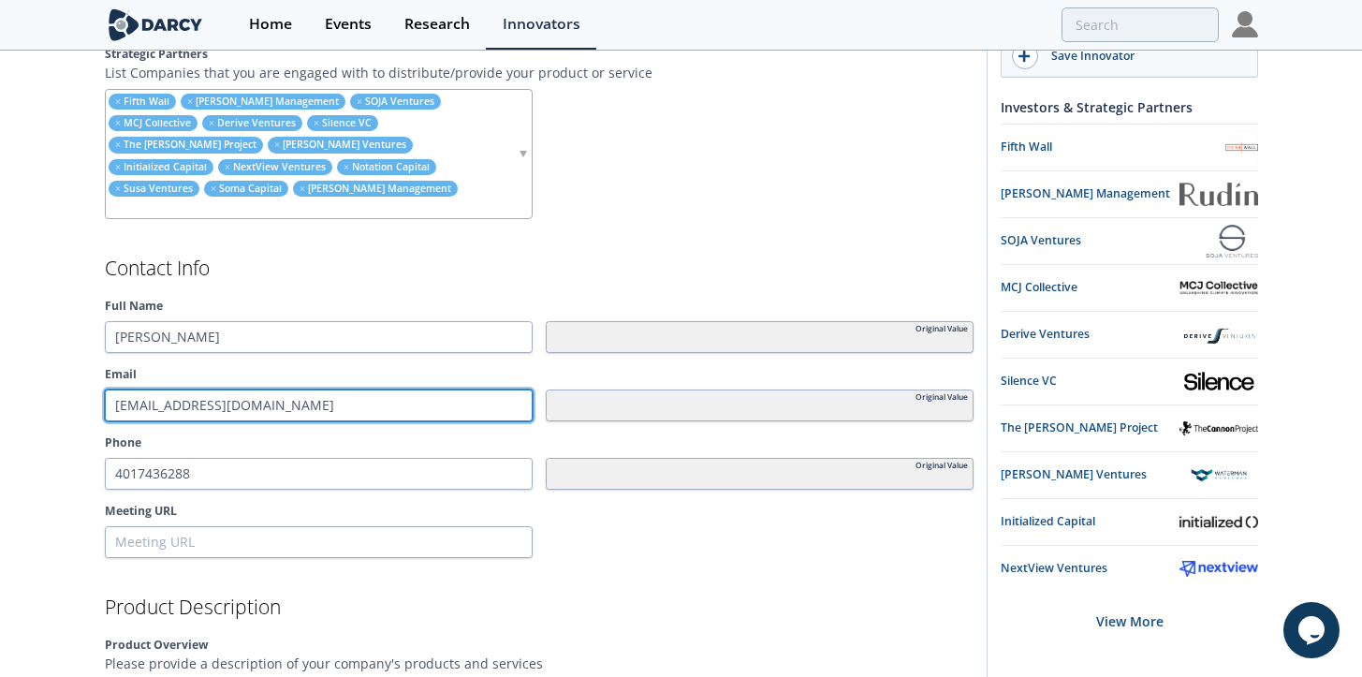
type input "[EMAIL_ADDRESS][DOMAIN_NAME]"
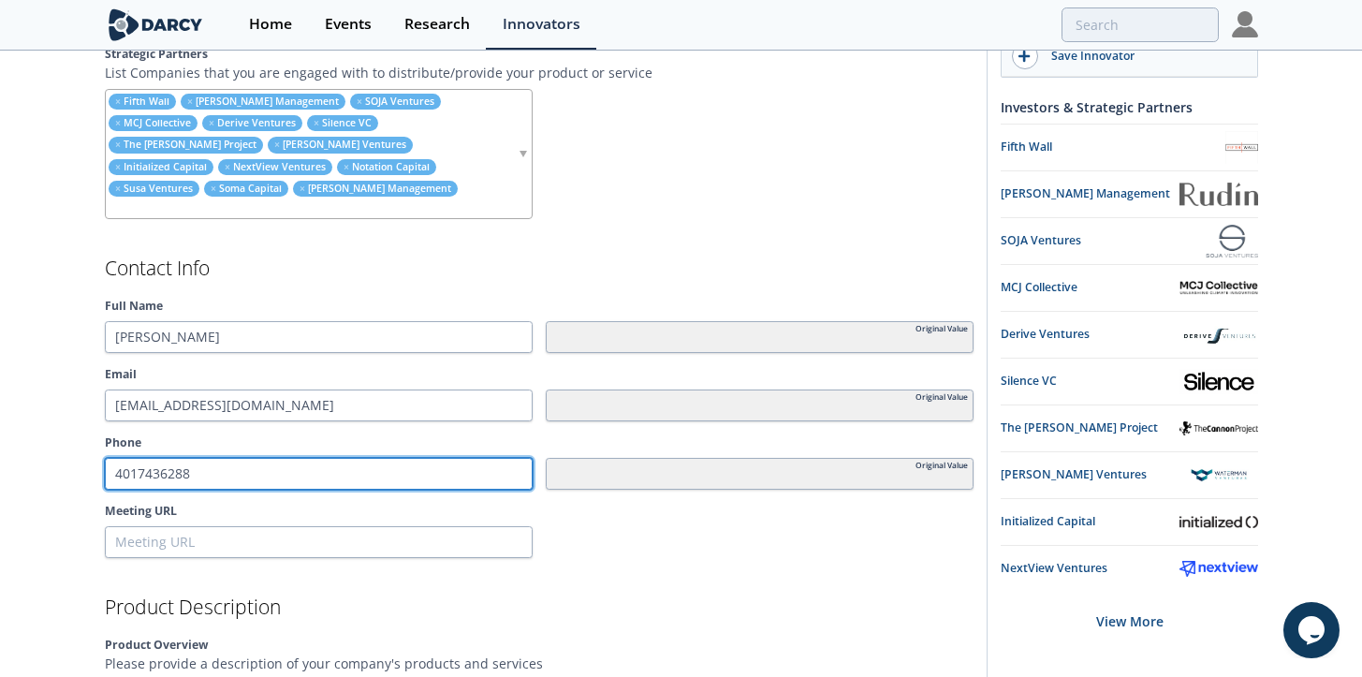
click at [224, 458] on input "4017436288" at bounding box center [319, 474] width 428 height 32
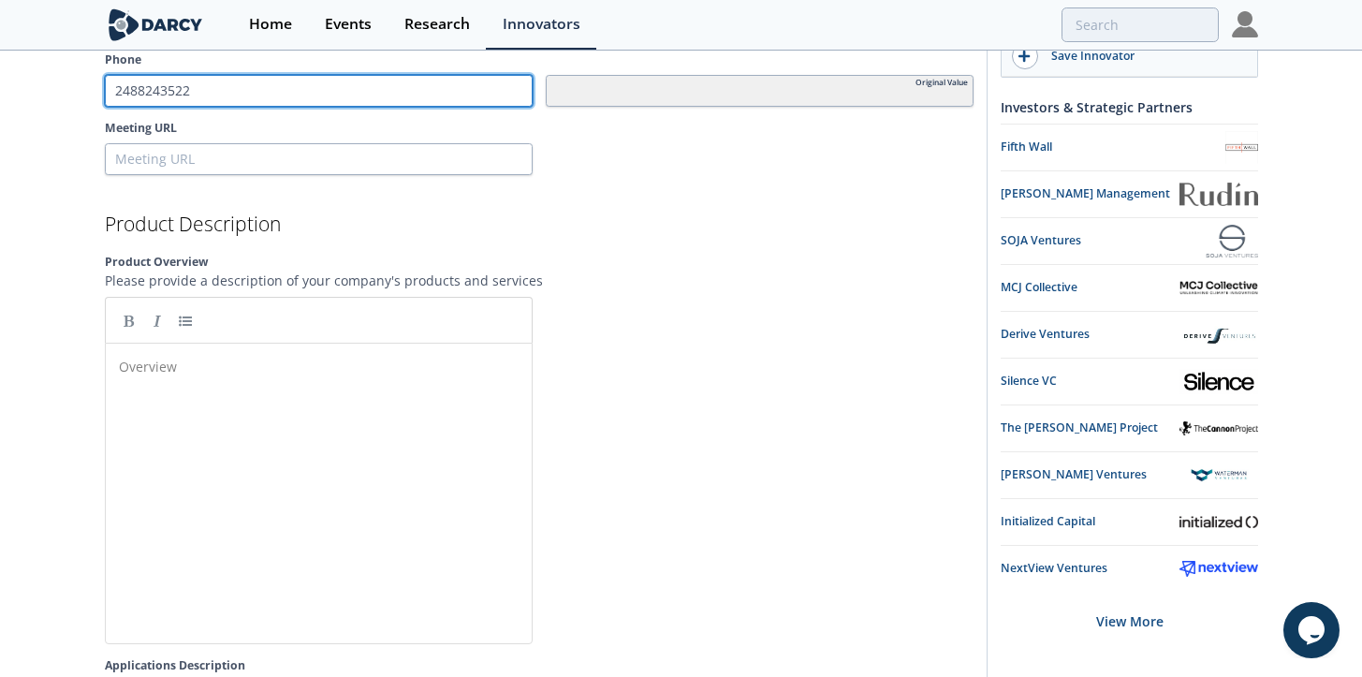
scroll to position [2226, 0]
type input "2488243522"
click at [245, 390] on div "Overview ​" at bounding box center [332, 506] width 435 height 309
click at [366, 473] on div "Overview ​" at bounding box center [332, 506] width 435 height 309
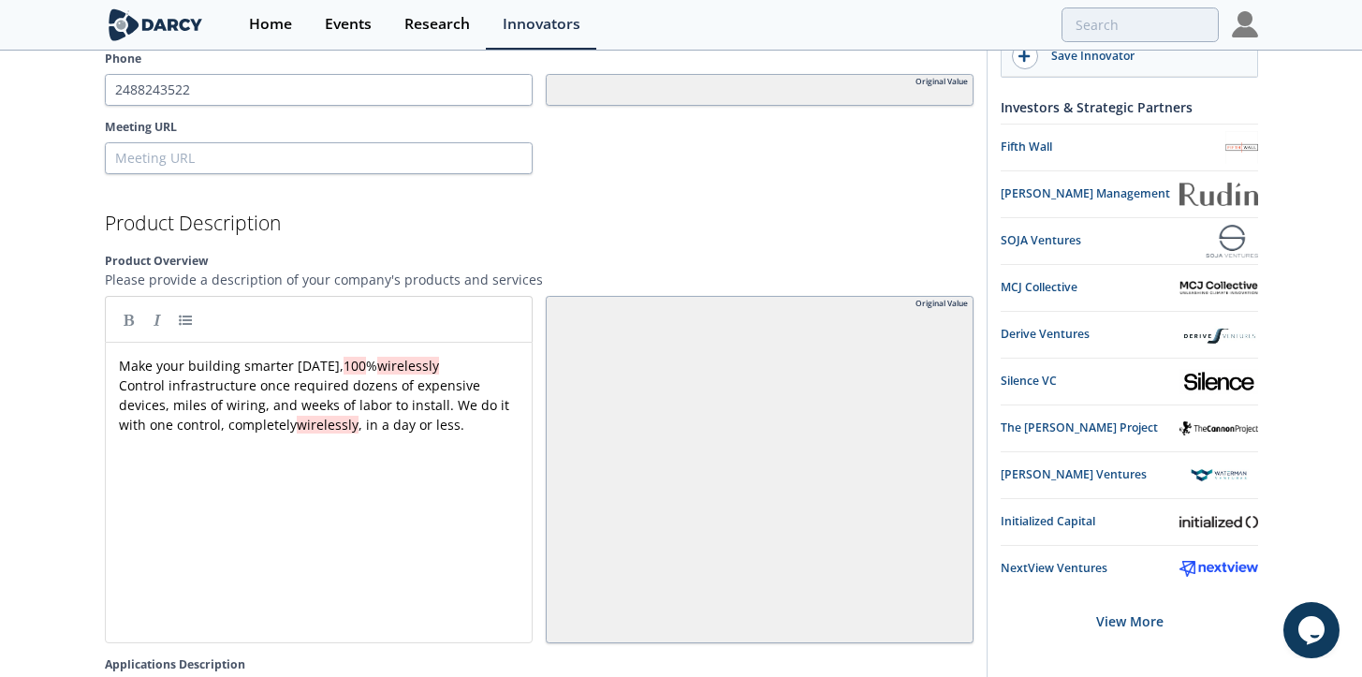
click at [343, 416] on span "wirelessly" at bounding box center [328, 425] width 62 height 18
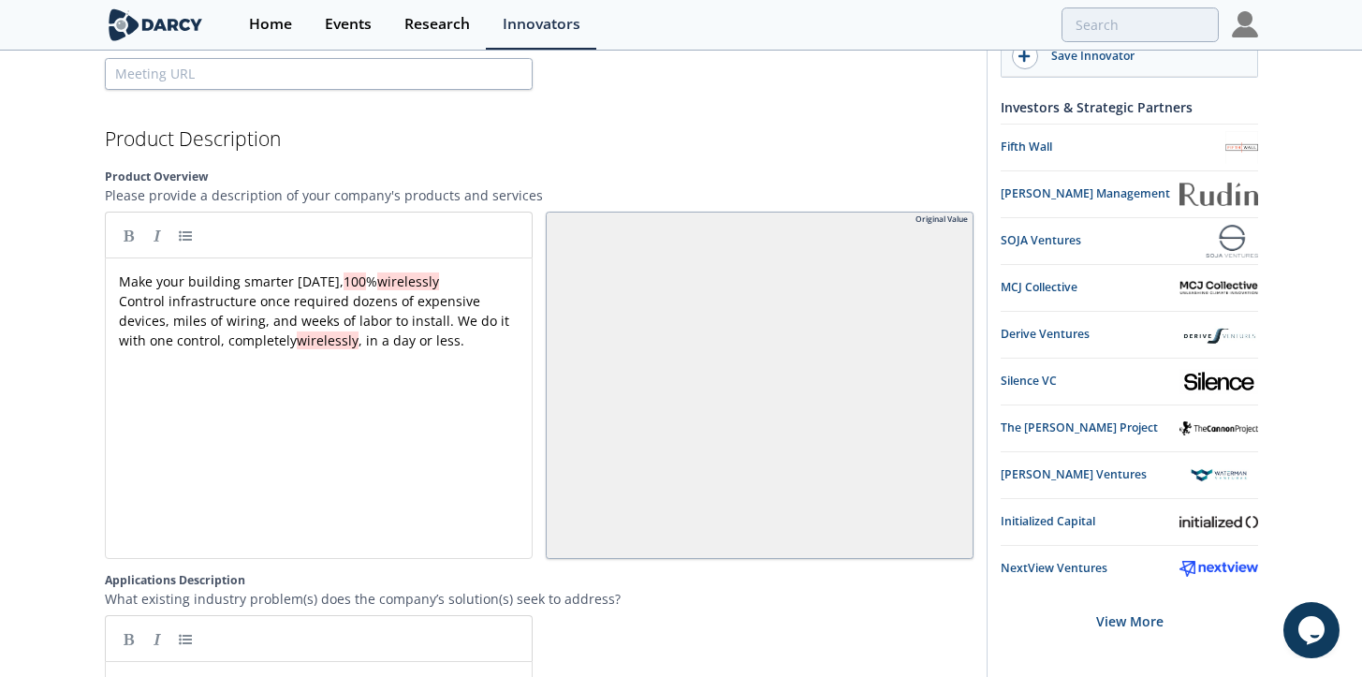
scroll to position [2310, 0]
click at [366, 273] on span "100" at bounding box center [354, 282] width 22 height 18
click at [401, 327] on span "Control infrastructure once required dozens of expensive devices, miles of wiri…" at bounding box center [316, 321] width 394 height 57
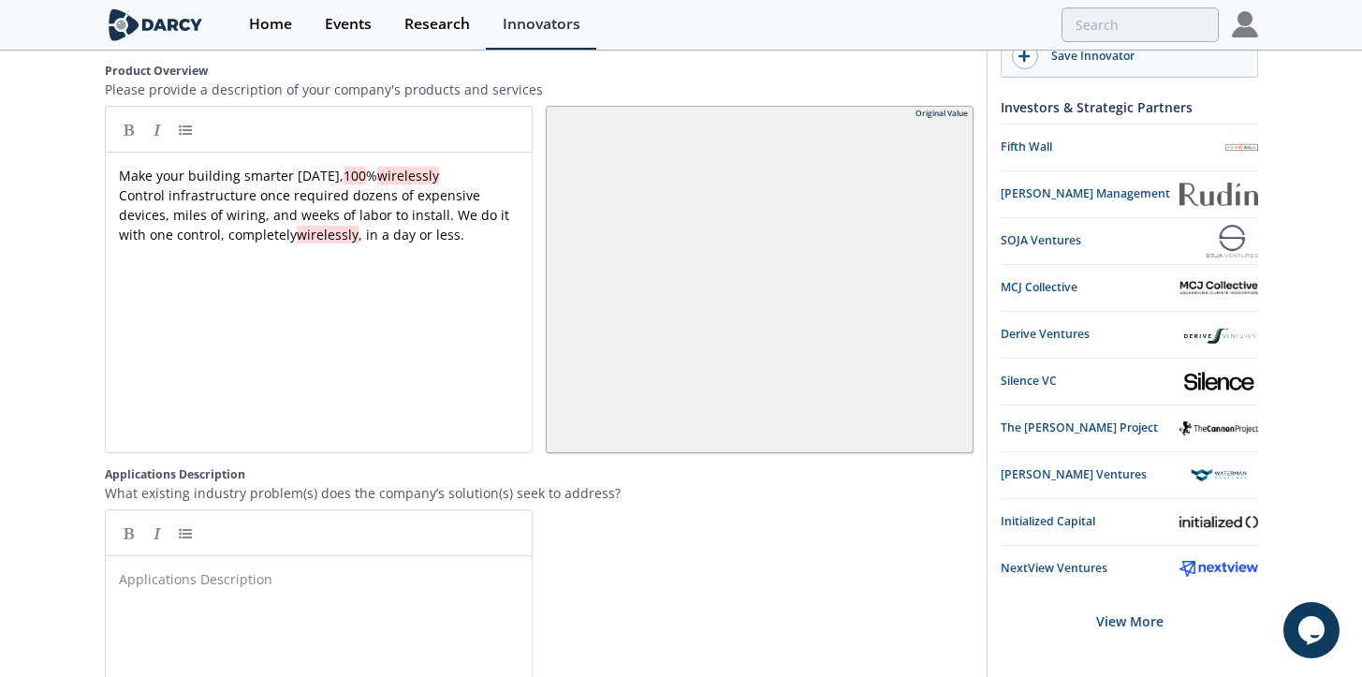
scroll to position [2417, 0]
click at [313, 568] on pre "​" at bounding box center [325, 578] width 421 height 20
click at [466, 165] on pre "Make your building smarter [DATE], 100 % wirelessly" at bounding box center [325, 175] width 421 height 20
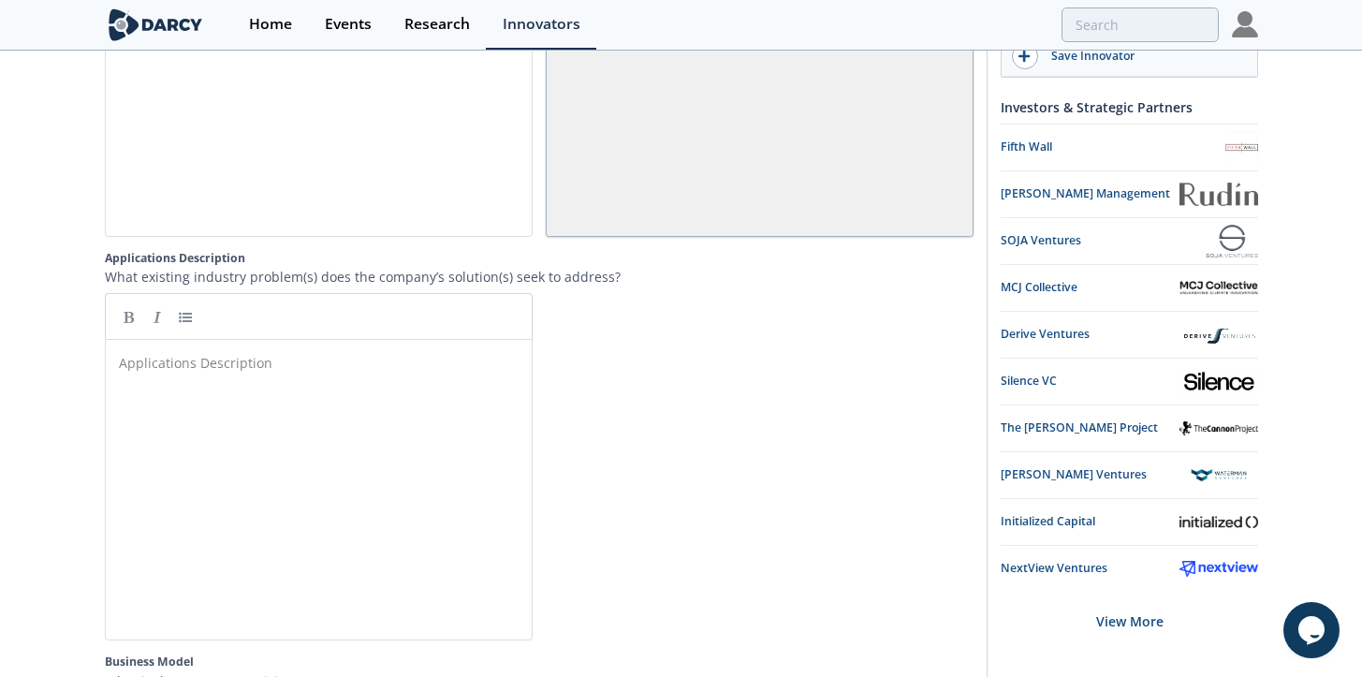
scroll to position [2662, 0]
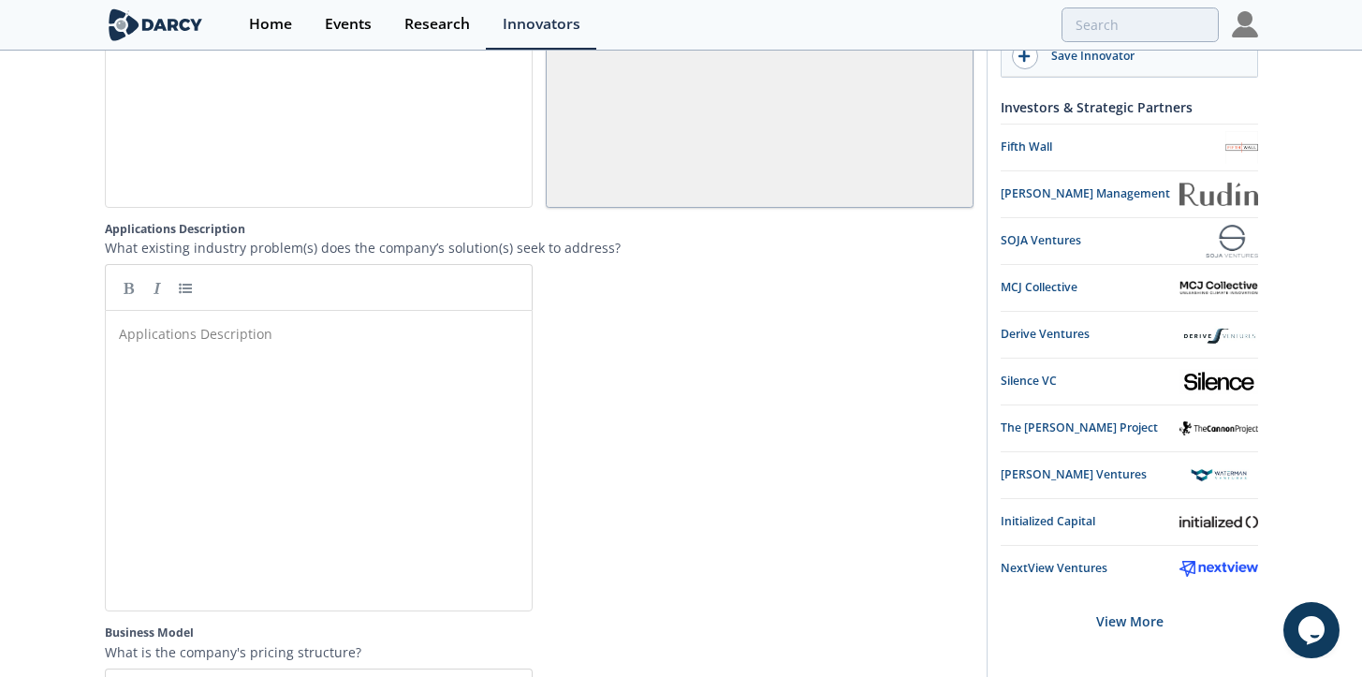
click at [361, 336] on div "Applications Description ​" at bounding box center [332, 474] width 435 height 309
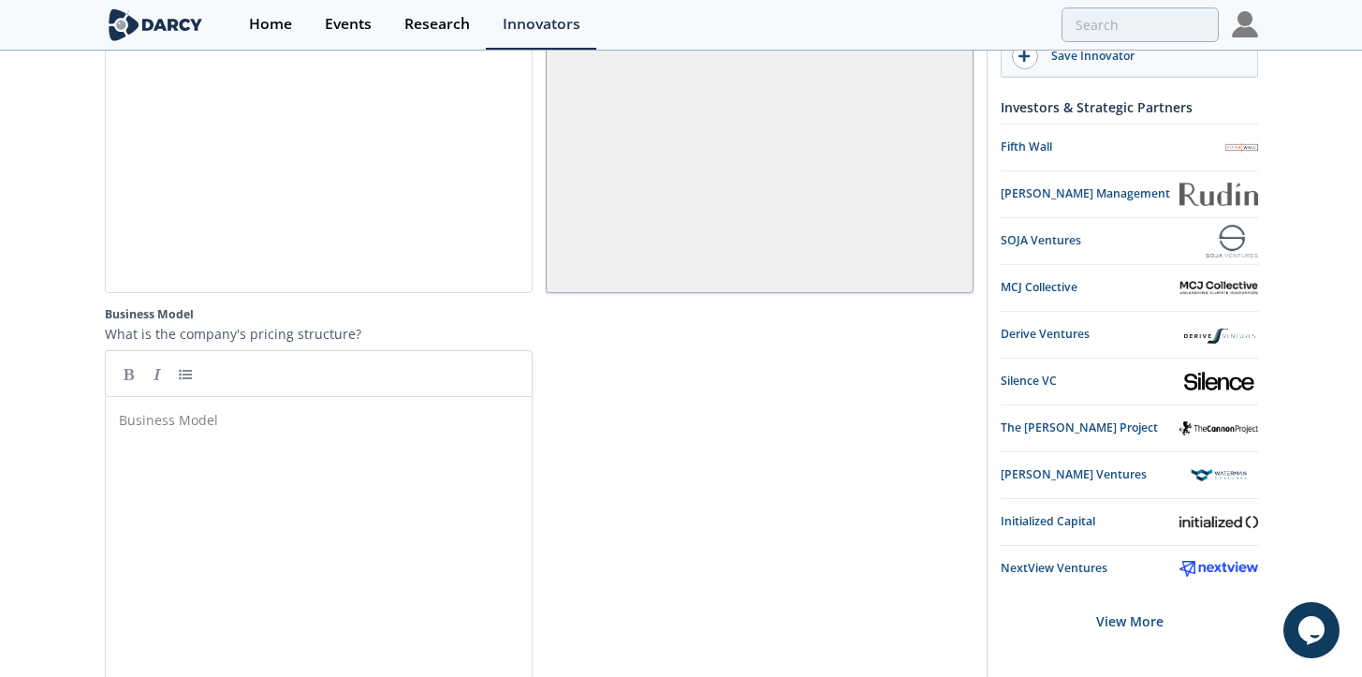
scroll to position [2988, 0]
click at [332, 401] on pre "​" at bounding box center [325, 411] width 421 height 20
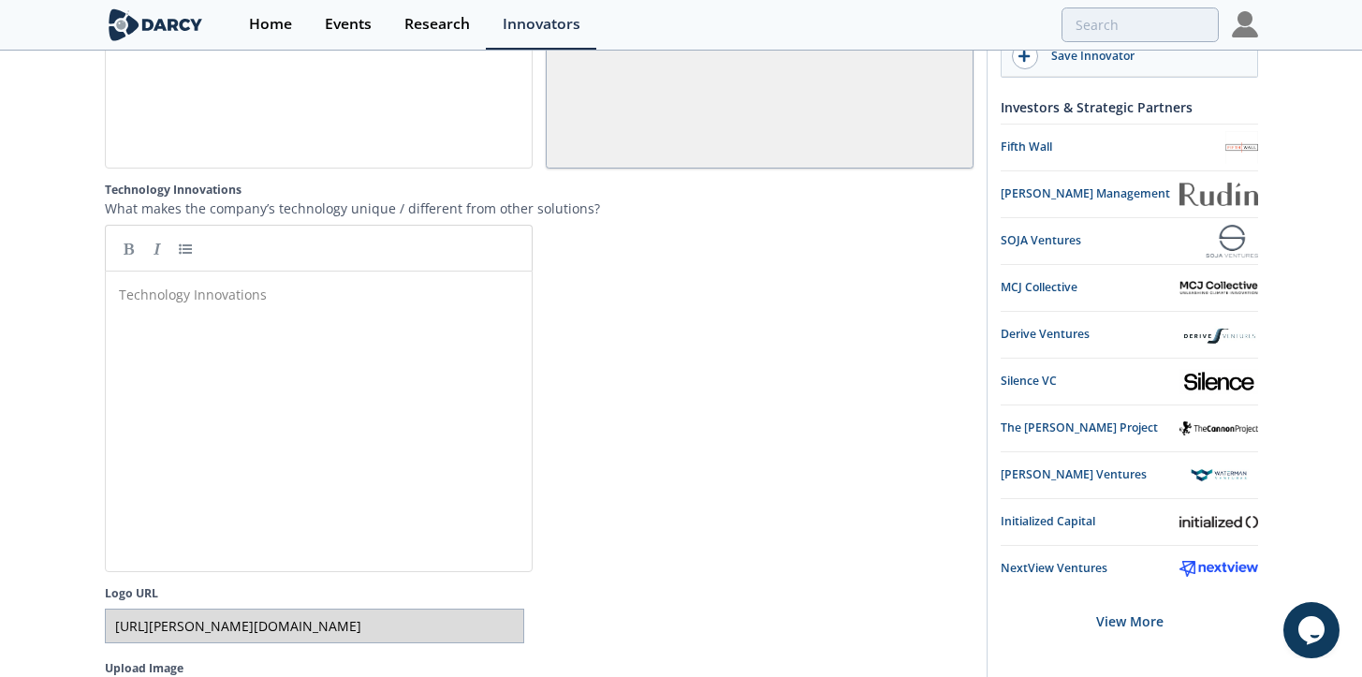
scroll to position [3521, 0]
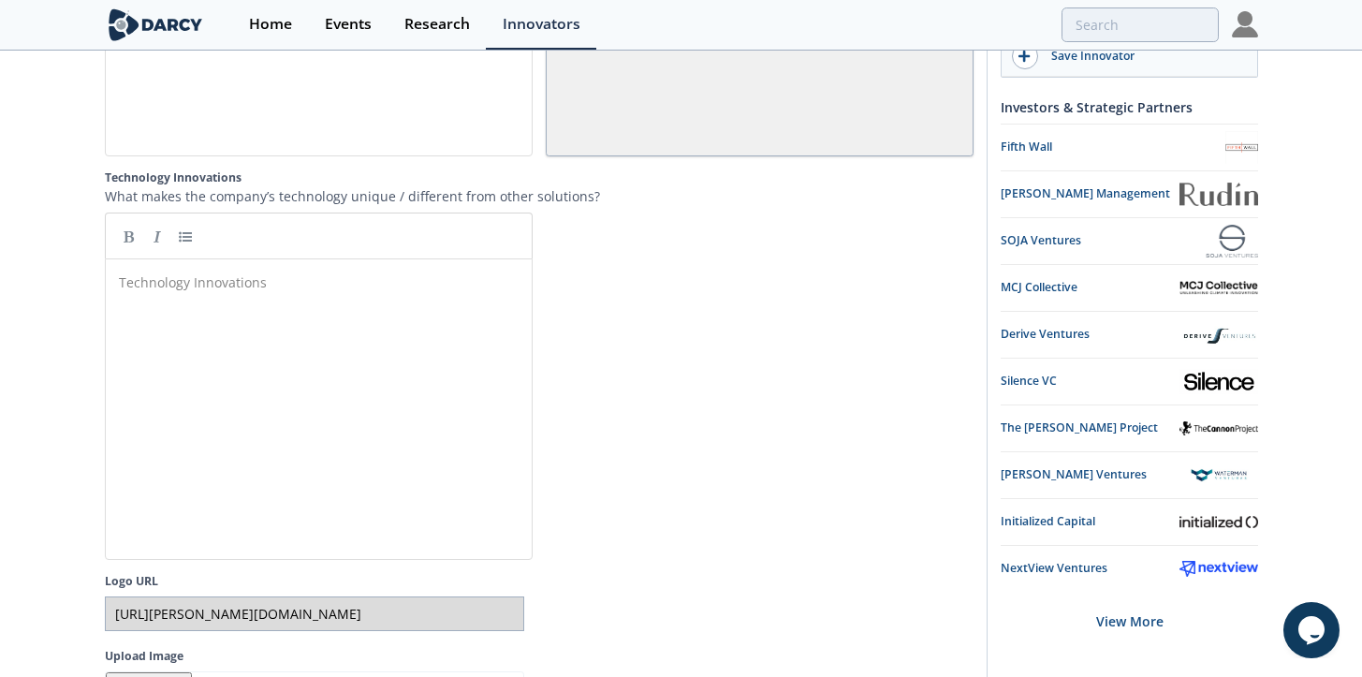
click at [380, 398] on div "Technology Innovations ​" at bounding box center [332, 423] width 435 height 309
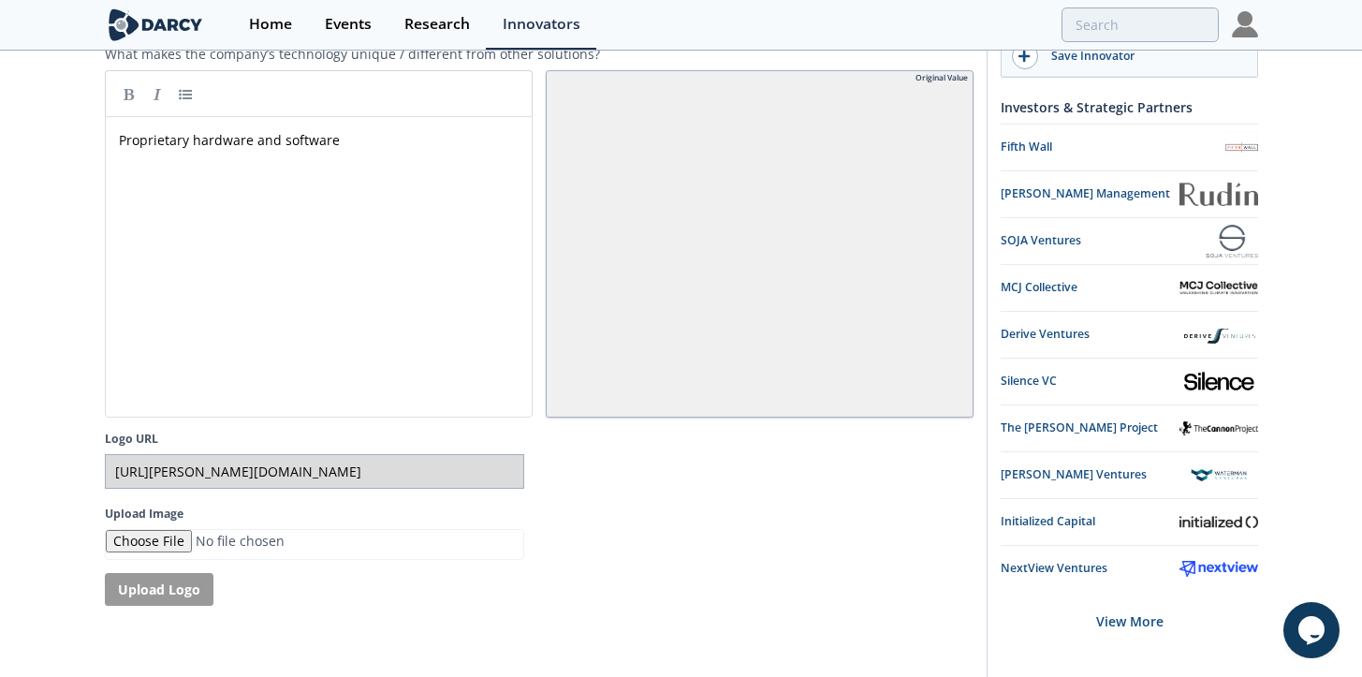
scroll to position [3772, 0]
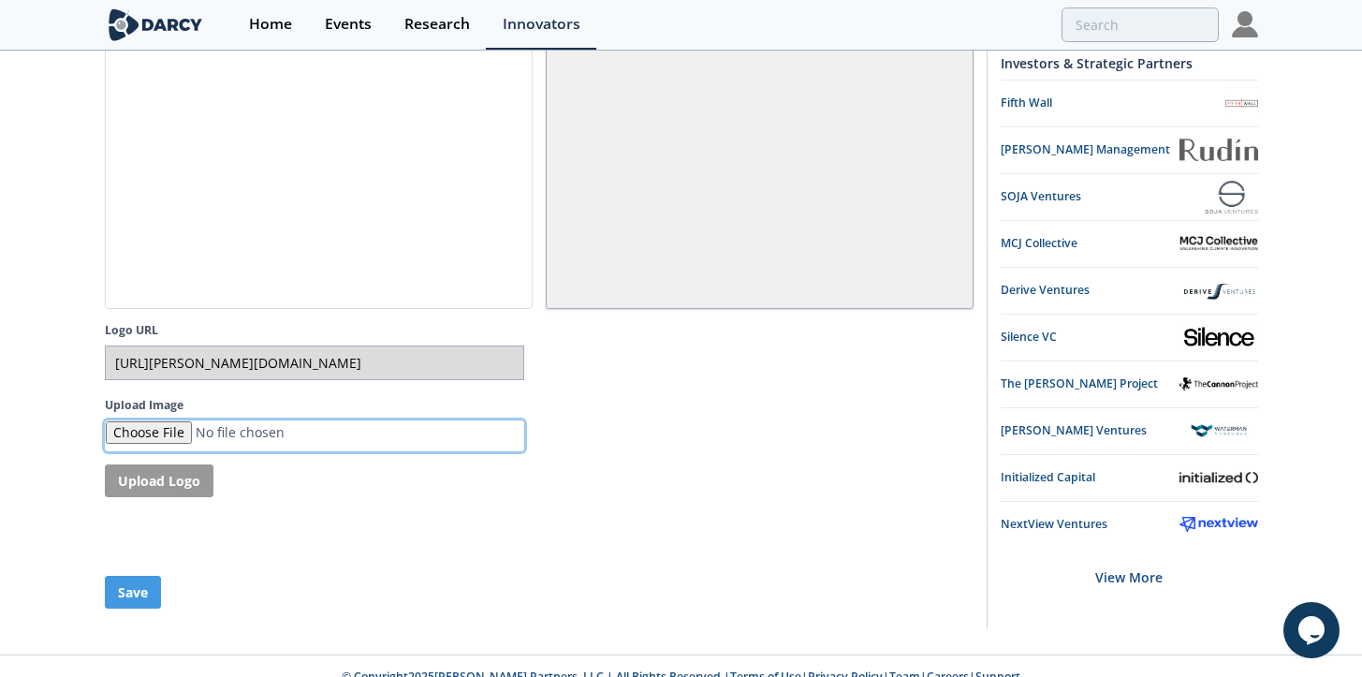
click at [179, 420] on input "Upload Image" at bounding box center [314, 435] width 419 height 31
click at [171, 420] on input "Upload Image" at bounding box center [314, 435] width 419 height 31
type input "C:\fakepath\Screenshot [DATE] 2.21.30 PM.png"
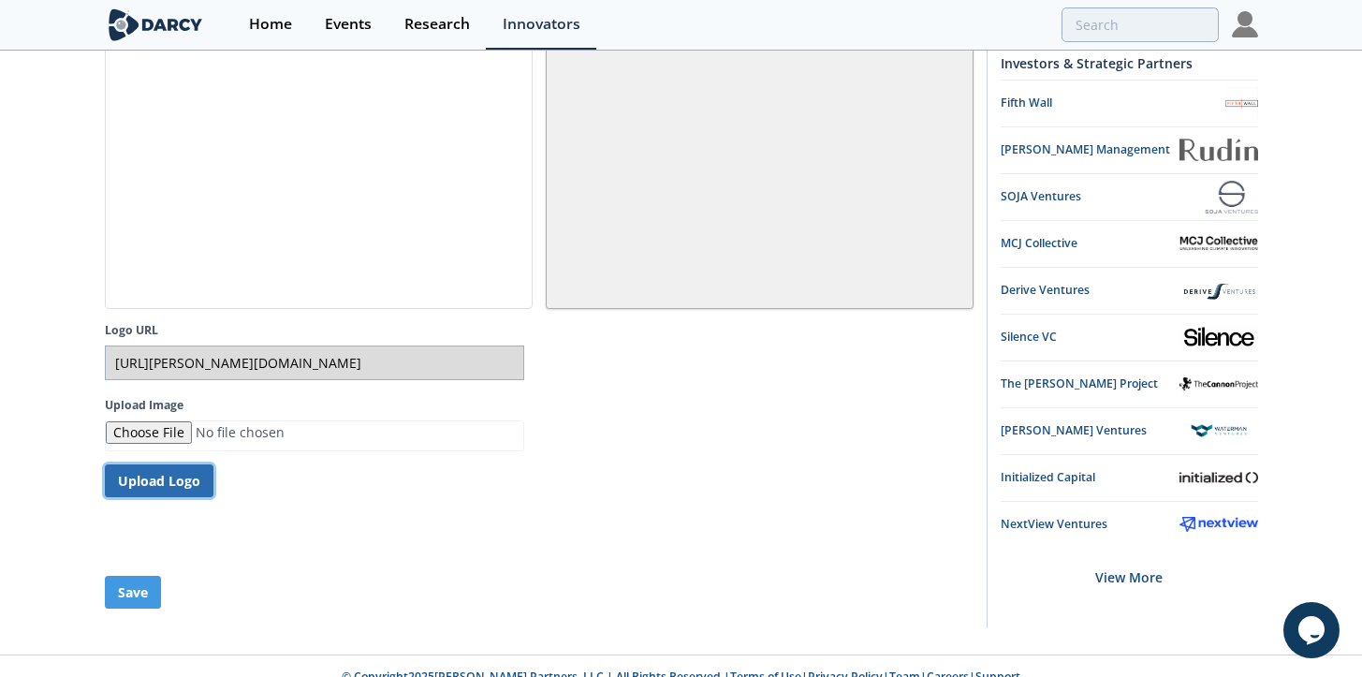
click at [186, 464] on button "Upload Logo" at bounding box center [159, 480] width 109 height 33
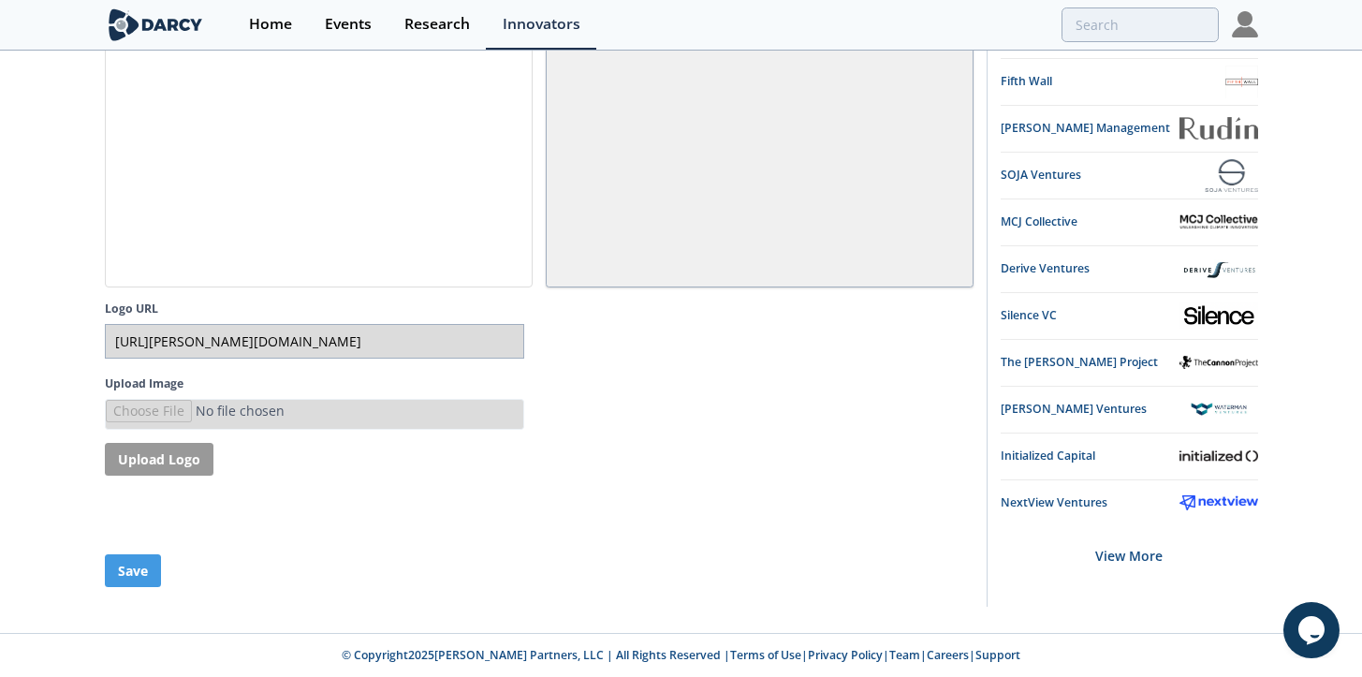
type input "[URL][PERSON_NAME][DOMAIN_NAME]"
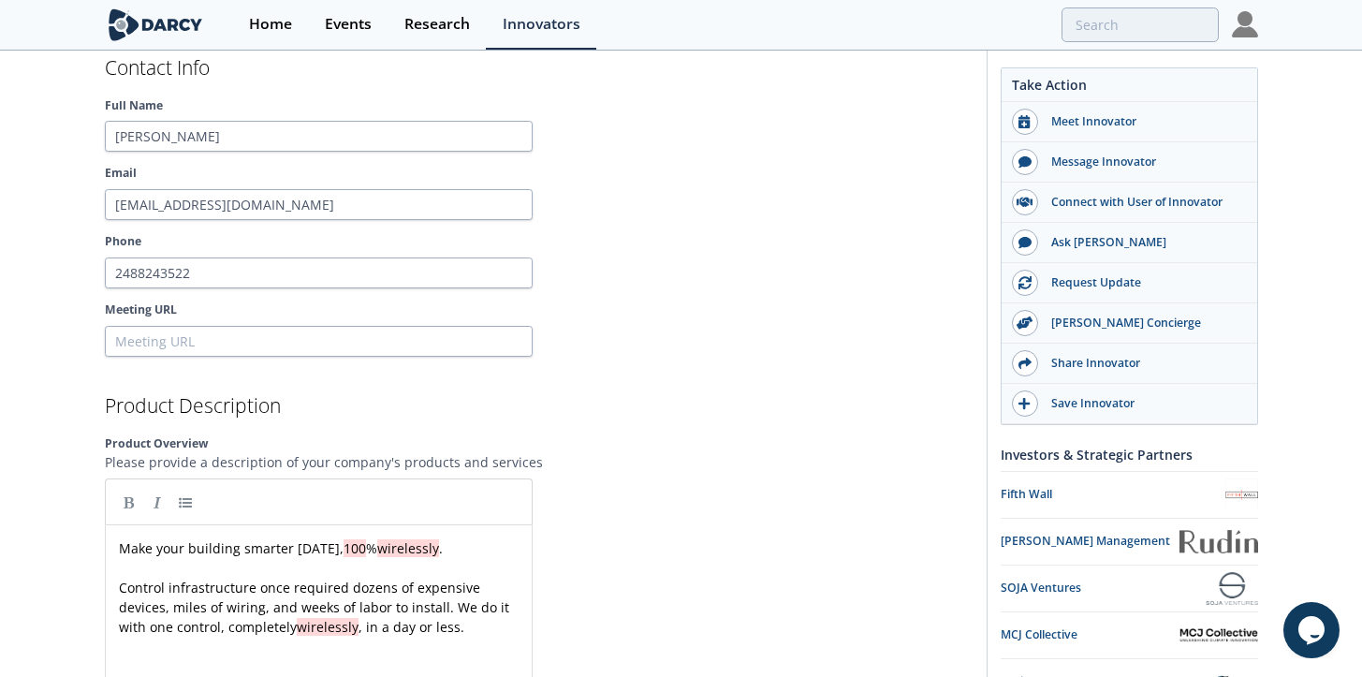
scroll to position [2029, 0]
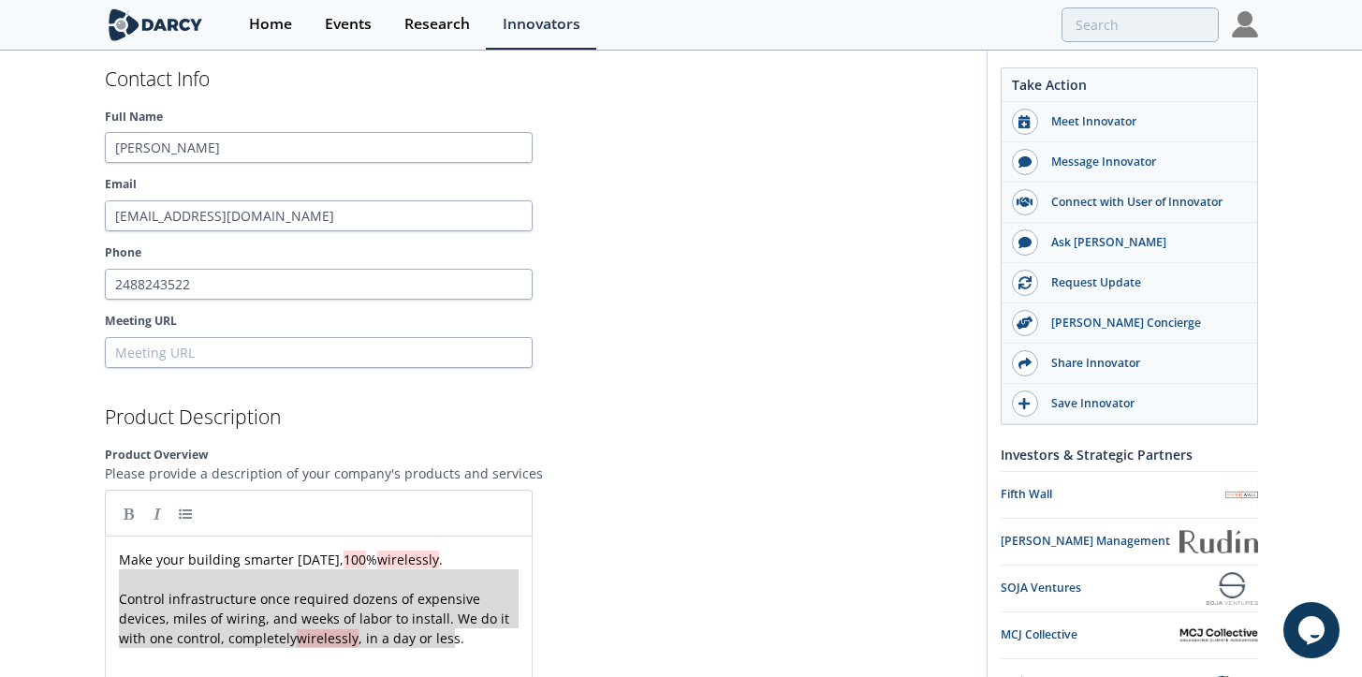
type textarea "Make your building smarter [DATE], 100% wirelessly. Control infrastructure once…"
drag, startPoint x: 464, startPoint y: 617, endPoint x: 113, endPoint y: 533, distance: 360.9
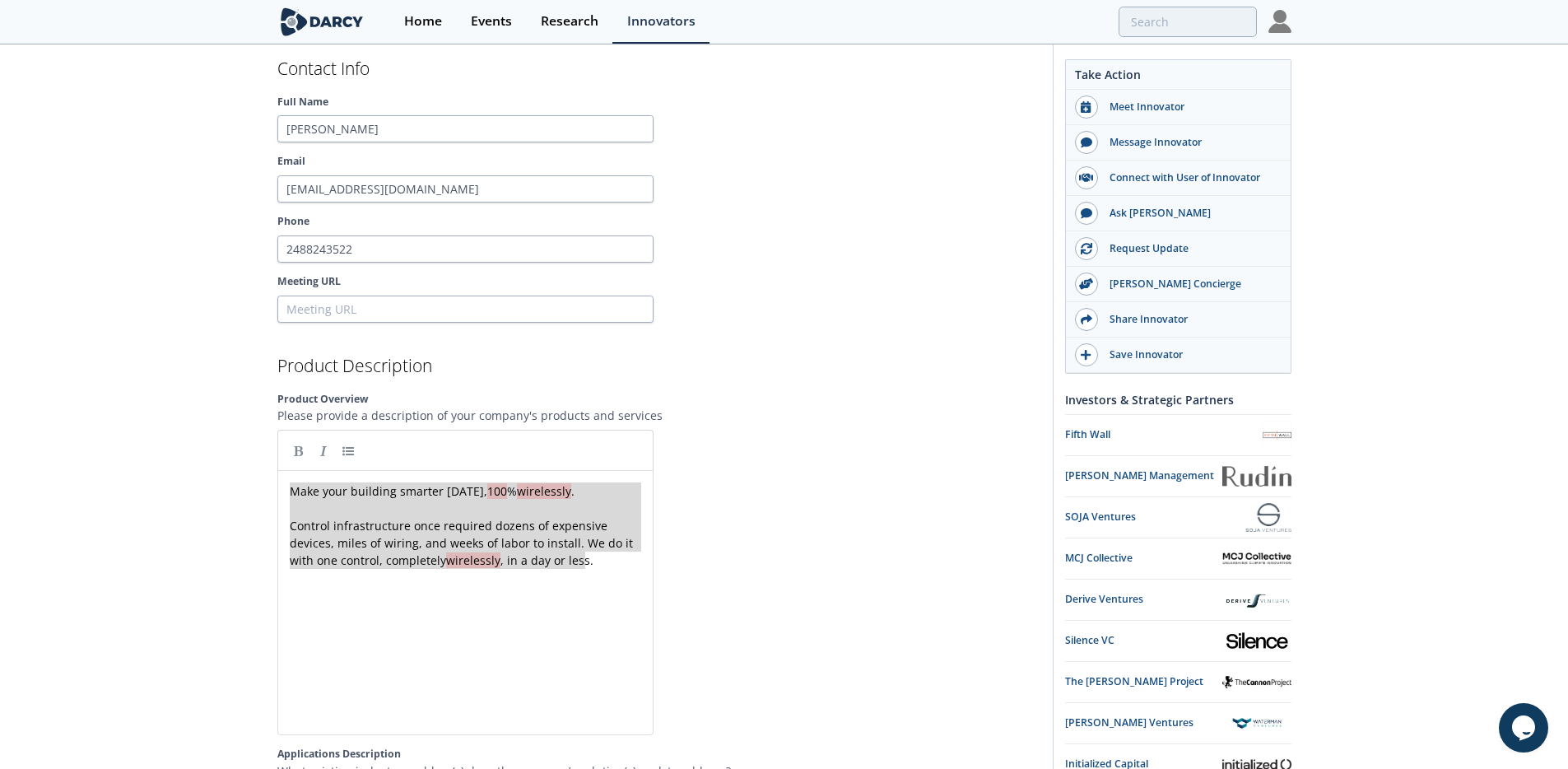
scroll to position [6, 0]
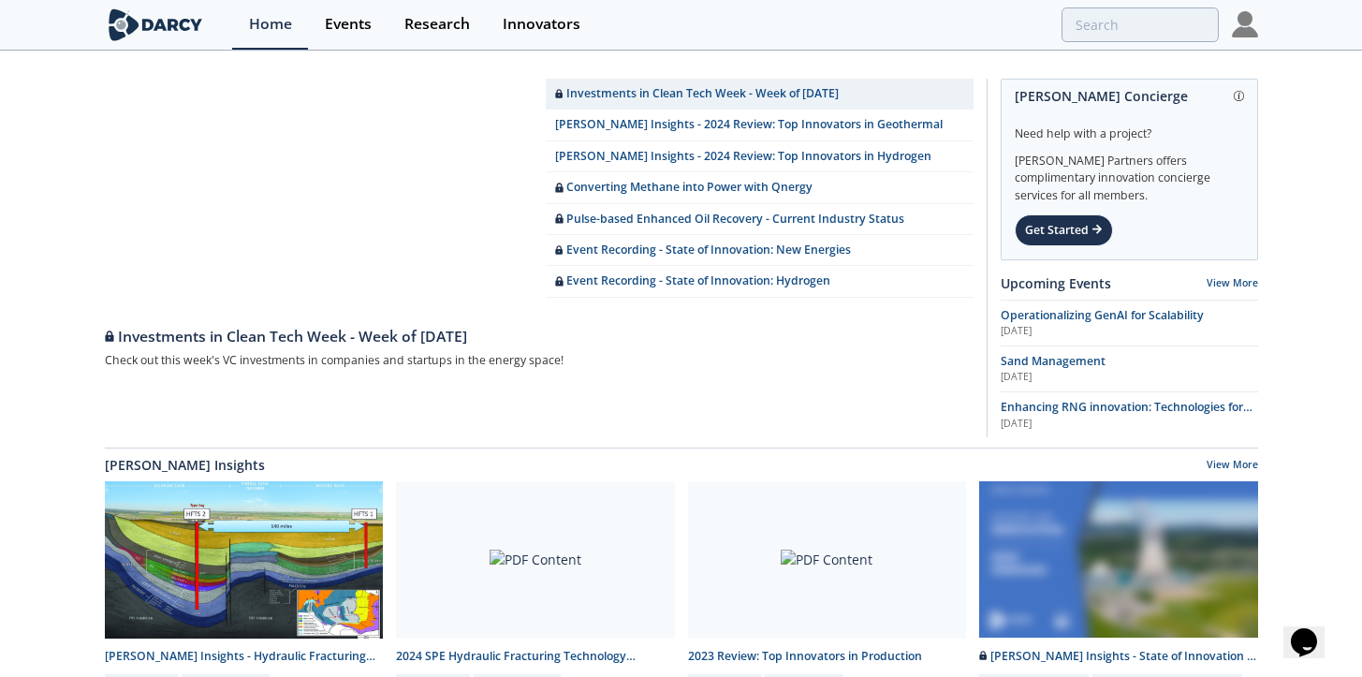
click at [1242, 23] on img at bounding box center [1245, 24] width 26 height 26
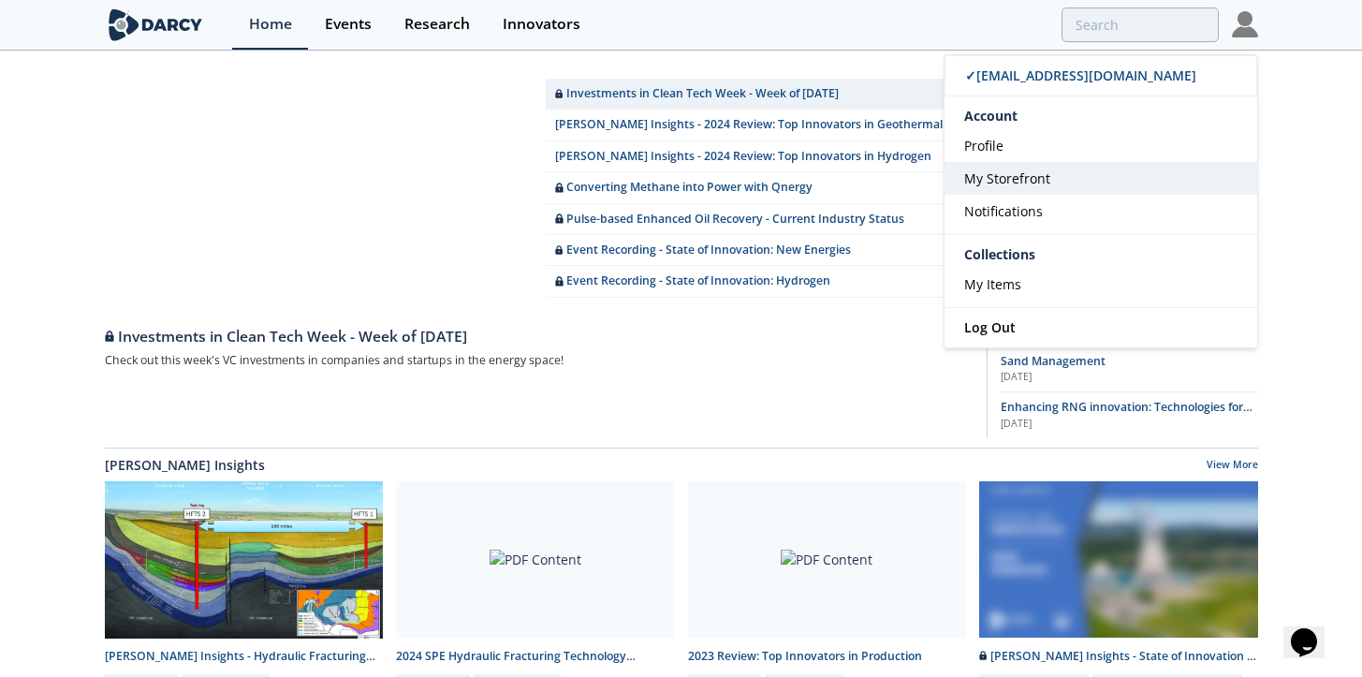
click at [1083, 177] on link "My Storefront" at bounding box center [1100, 178] width 313 height 33
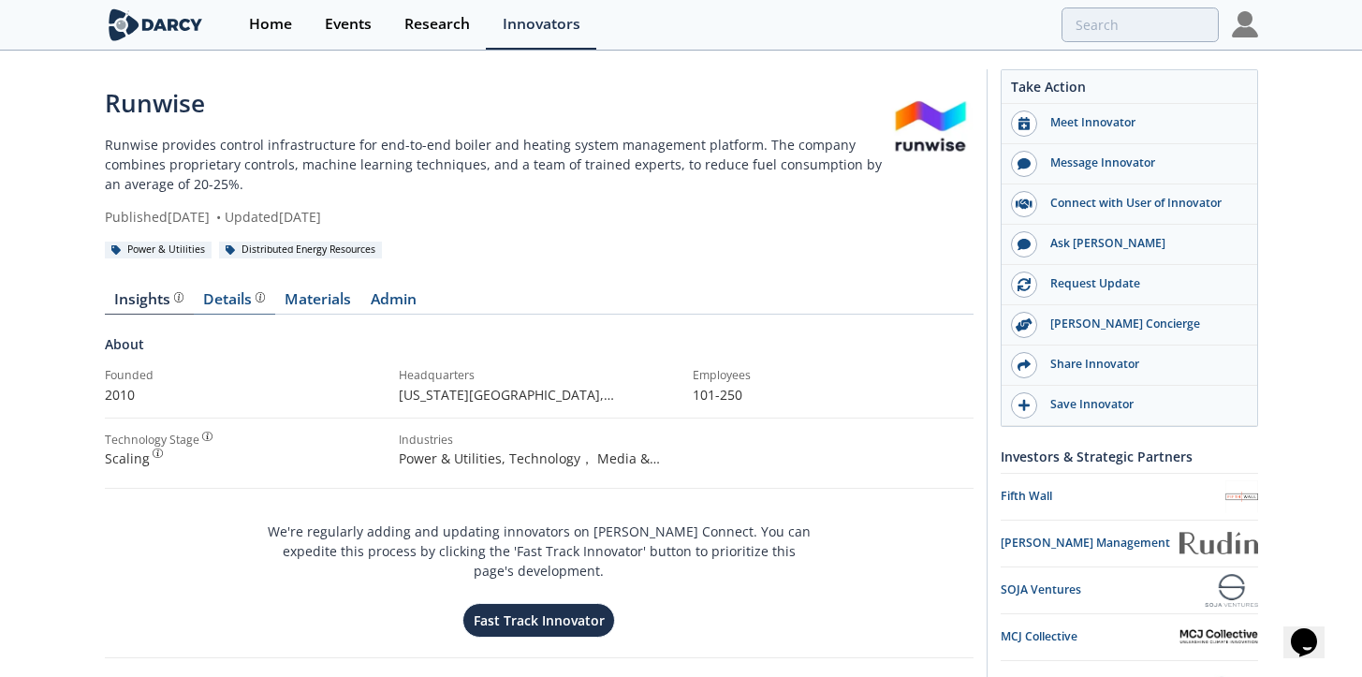
click at [240, 300] on div "Details" at bounding box center [234, 299] width 62 height 15
